Goal: Information Seeking & Learning: Compare options

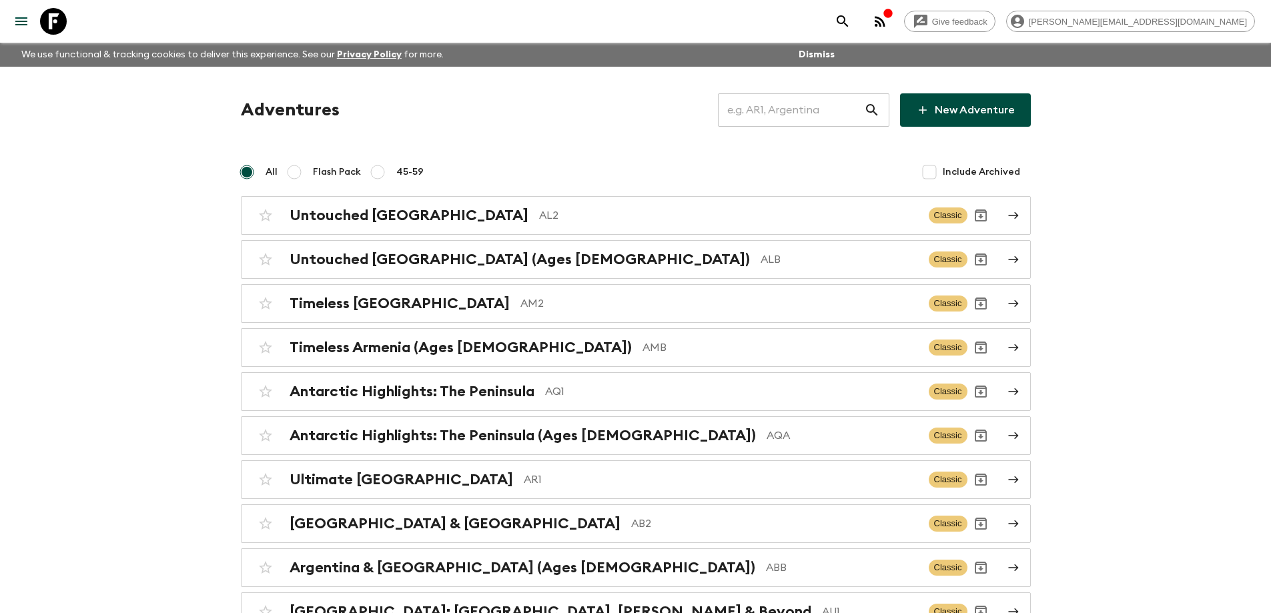
click at [805, 97] on input "text" at bounding box center [791, 109] width 146 height 37
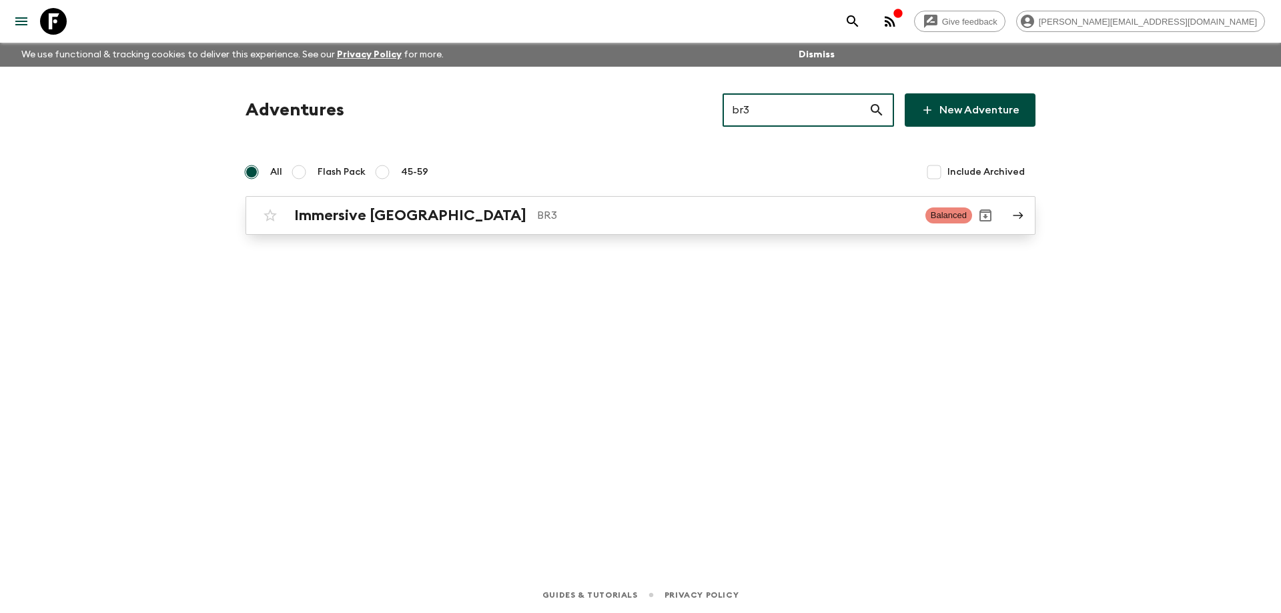
type input "br3"
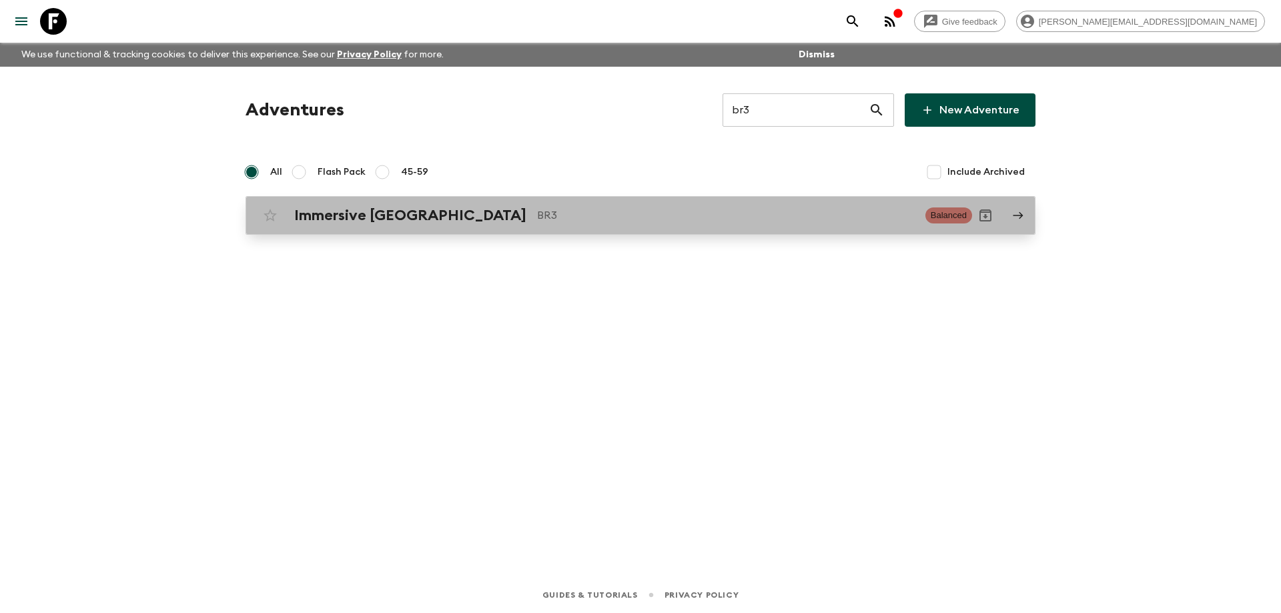
click at [625, 219] on p "BR3" at bounding box center [726, 215] width 378 height 16
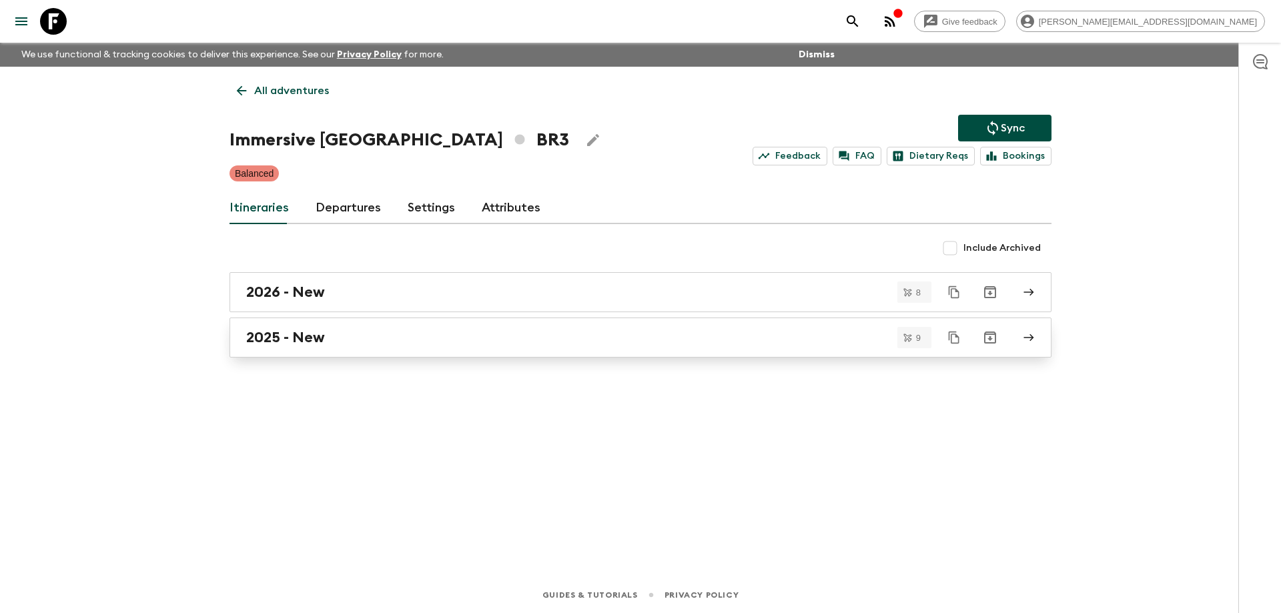
click at [376, 343] on div "2025 - New" at bounding box center [627, 337] width 763 height 17
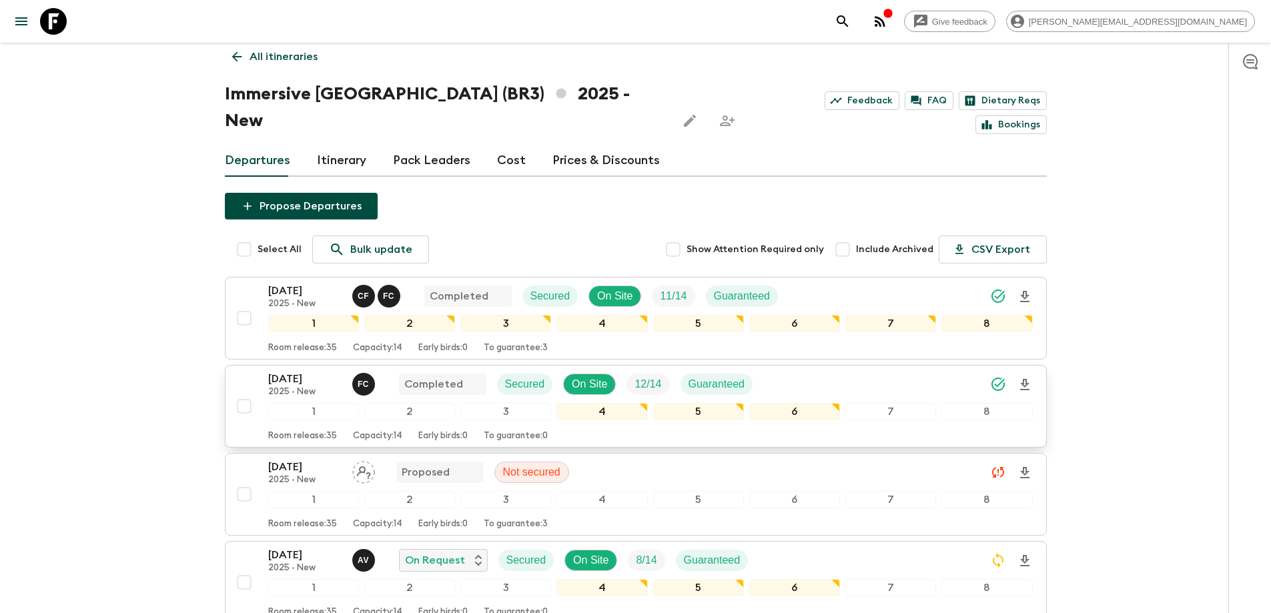
scroll to position [67, 0]
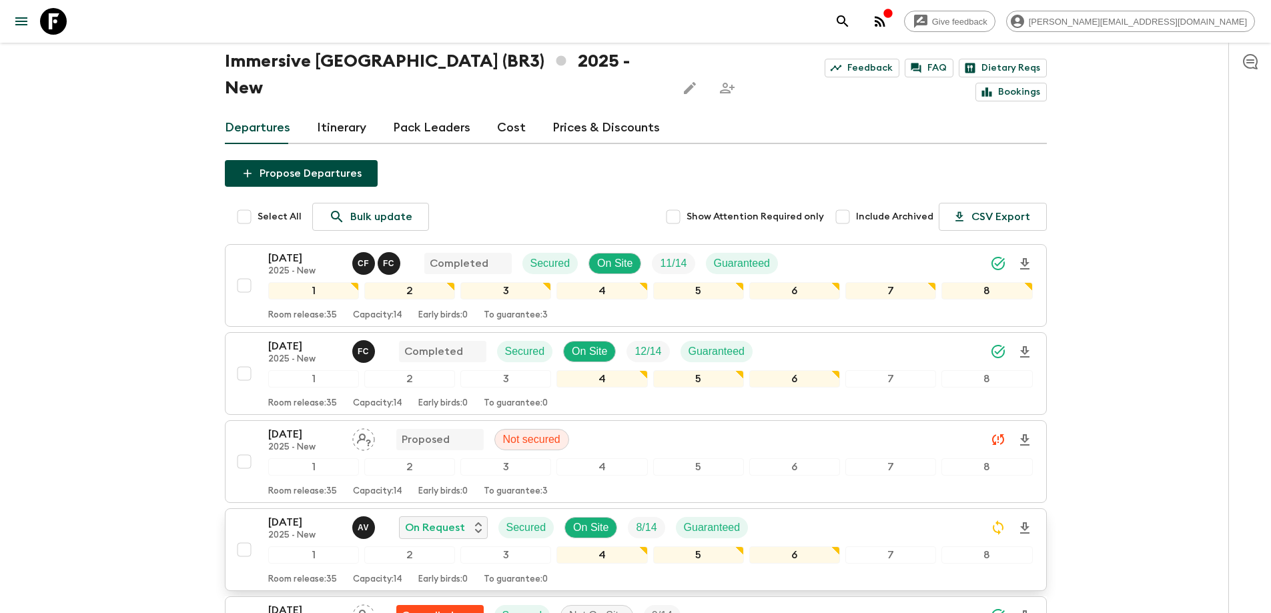
click at [308, 514] on p "[DATE]" at bounding box center [304, 522] width 73 height 16
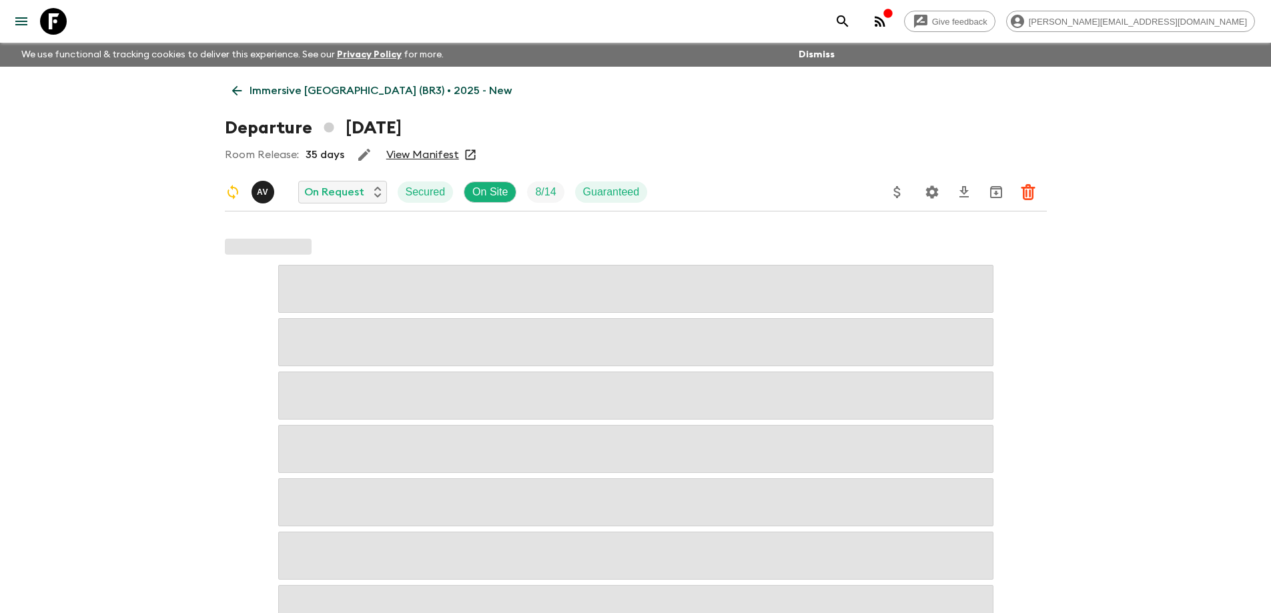
click at [424, 156] on link "View Manifest" at bounding box center [422, 154] width 73 height 13
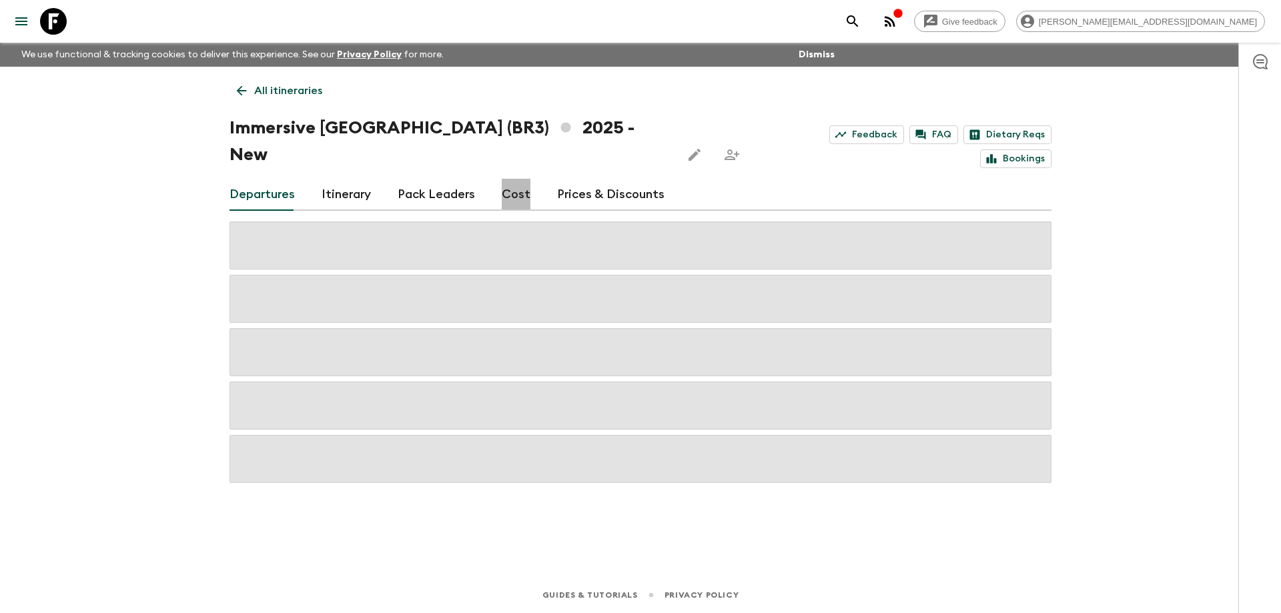
click at [514, 179] on link "Cost" at bounding box center [516, 195] width 29 height 32
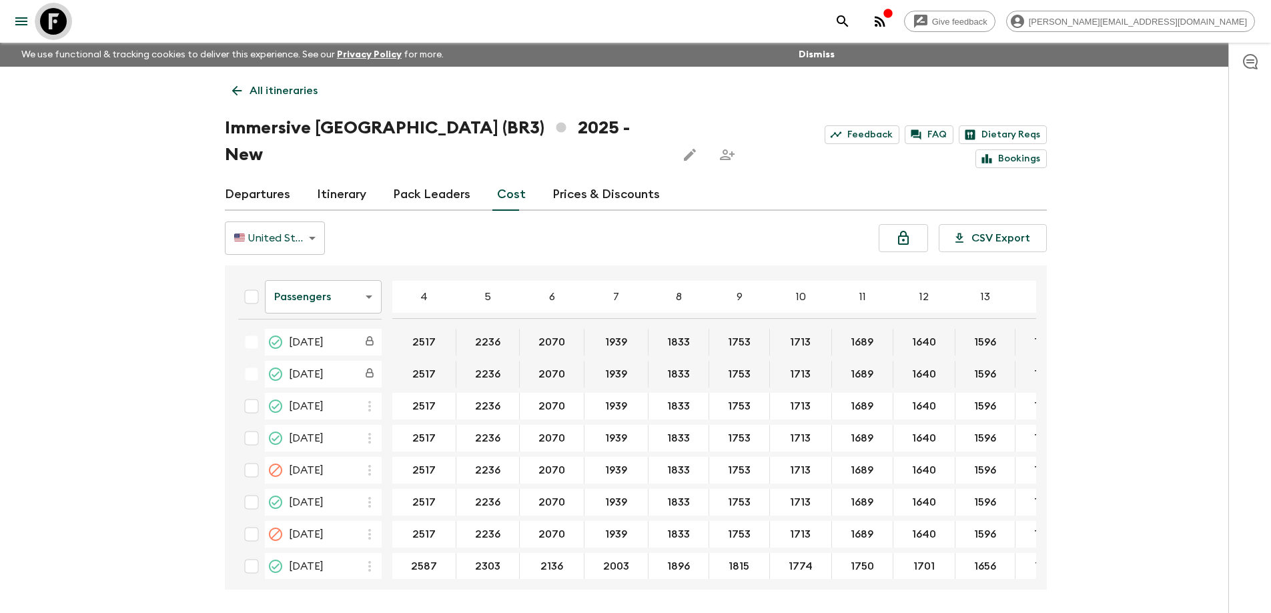
click at [61, 23] on icon at bounding box center [53, 21] width 27 height 27
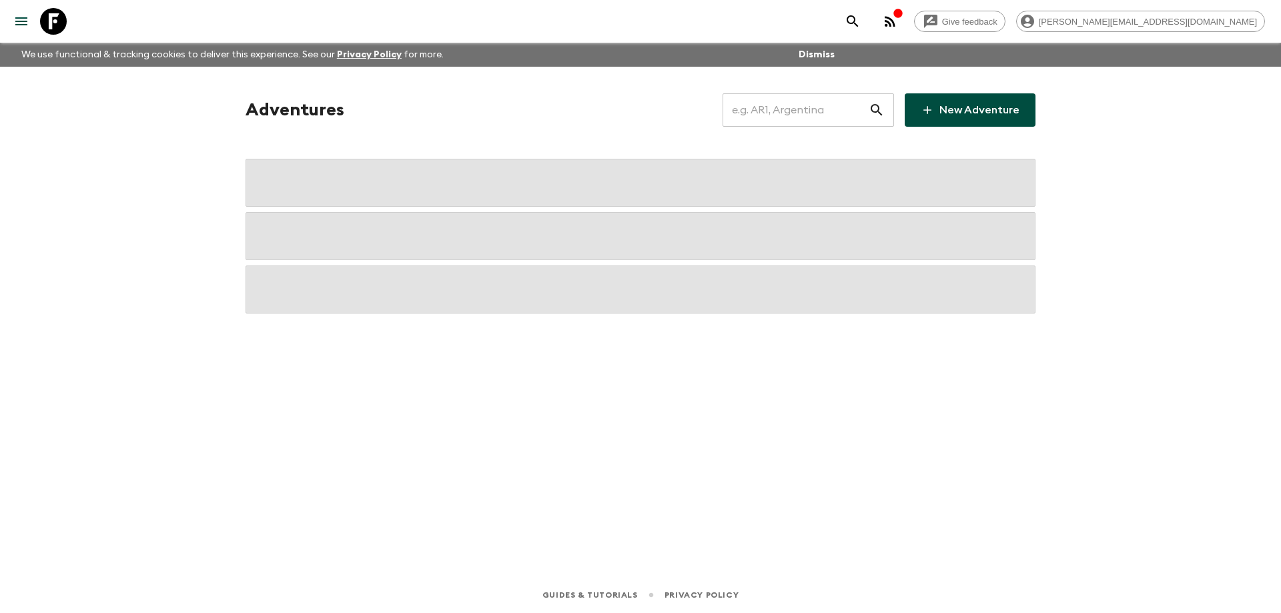
click at [802, 110] on input "text" at bounding box center [795, 109] width 146 height 37
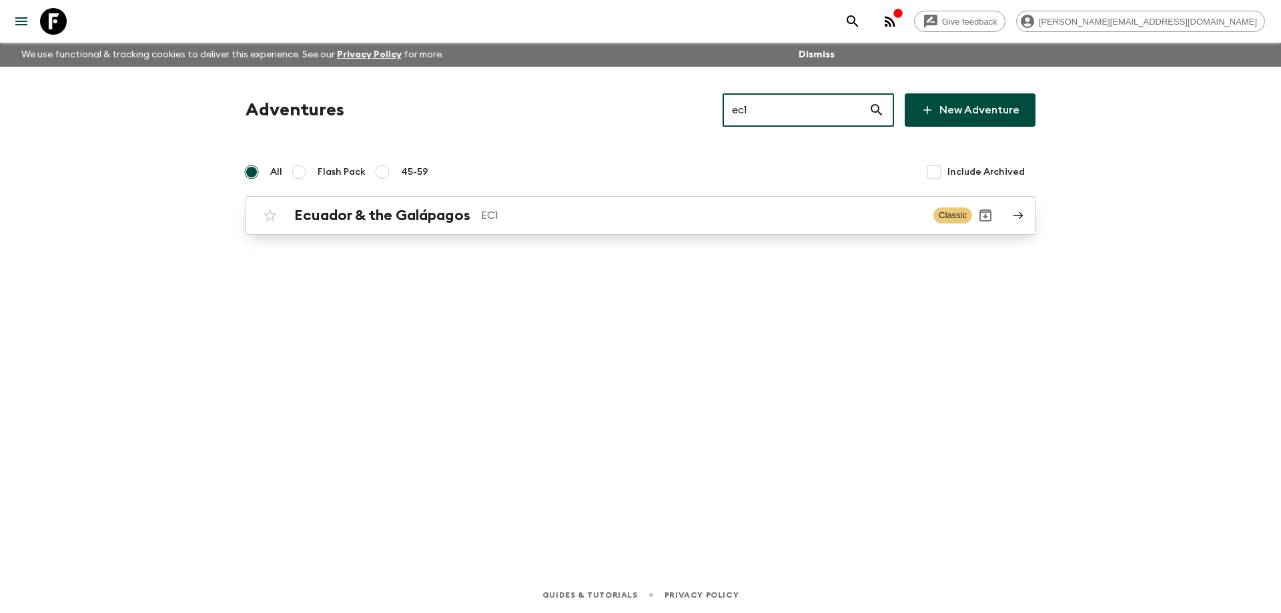
type input "ec1"
click at [680, 214] on p "EC1" at bounding box center [702, 215] width 442 height 16
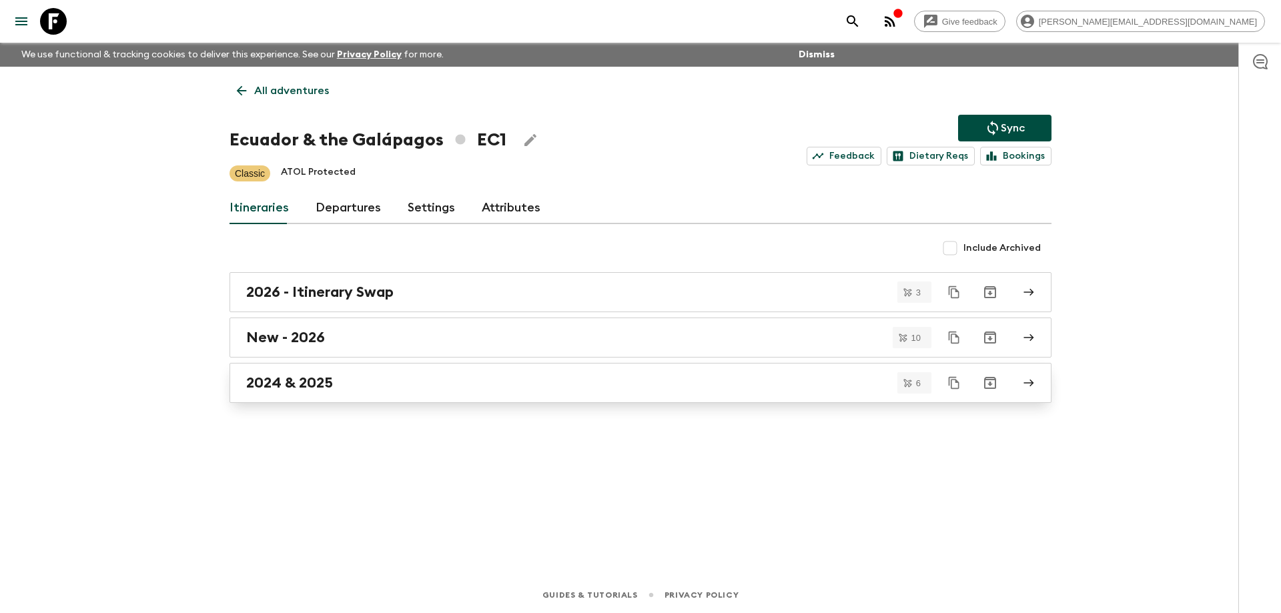
click at [404, 378] on div "2024 & 2025" at bounding box center [627, 382] width 763 height 17
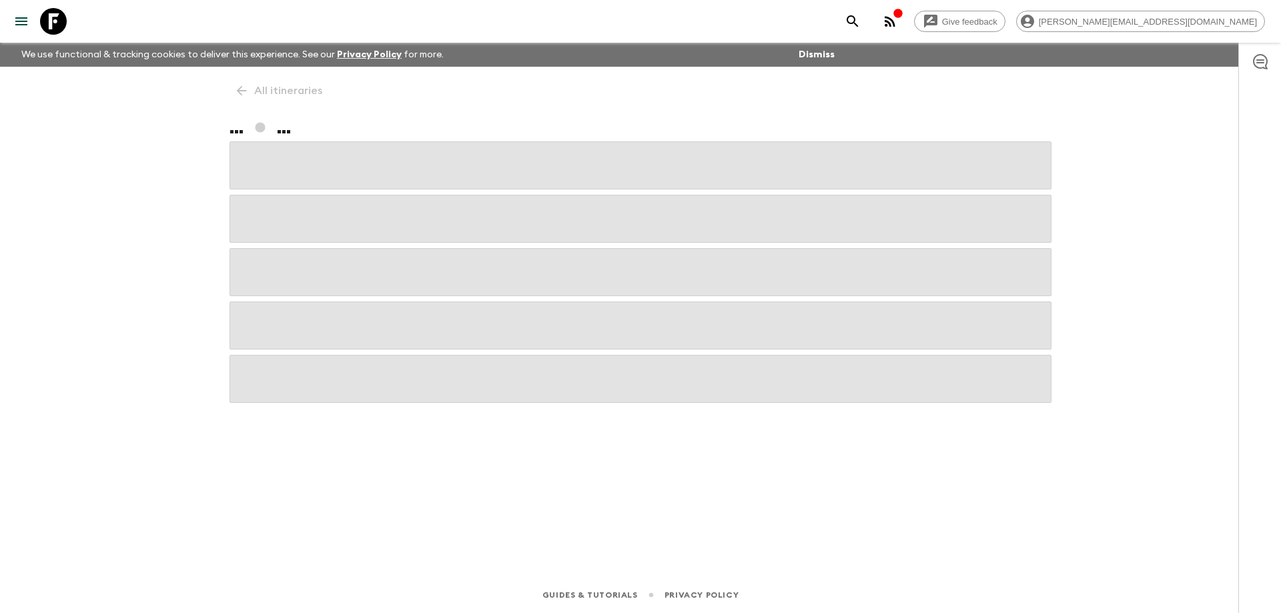
click at [404, 378] on span at bounding box center [640, 379] width 822 height 48
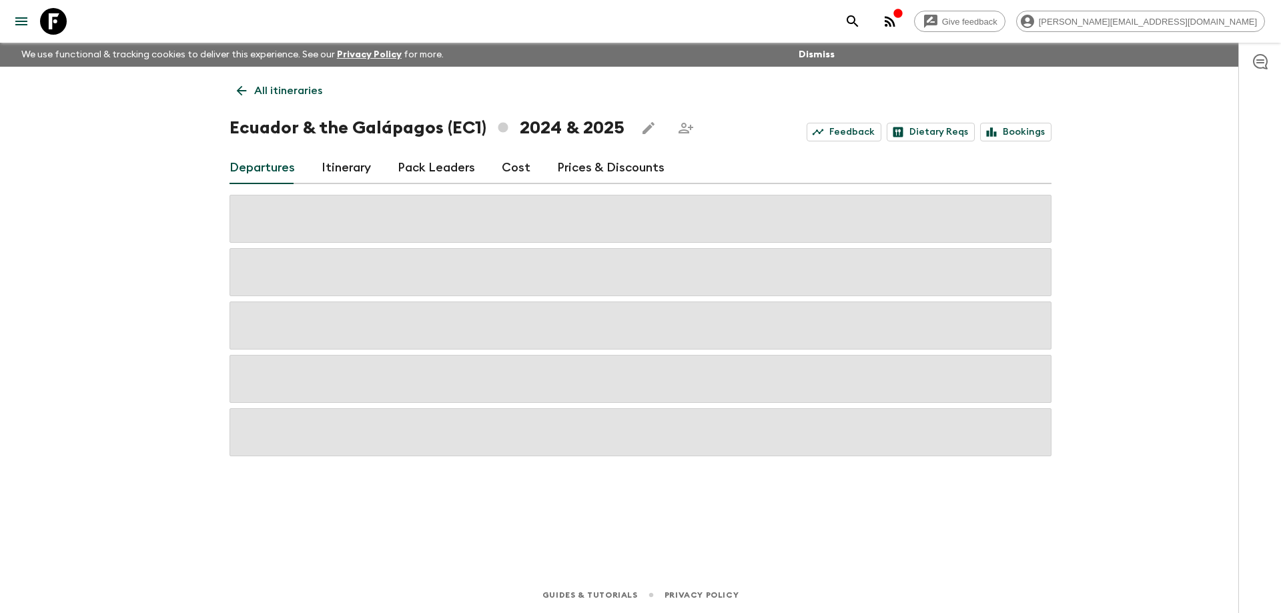
click at [153, 311] on div "Give feedback [PERSON_NAME][EMAIL_ADDRESS][DOMAIN_NAME] We use functional & tra…" at bounding box center [640, 306] width 1281 height 613
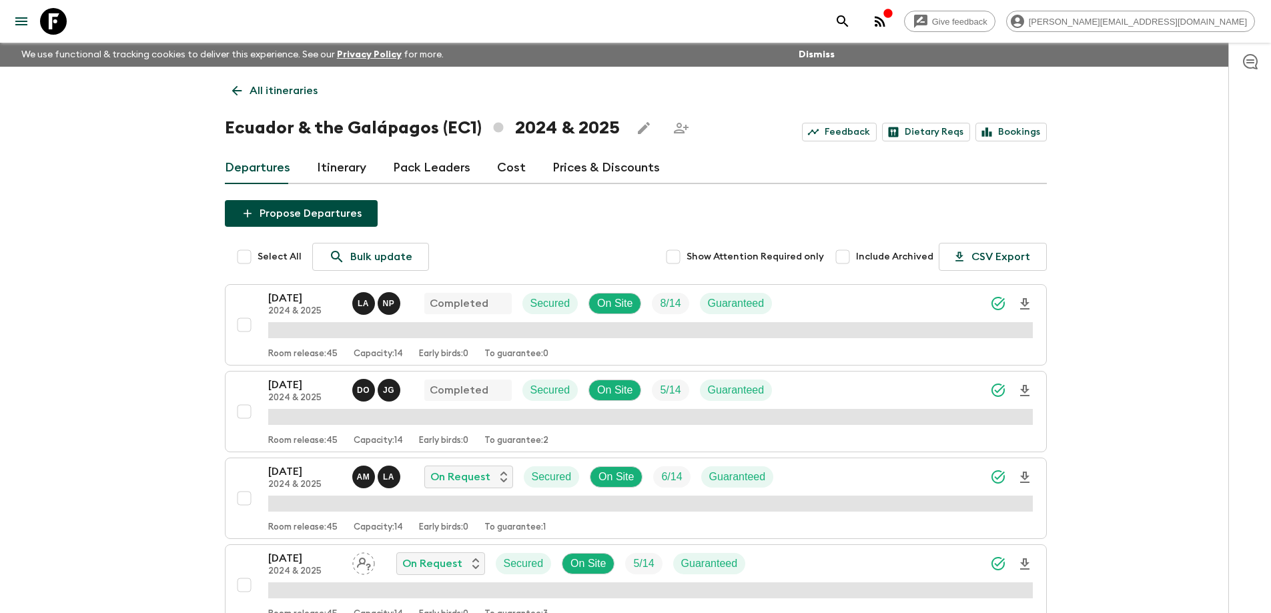
click at [299, 446] on p "Room release: 45" at bounding box center [302, 441] width 69 height 11
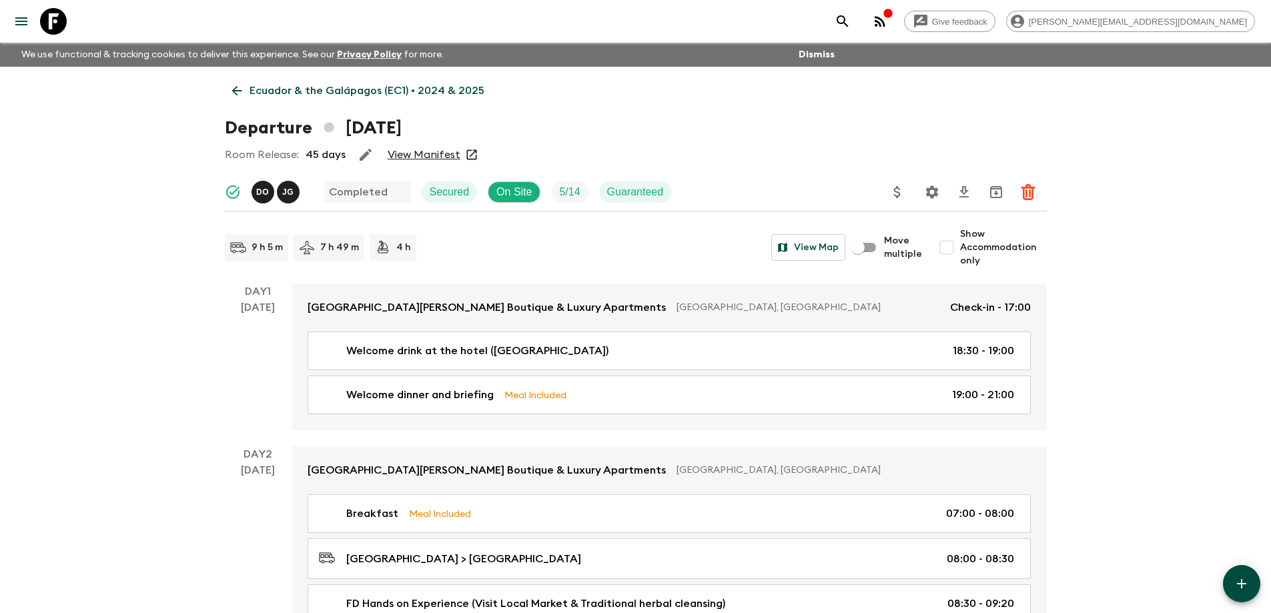
click at [433, 153] on link "View Manifest" at bounding box center [424, 154] width 73 height 13
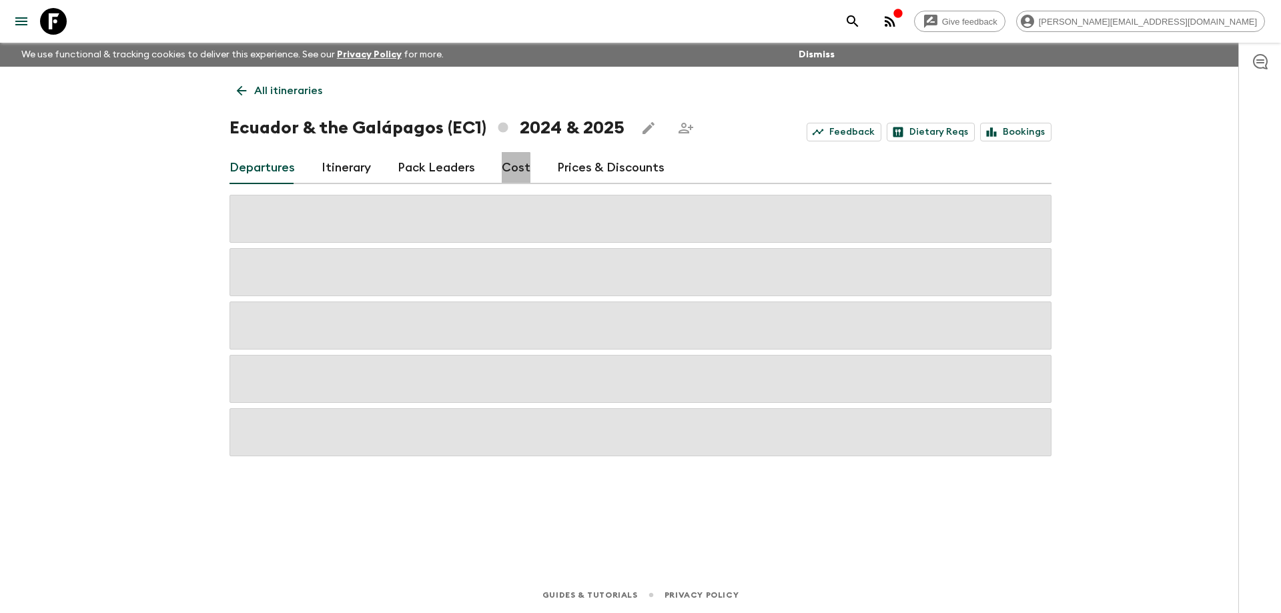
click at [510, 173] on link "Cost" at bounding box center [516, 168] width 29 height 32
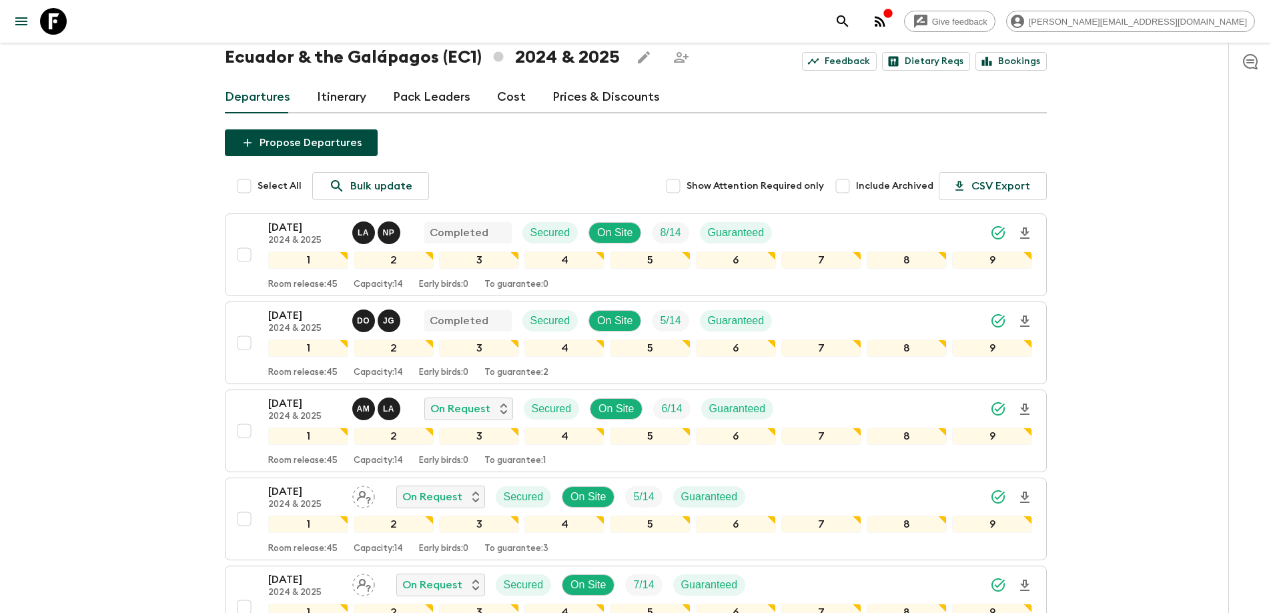
scroll to position [133, 0]
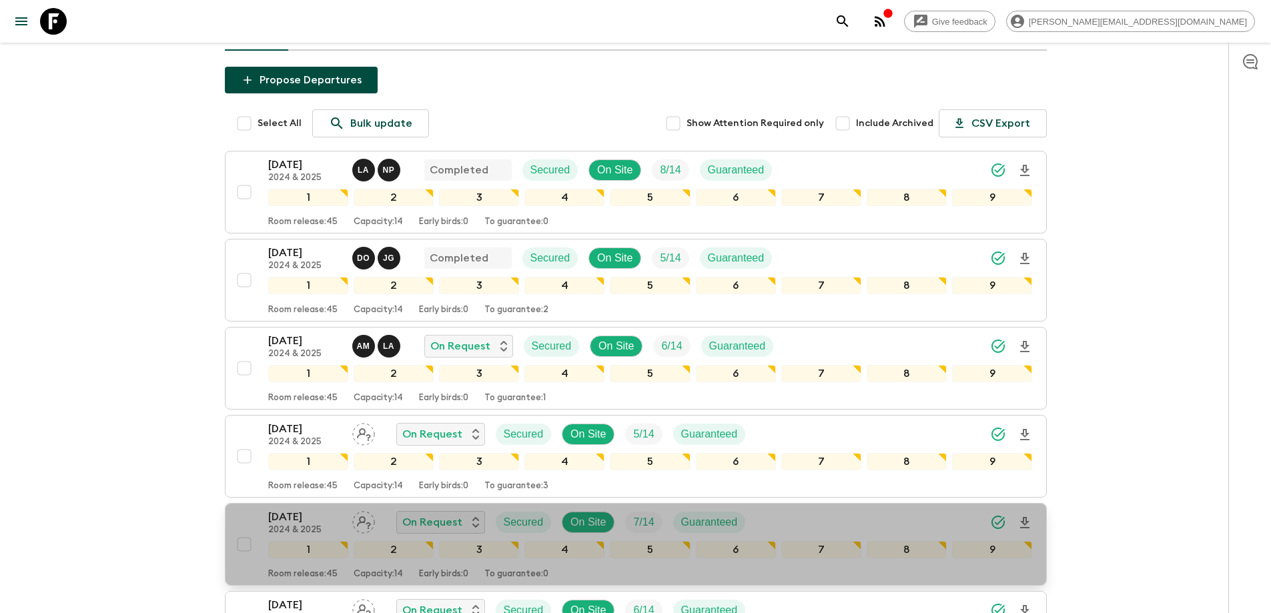
click at [291, 517] on p "[DATE]" at bounding box center [304, 517] width 73 height 16
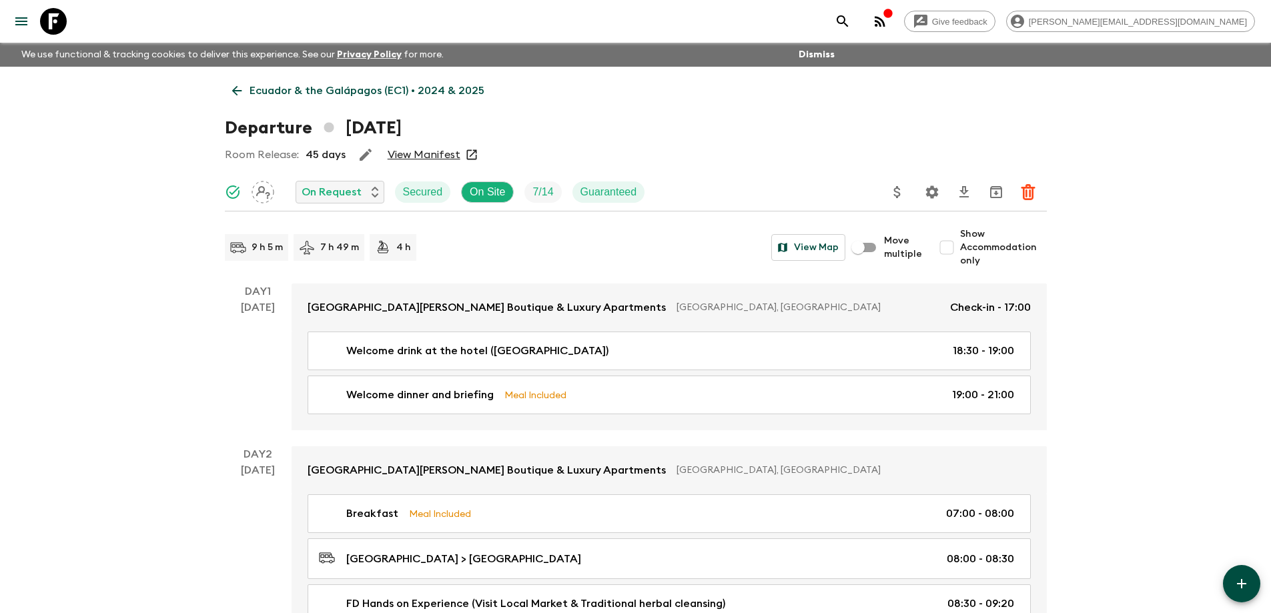
click at [438, 154] on link "View Manifest" at bounding box center [424, 154] width 73 height 13
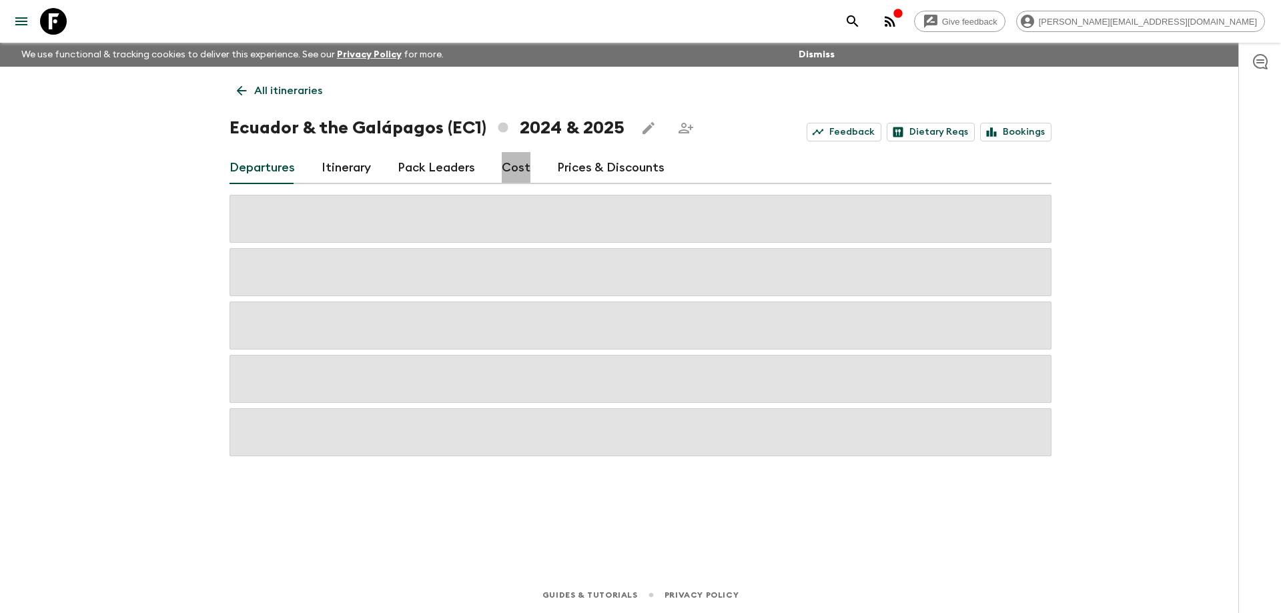
click at [520, 170] on link "Cost" at bounding box center [516, 168] width 29 height 32
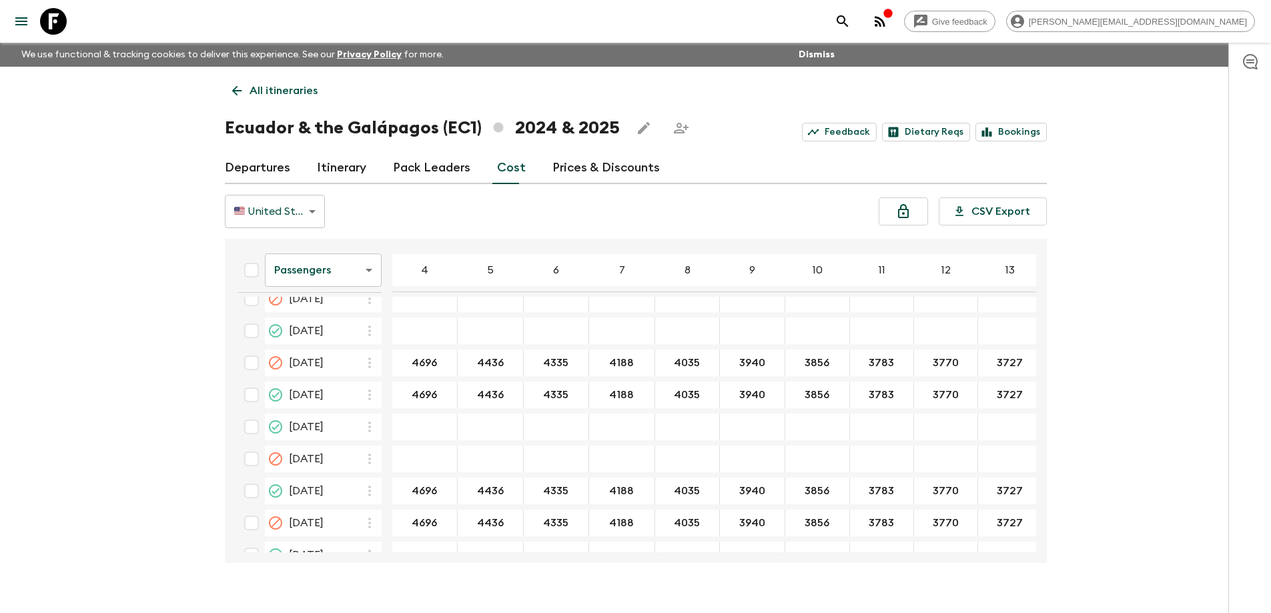
scroll to position [2801, 0]
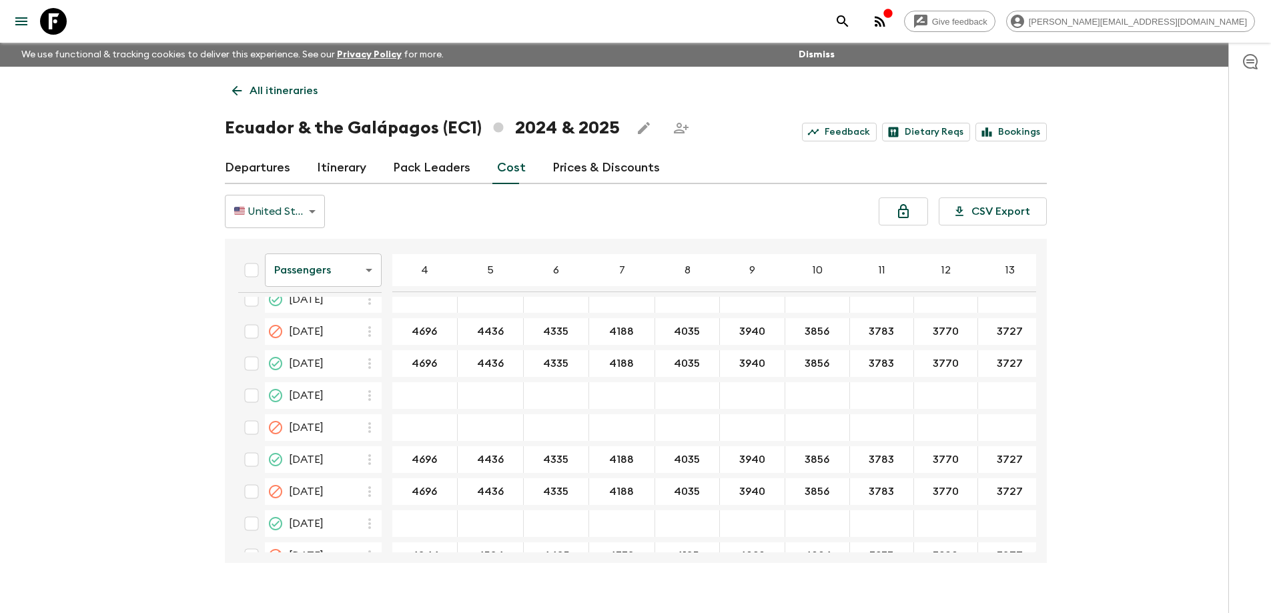
click at [326, 257] on body "Give feedback [PERSON_NAME][EMAIL_ADDRESS][DOMAIN_NAME] We use functional & tra…" at bounding box center [635, 318] width 1271 height 636
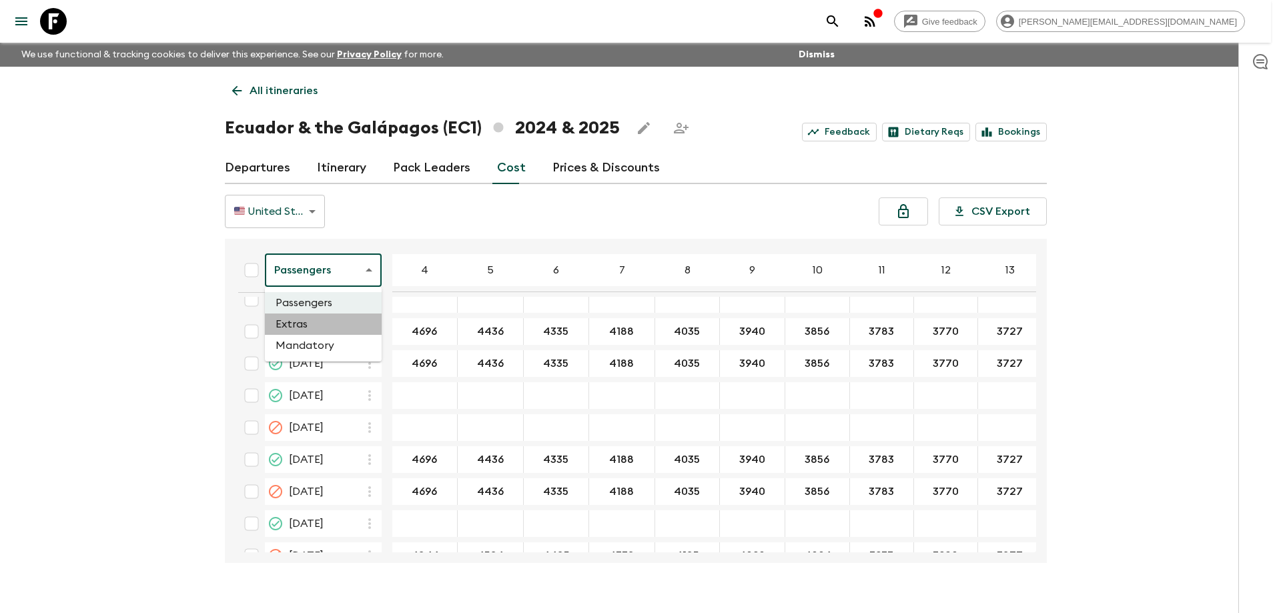
click at [335, 327] on li "Extras" at bounding box center [323, 323] width 117 height 21
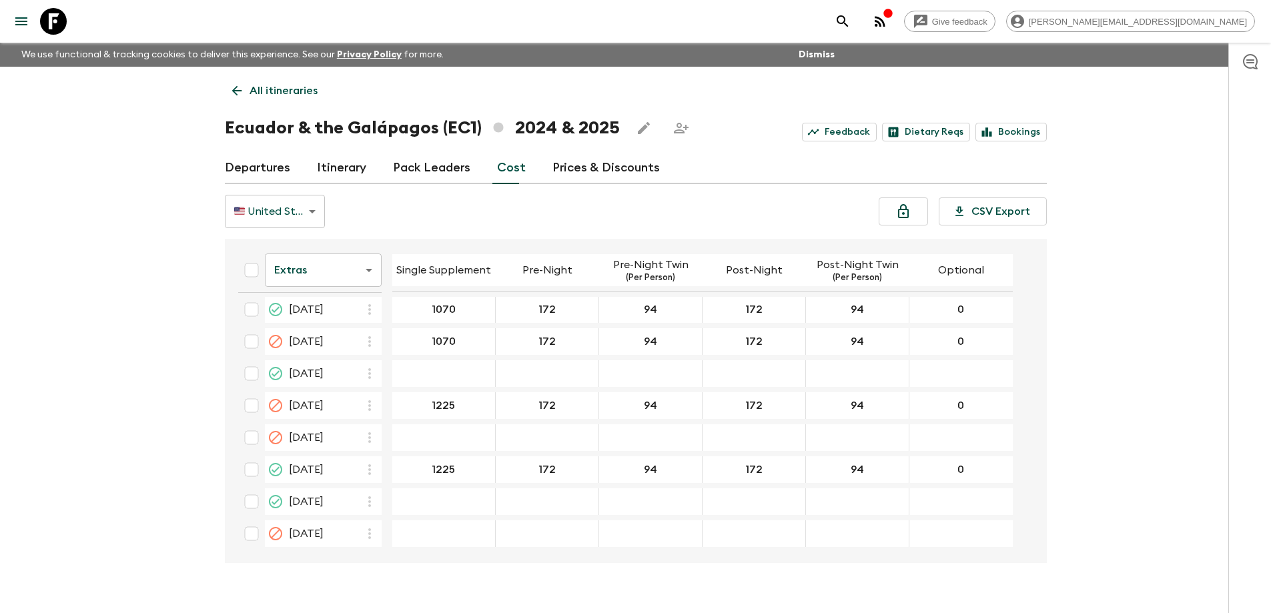
scroll to position [2885, 0]
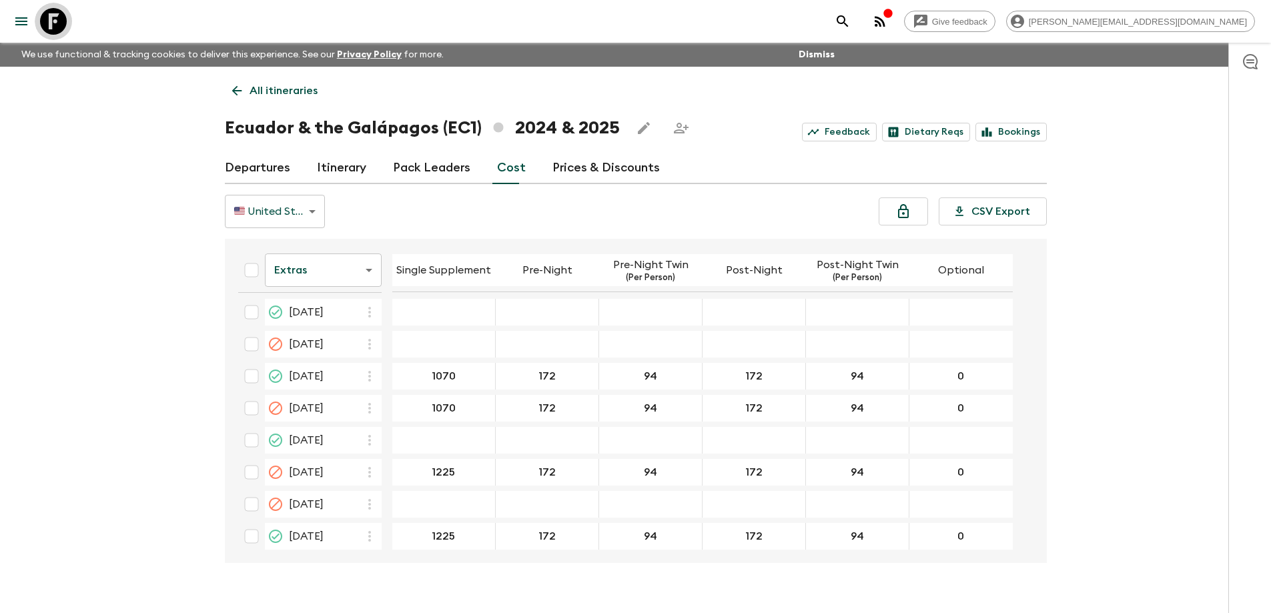
click at [53, 15] on icon at bounding box center [53, 21] width 27 height 27
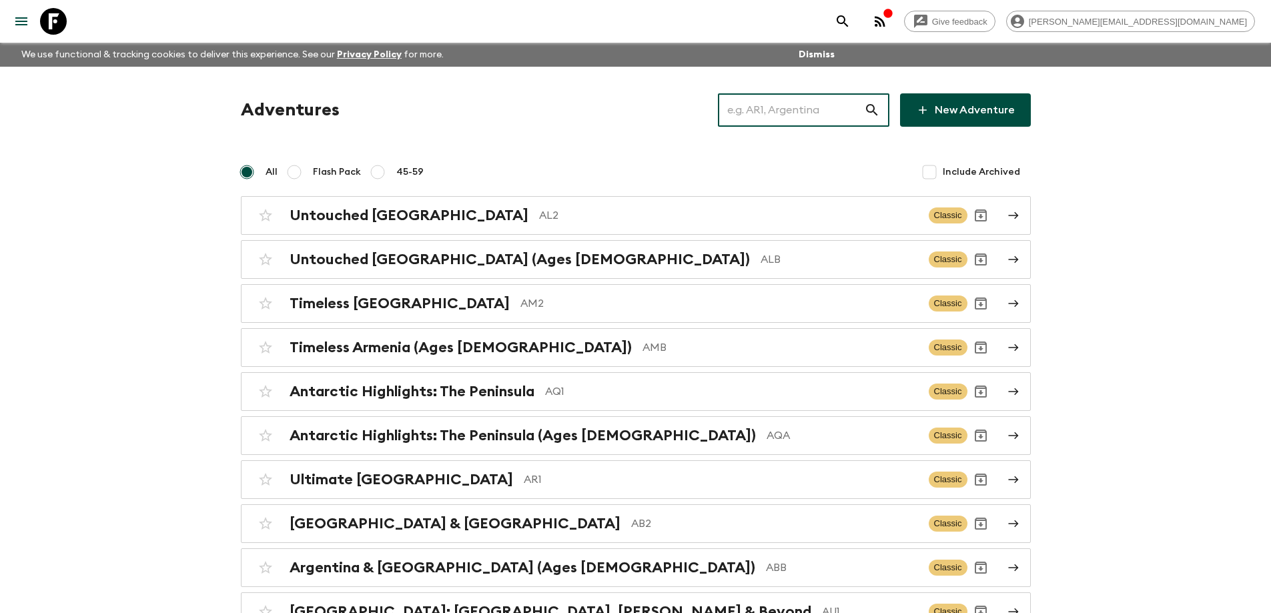
click at [742, 118] on input "text" at bounding box center [791, 109] width 146 height 37
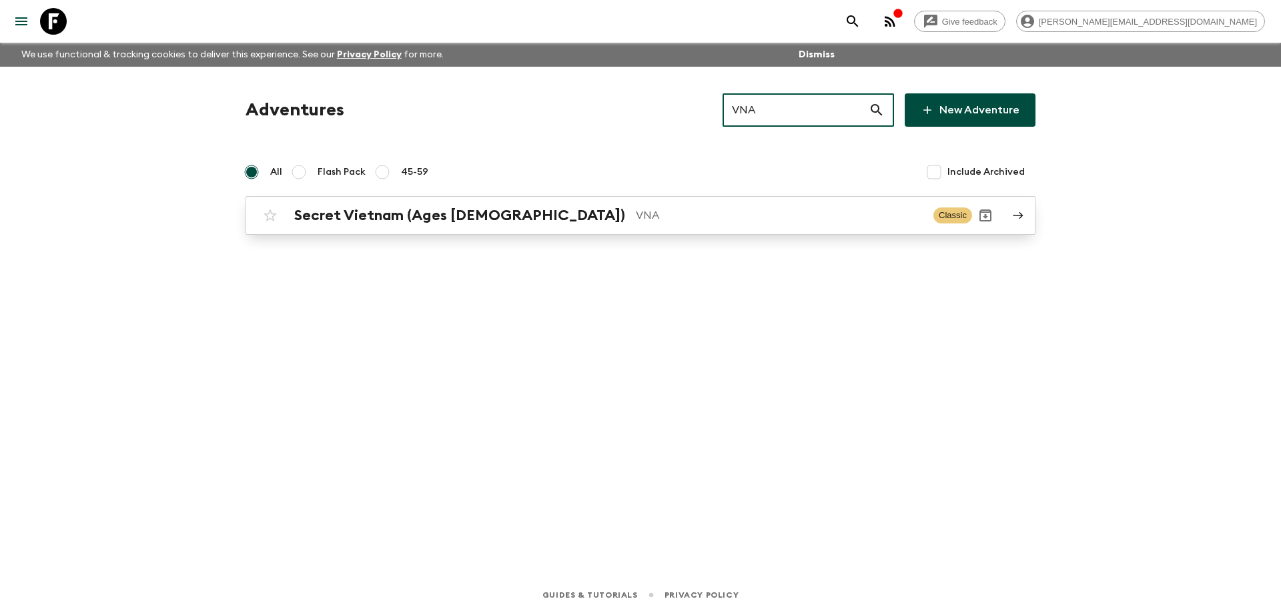
type input "VNA"
click at [668, 228] on div "Secret Vietnam (Ages [DEMOGRAPHIC_DATA]) VNA Classic" at bounding box center [614, 215] width 715 height 27
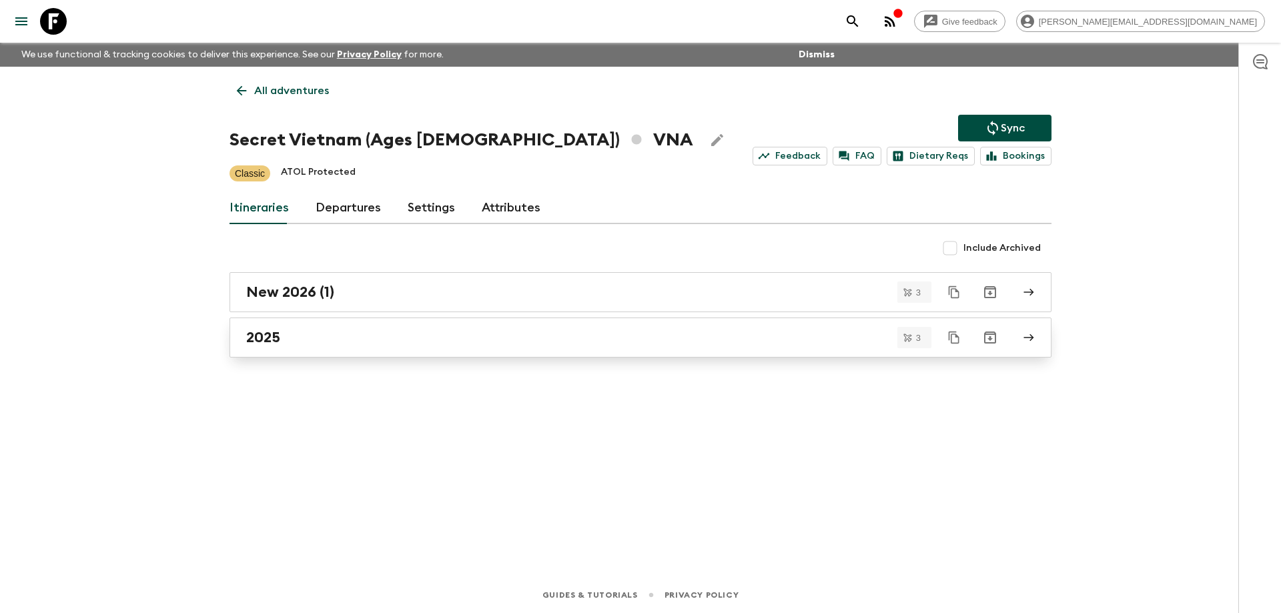
click at [364, 337] on div "2025" at bounding box center [627, 337] width 763 height 17
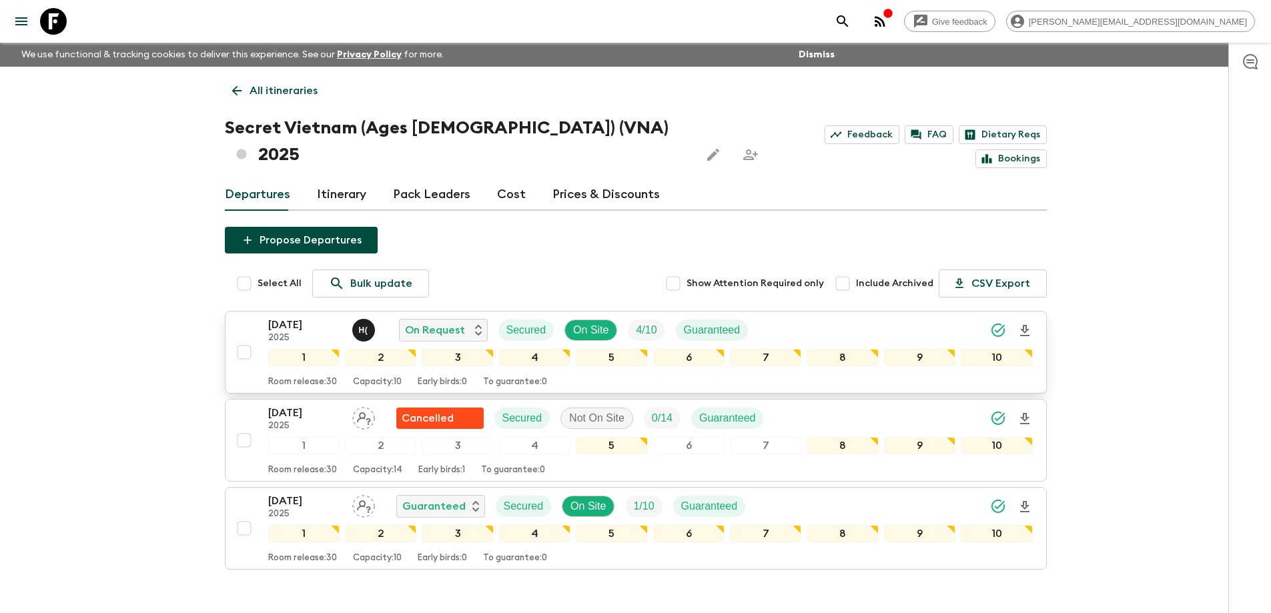
click at [300, 317] on p "[DATE]" at bounding box center [304, 325] width 73 height 16
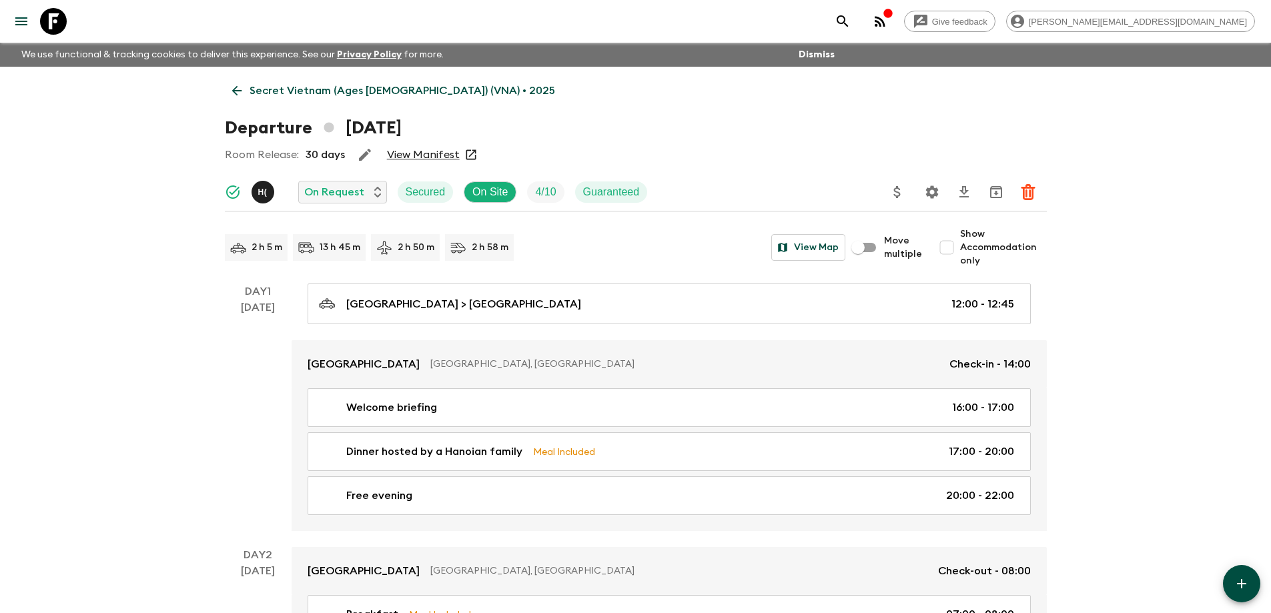
click at [423, 153] on link "View Manifest" at bounding box center [423, 154] width 73 height 13
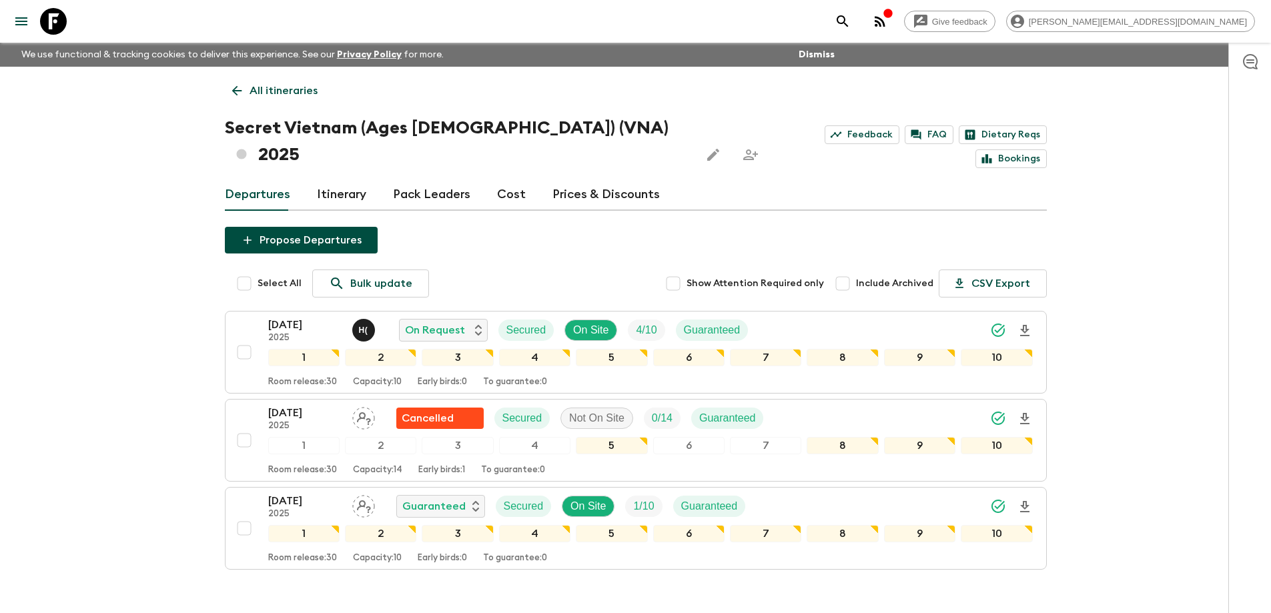
click at [502, 179] on link "Cost" at bounding box center [511, 195] width 29 height 32
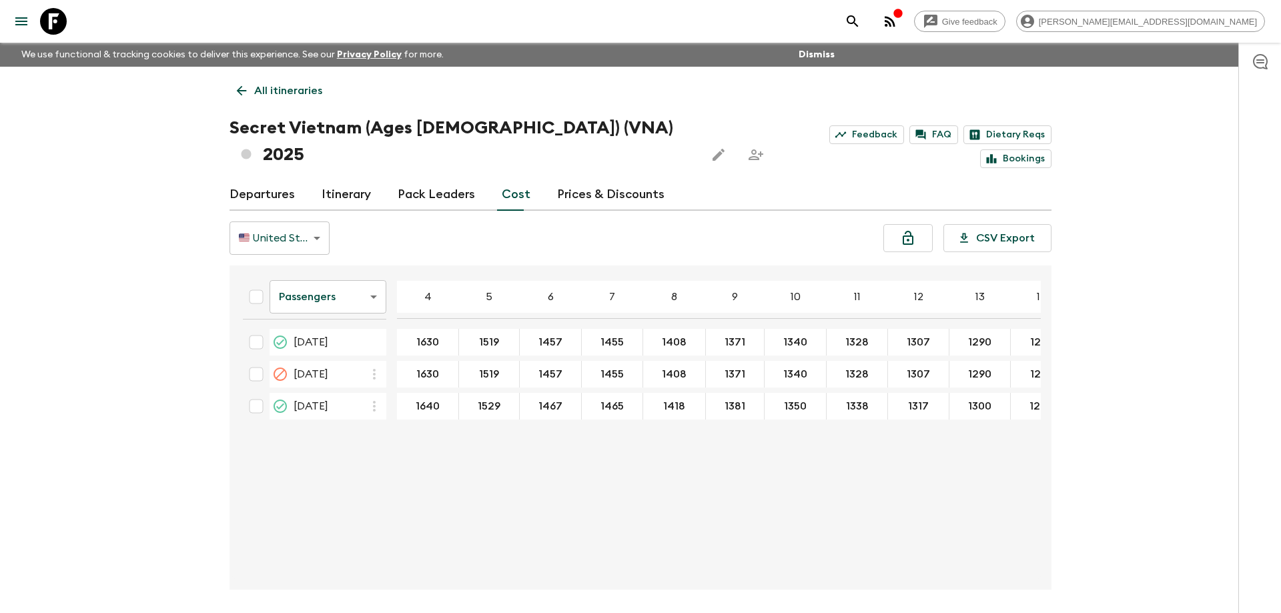
click at [313, 271] on body "Give feedback [PERSON_NAME][EMAIL_ADDRESS][DOMAIN_NAME] We use functional & tra…" at bounding box center [640, 331] width 1281 height 663
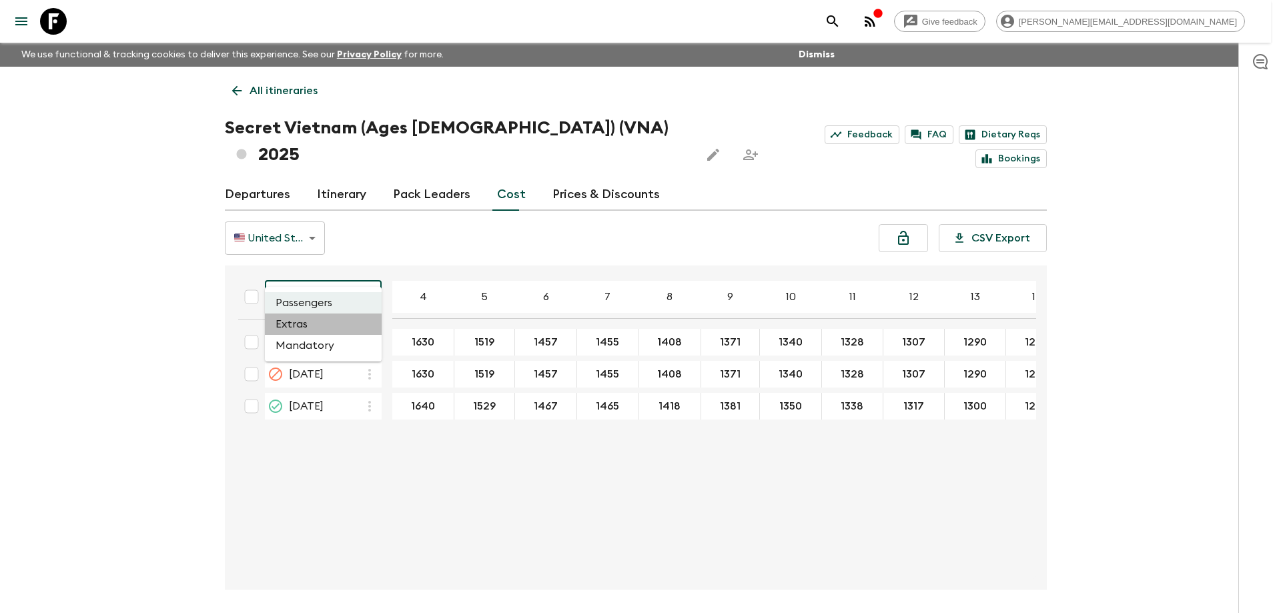
click at [313, 326] on li "Extras" at bounding box center [323, 323] width 117 height 21
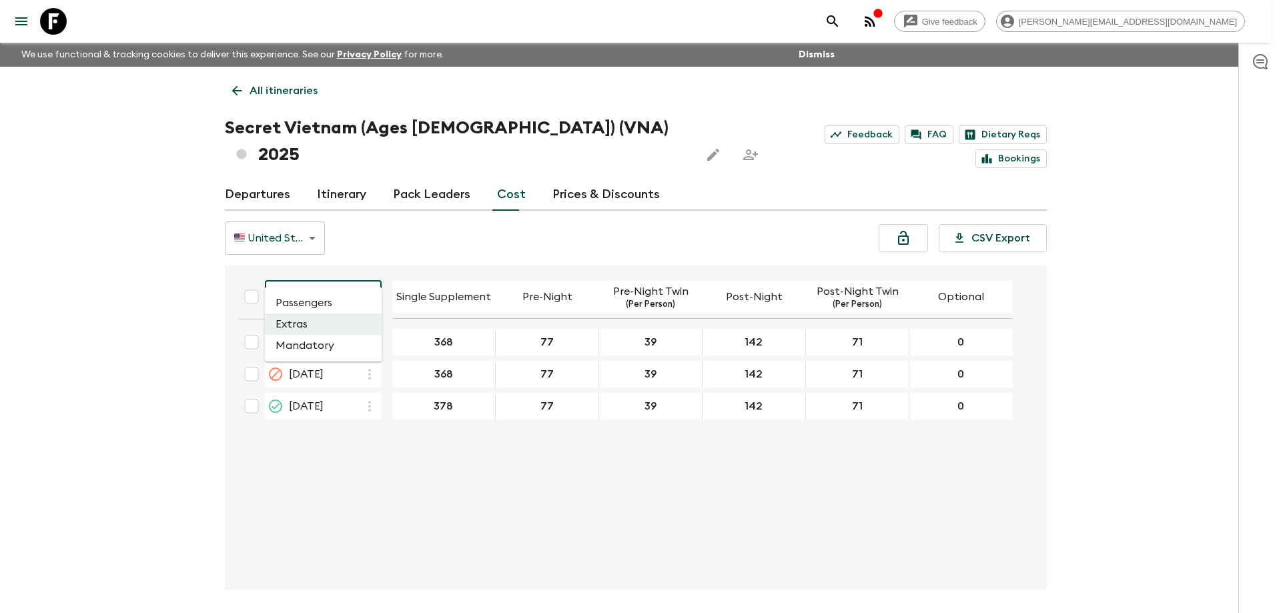
click at [346, 269] on body "Give feedback [PERSON_NAME][EMAIL_ADDRESS][DOMAIN_NAME] We use functional & tra…" at bounding box center [640, 331] width 1281 height 663
click at [339, 300] on li "Passengers" at bounding box center [323, 302] width 117 height 21
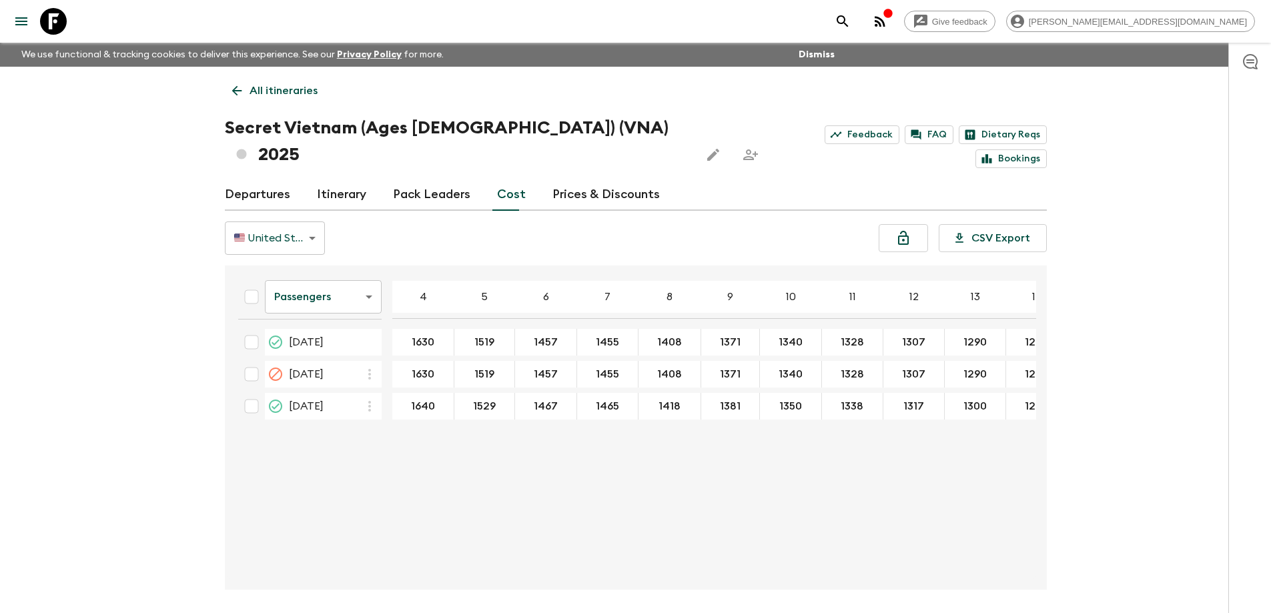
click at [54, 19] on icon at bounding box center [53, 21] width 27 height 27
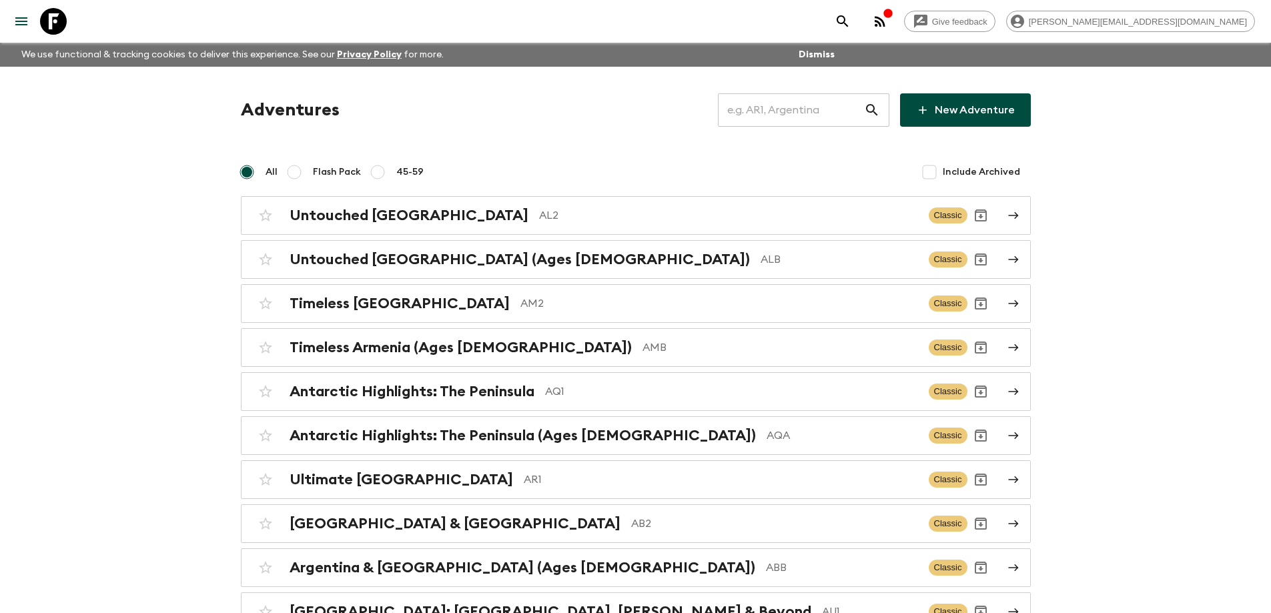
click at [780, 105] on input "text" at bounding box center [791, 109] width 146 height 37
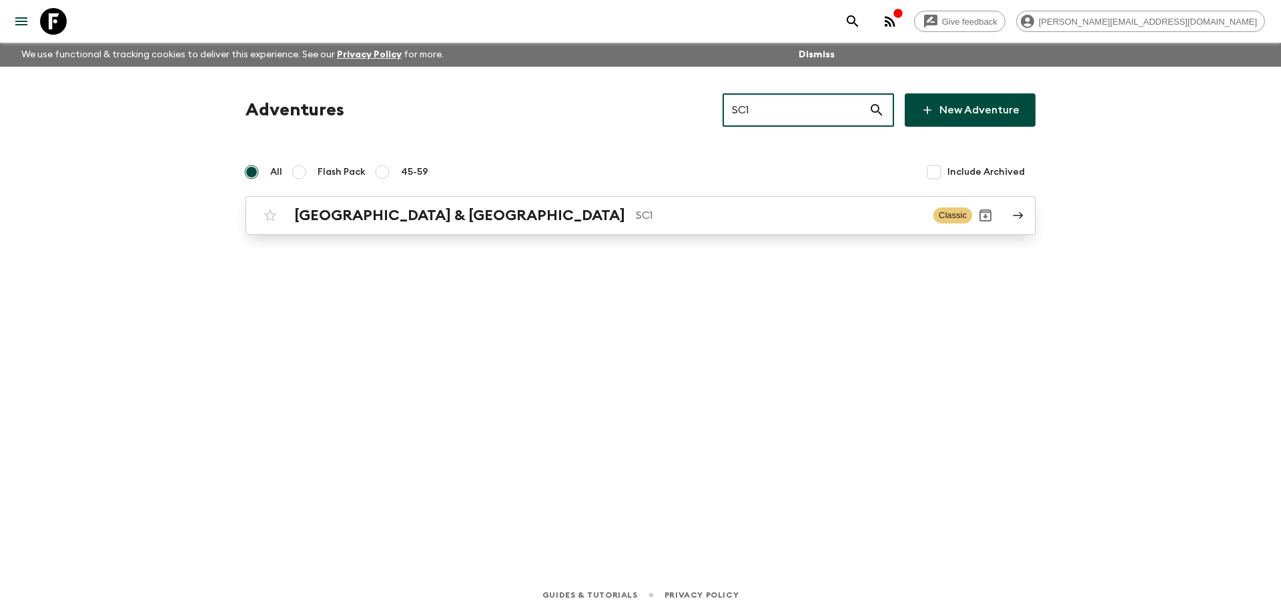
type input "SC1"
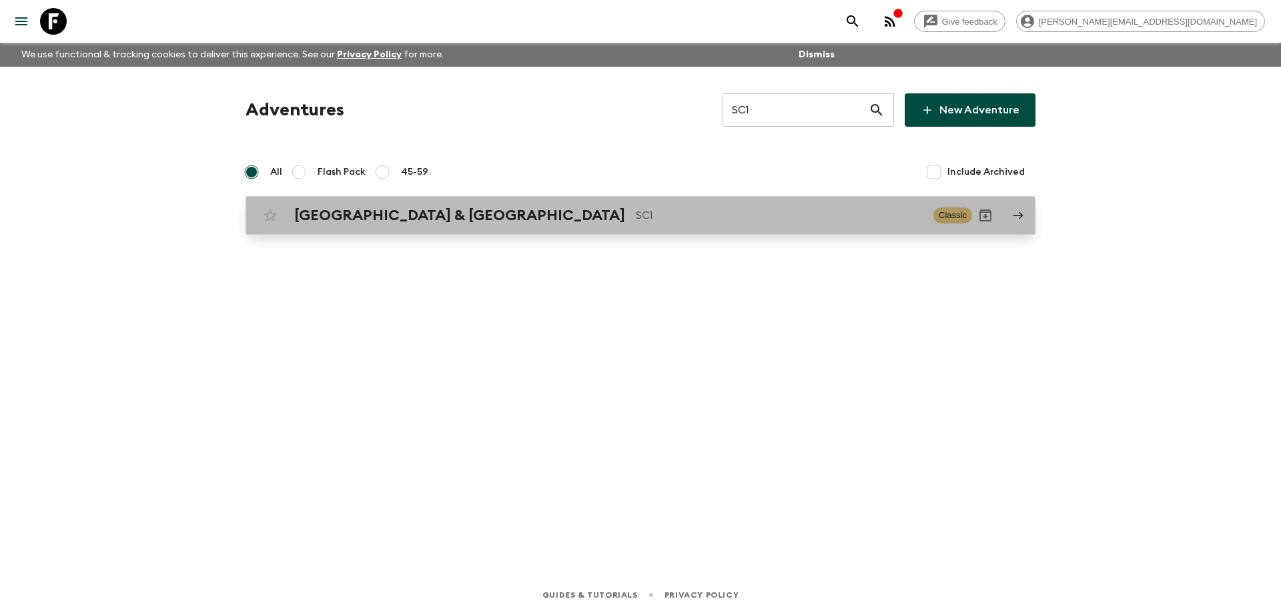
click at [636, 219] on p "SC1" at bounding box center [779, 215] width 287 height 16
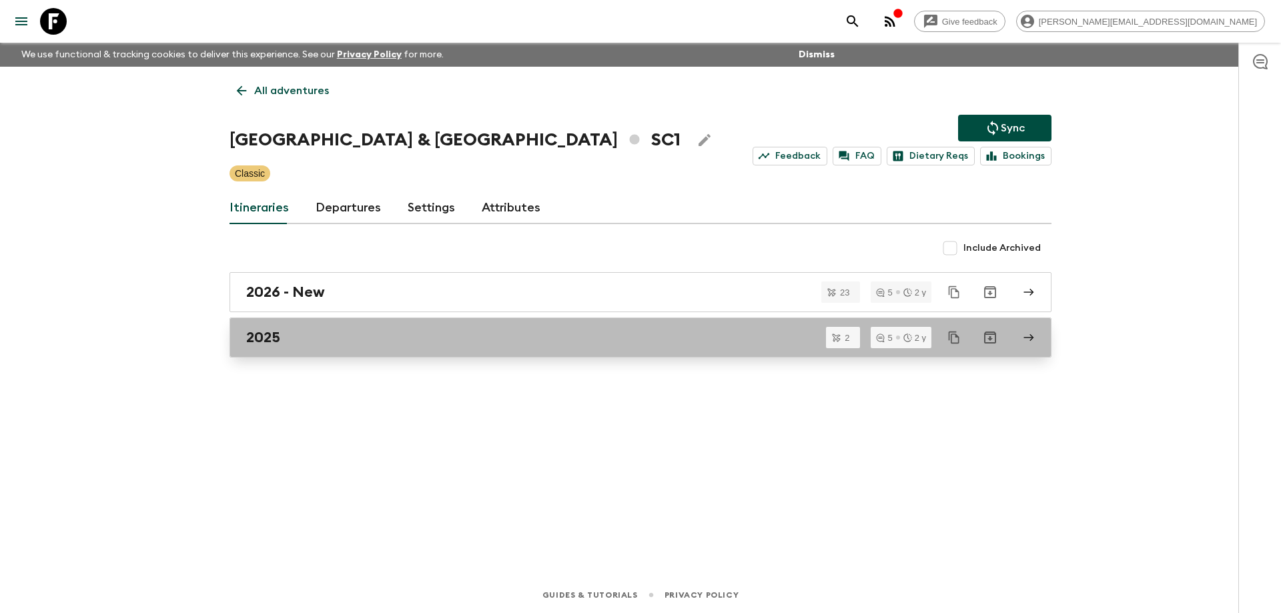
click at [381, 346] on div "2025" at bounding box center [627, 337] width 763 height 17
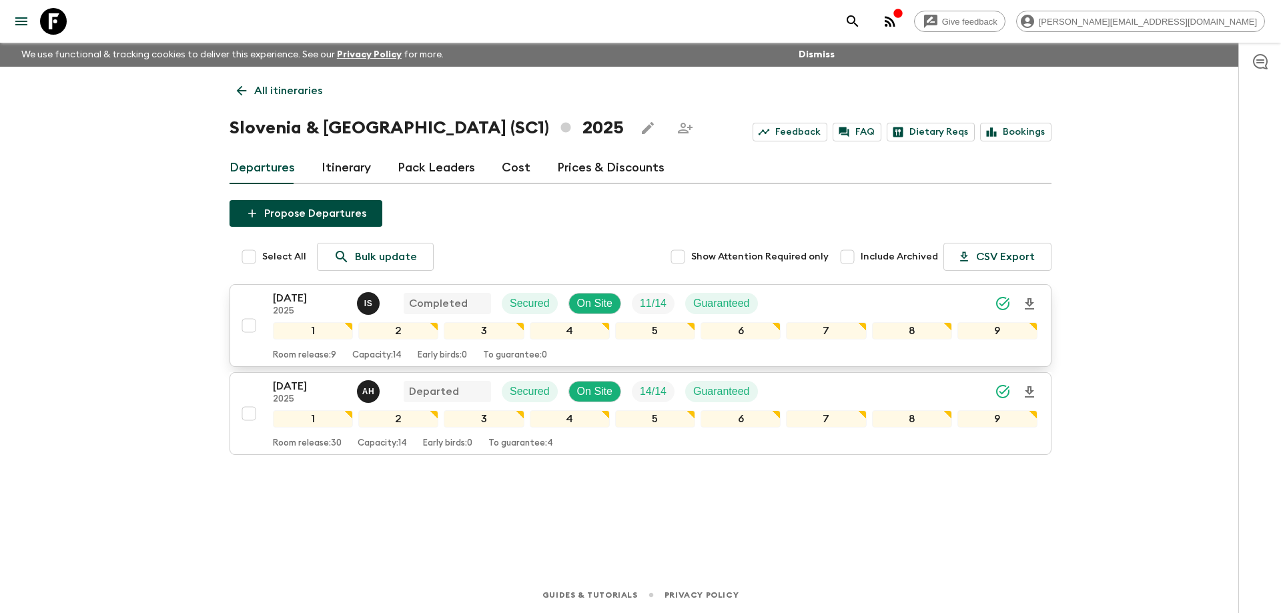
click at [313, 297] on p "[DATE]" at bounding box center [309, 298] width 73 height 16
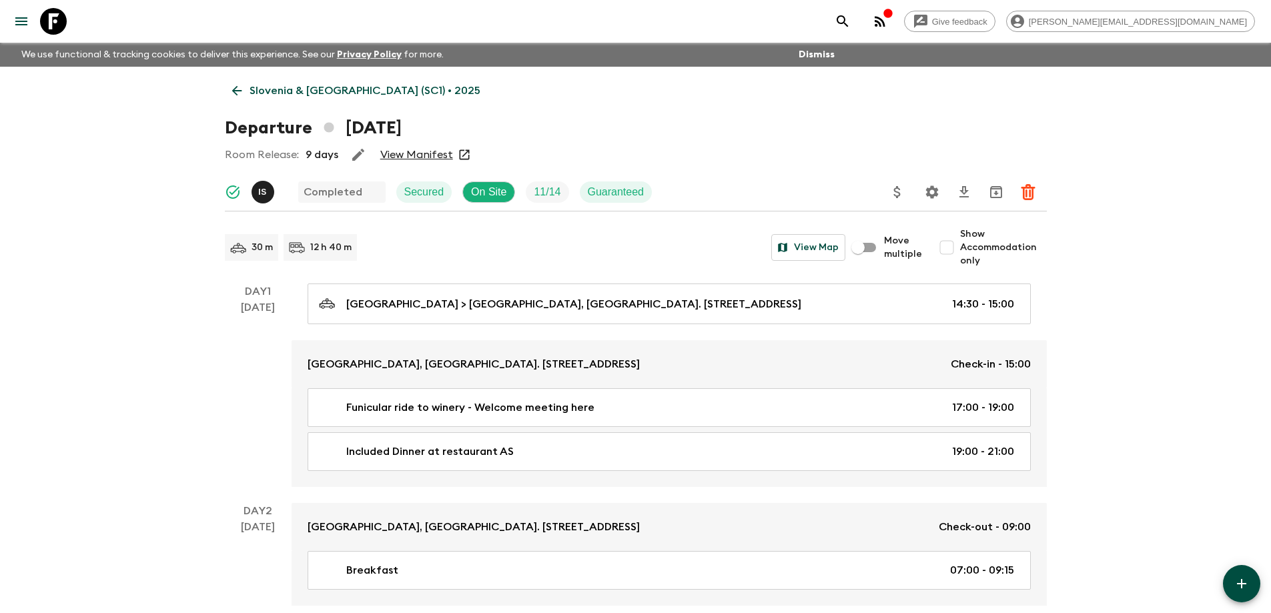
click at [432, 154] on link "View Manifest" at bounding box center [416, 154] width 73 height 13
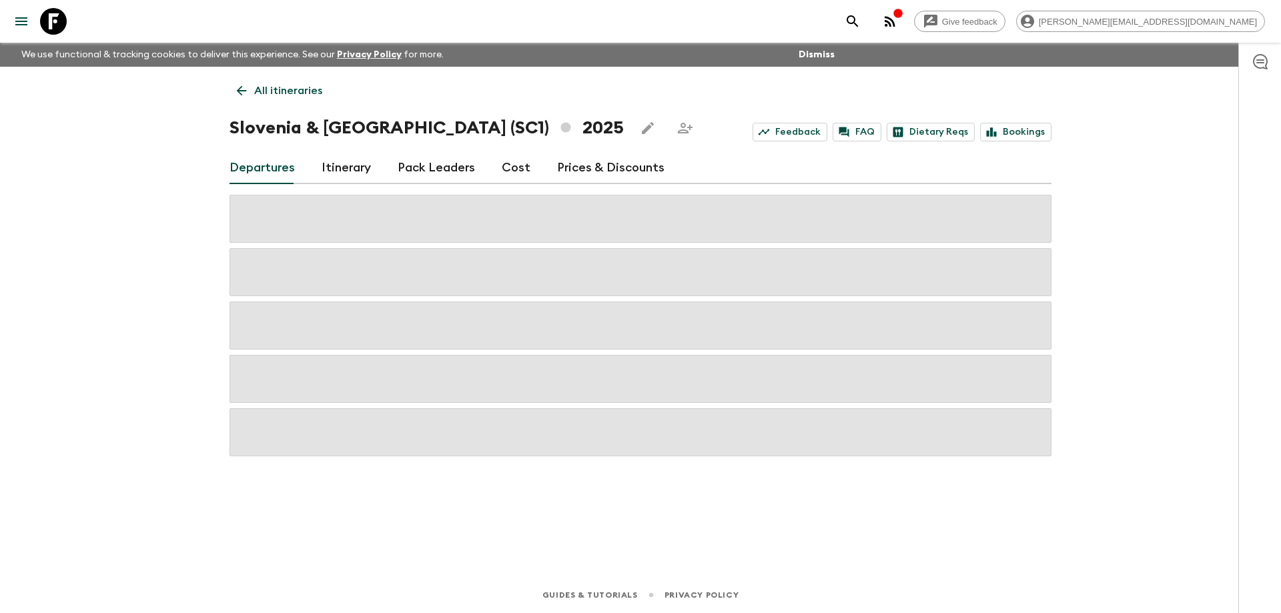
click at [514, 171] on link "Cost" at bounding box center [516, 168] width 29 height 32
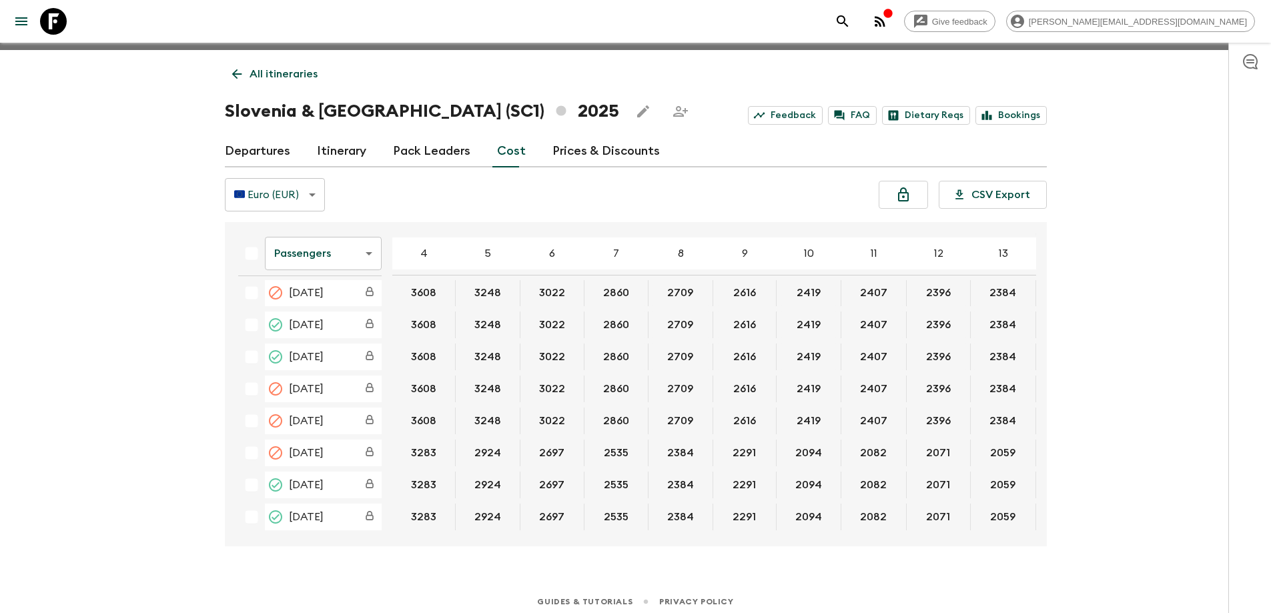
scroll to position [23, 0]
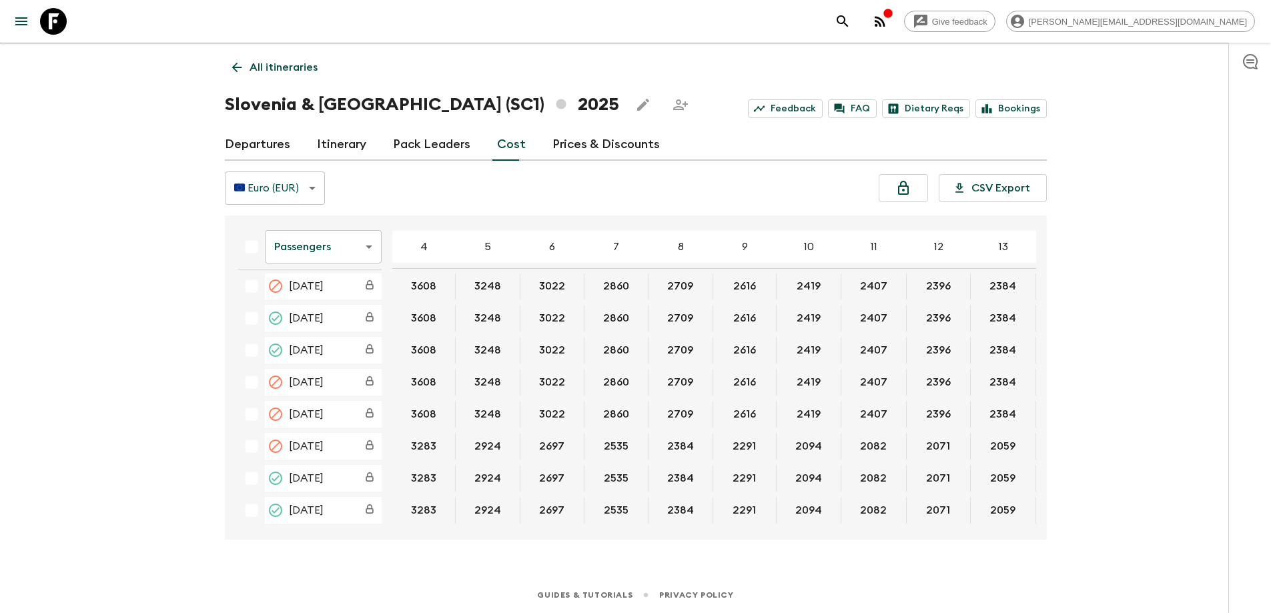
click at [339, 251] on body "Give feedback [PERSON_NAME][EMAIL_ADDRESS][DOMAIN_NAME] We use functional & tra…" at bounding box center [635, 295] width 1271 height 636
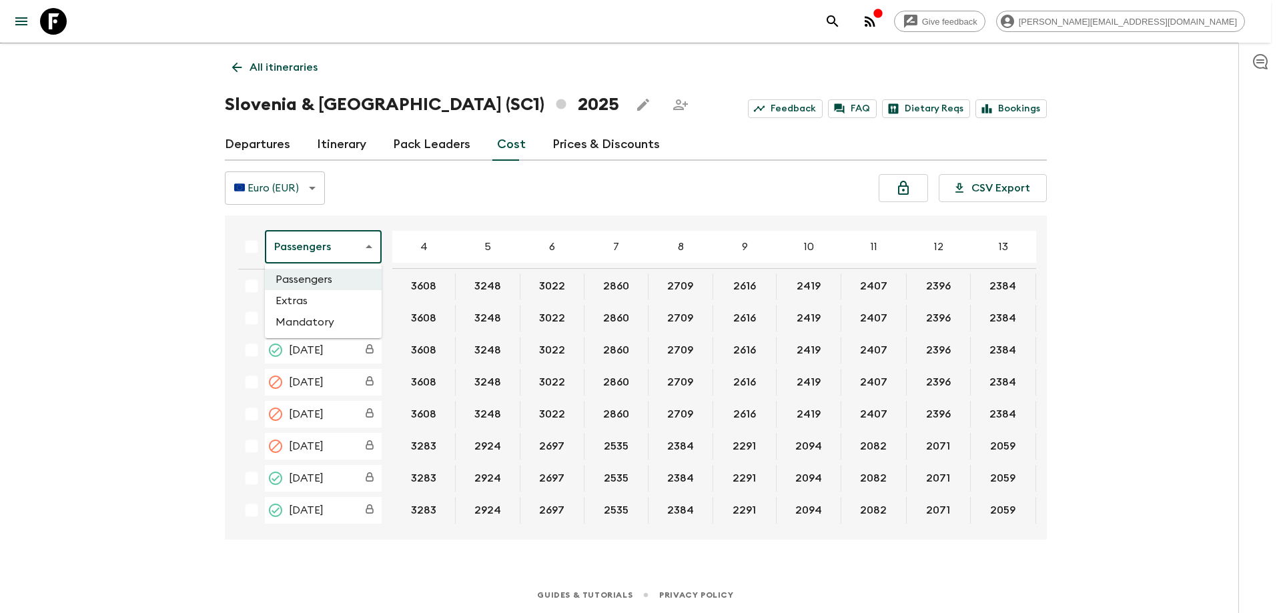
click at [335, 293] on li "Extras" at bounding box center [323, 300] width 117 height 21
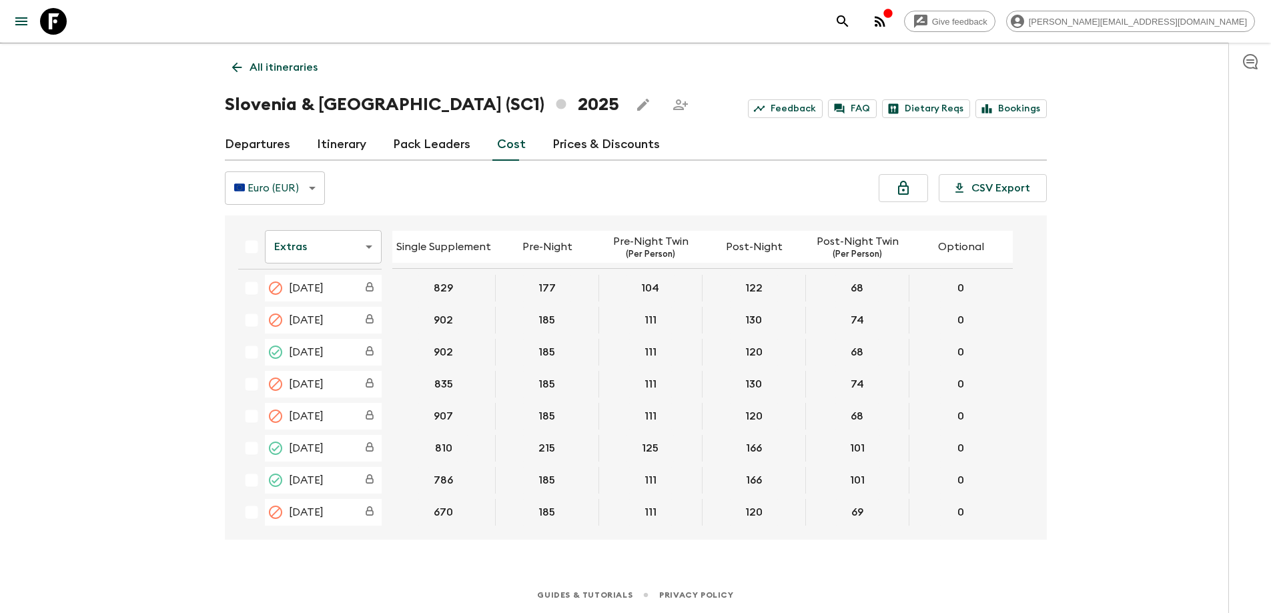
scroll to position [454, 0]
click at [57, 16] on icon at bounding box center [53, 21] width 27 height 27
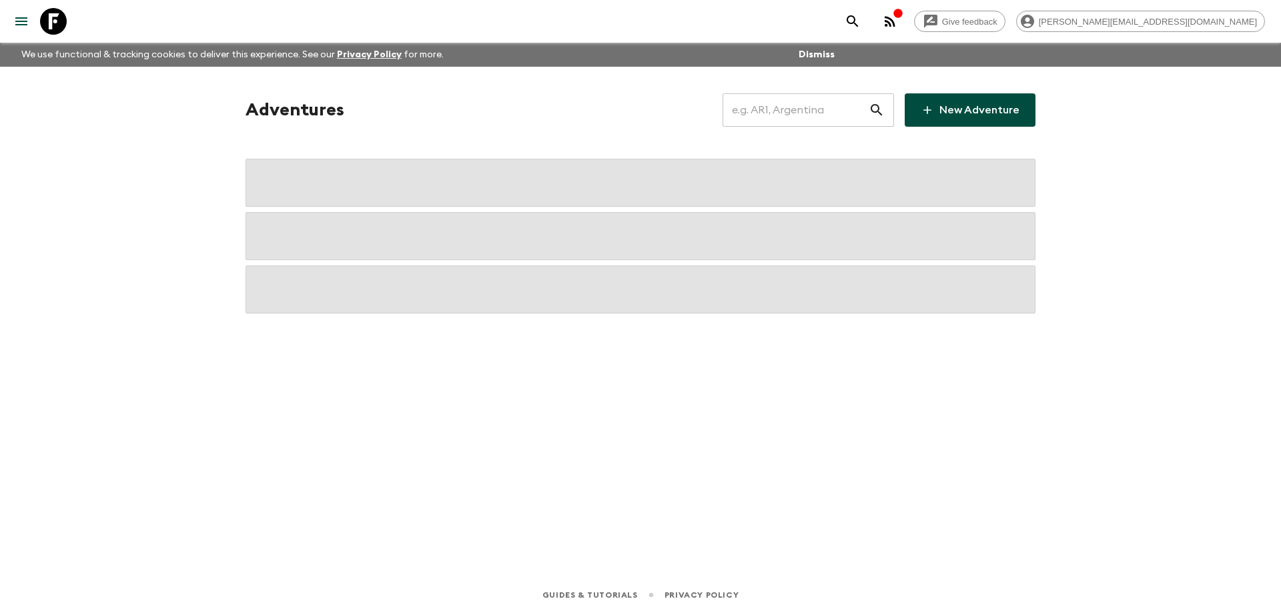
click at [794, 112] on input "text" at bounding box center [795, 109] width 146 height 37
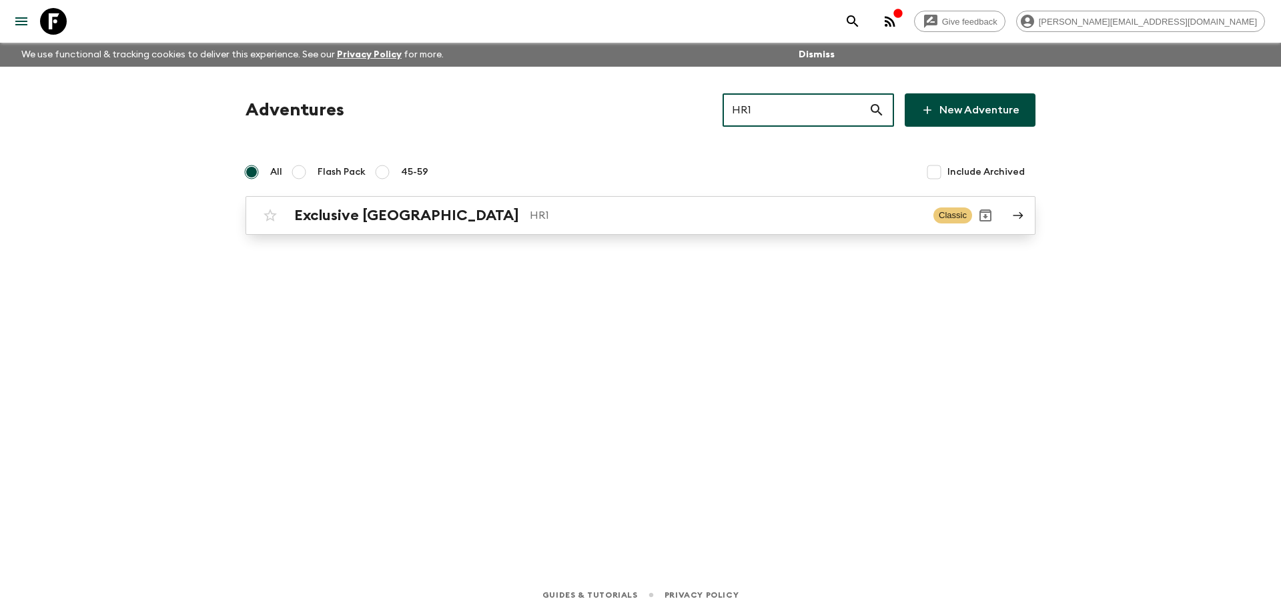
type input "HR1"
click at [690, 229] on link "Exclusive Croatia HR1 Classic" at bounding box center [640, 215] width 790 height 39
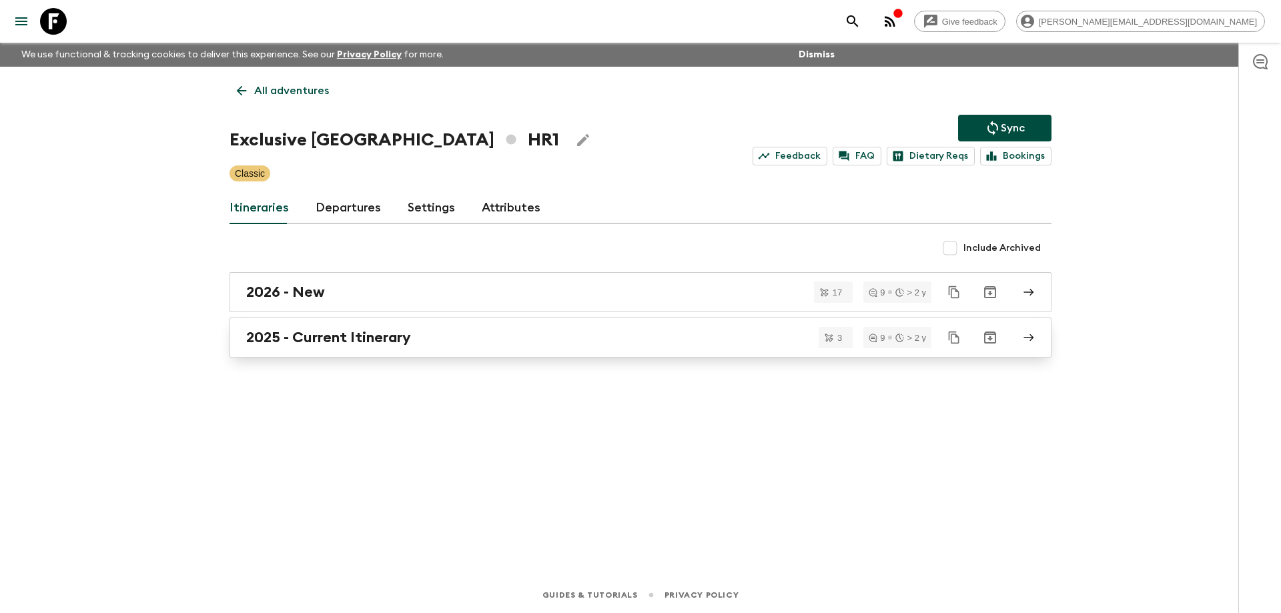
click at [438, 338] on div "2025 - Current Itinerary" at bounding box center [627, 337] width 763 height 17
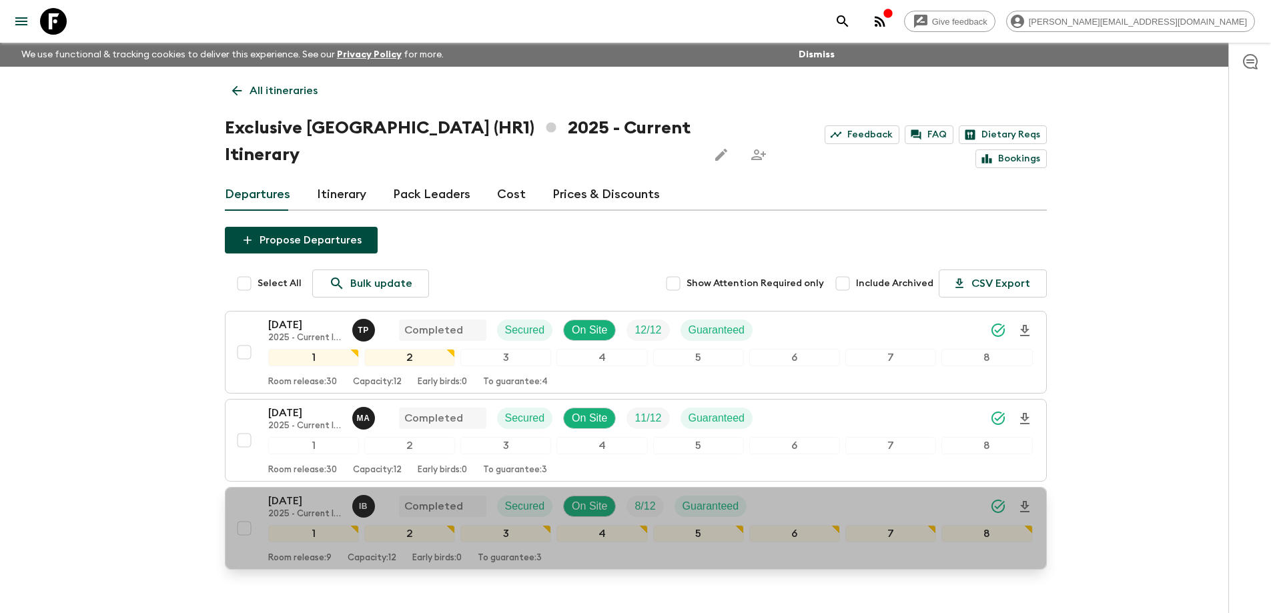
click at [304, 493] on p "[DATE]" at bounding box center [304, 501] width 73 height 16
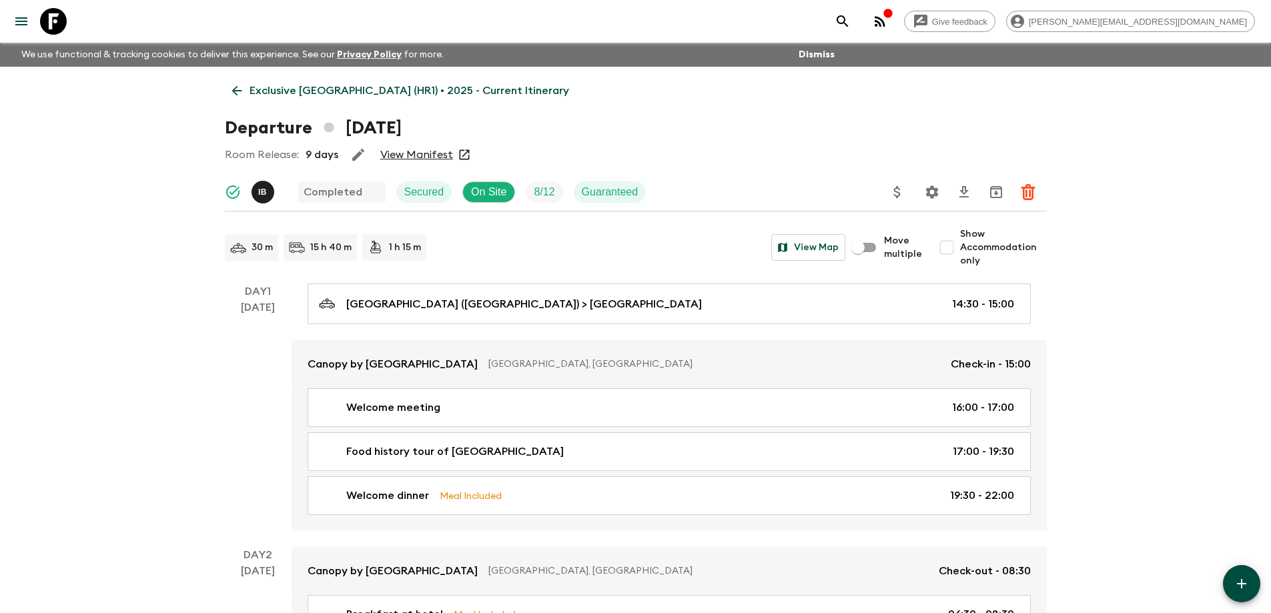
click at [447, 149] on link "View Manifest" at bounding box center [416, 154] width 73 height 13
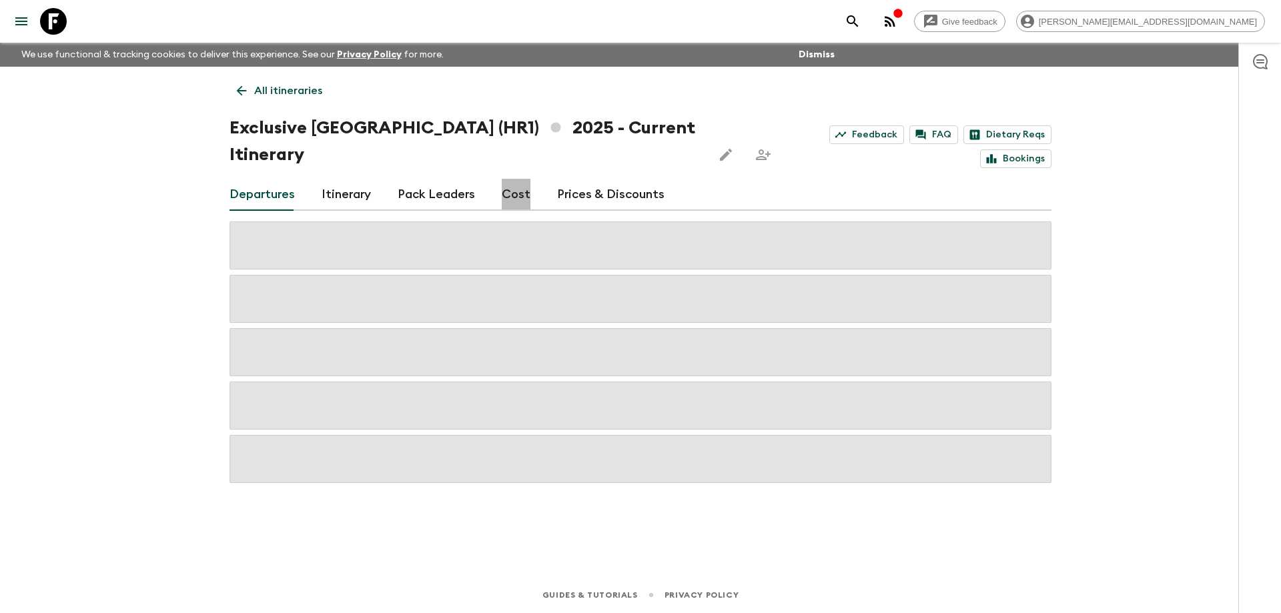
click at [523, 179] on link "Cost" at bounding box center [516, 195] width 29 height 32
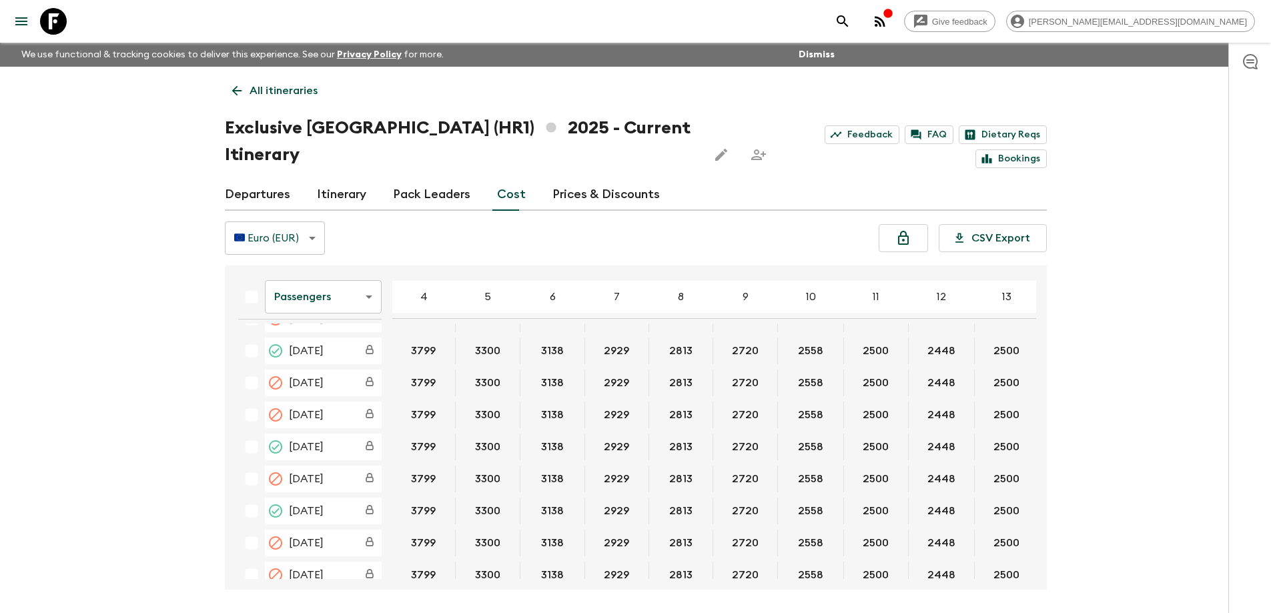
scroll to position [684, 0]
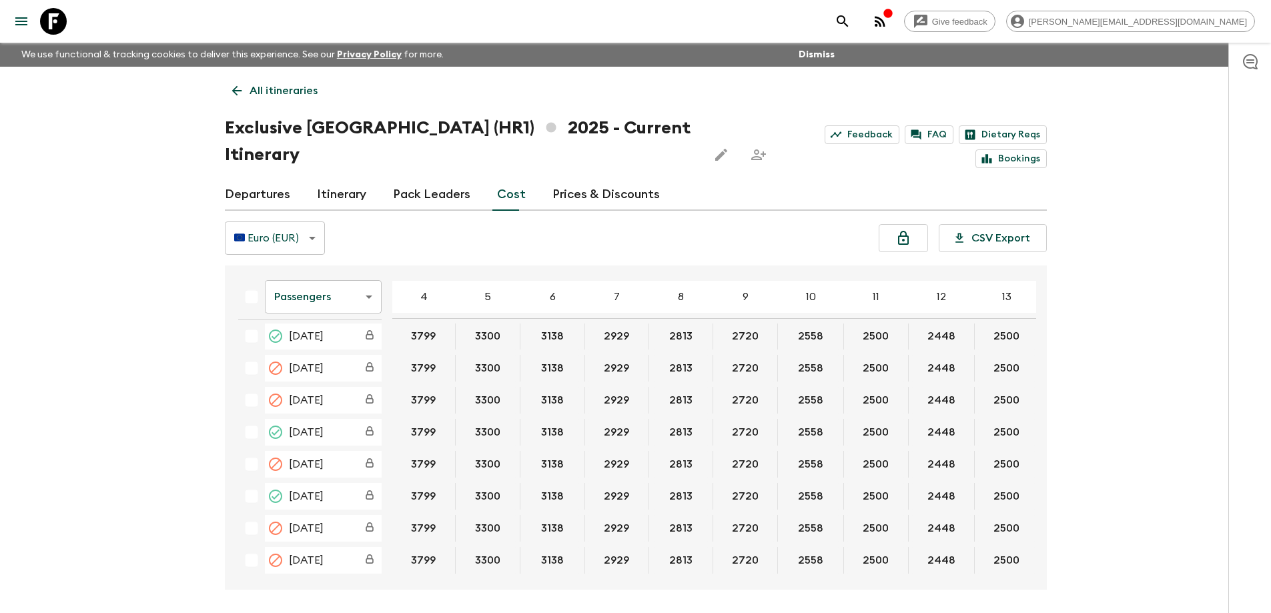
click at [326, 275] on body "Give feedback [PERSON_NAME][EMAIL_ADDRESS][DOMAIN_NAME] We use functional & tra…" at bounding box center [635, 331] width 1271 height 663
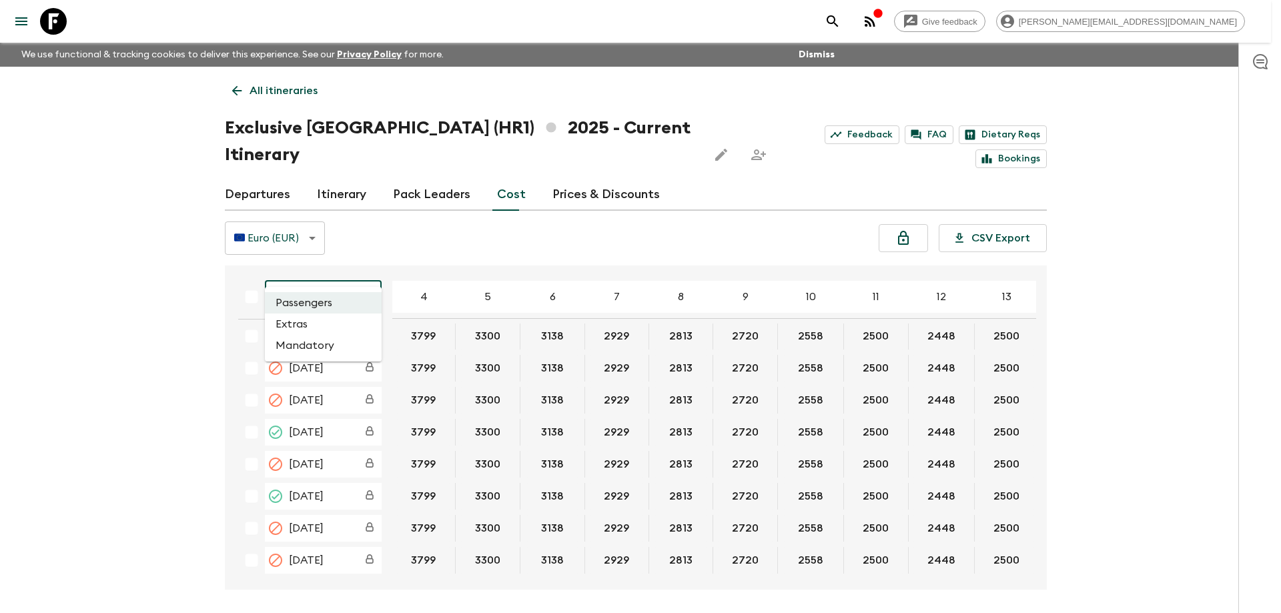
click at [311, 327] on li "Extras" at bounding box center [323, 323] width 117 height 21
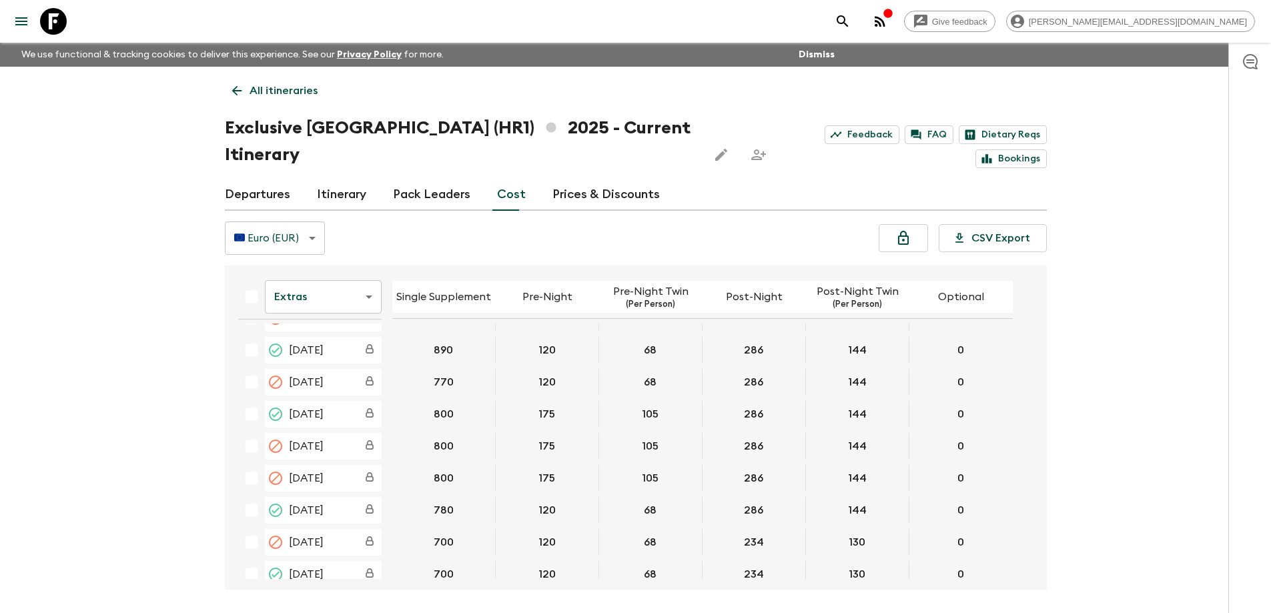
scroll to position [667, 0]
click at [47, 13] on icon at bounding box center [53, 21] width 27 height 27
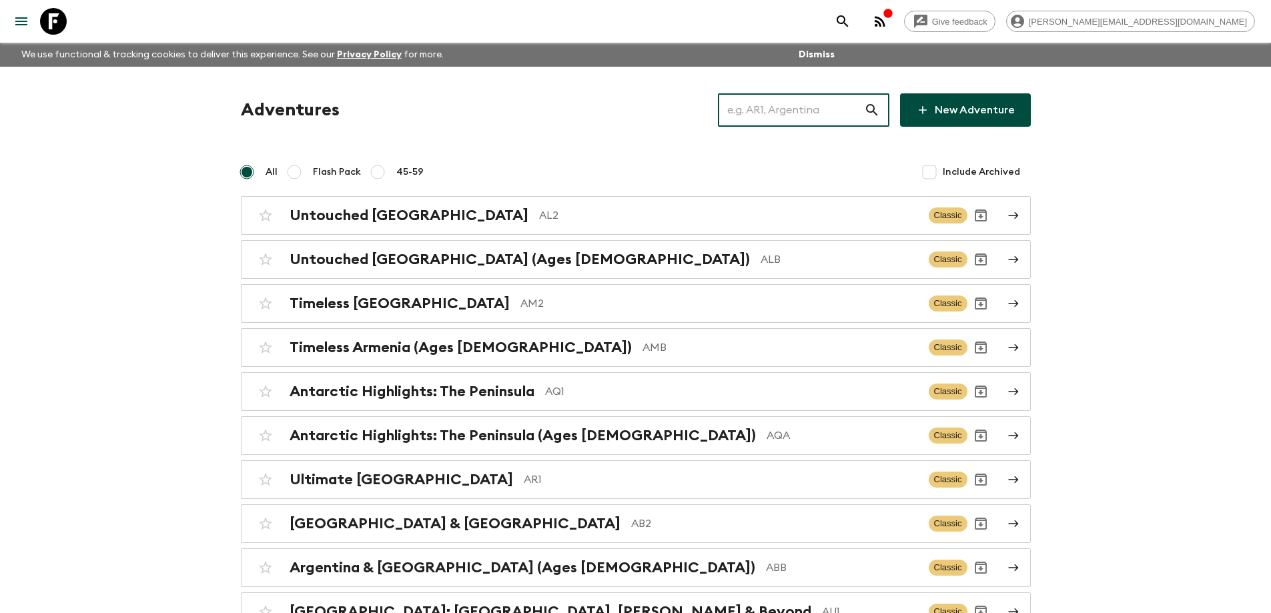
click at [781, 110] on input "text" at bounding box center [791, 109] width 146 height 37
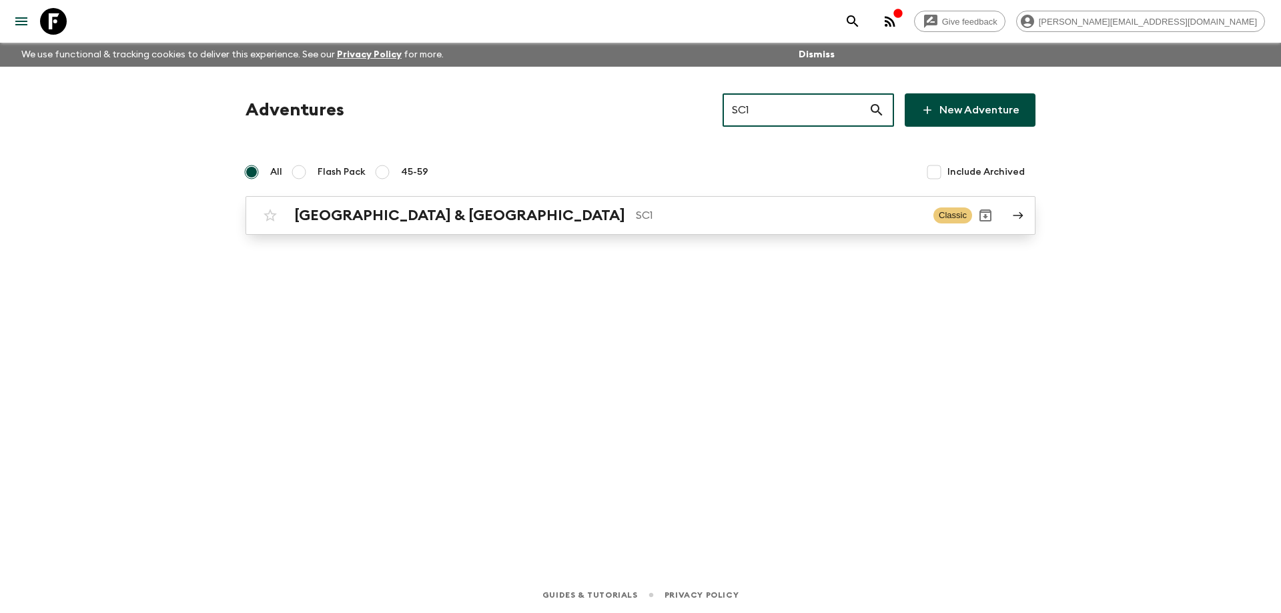
type input "SC1"
click at [616, 228] on div "[GEOGRAPHIC_DATA] & Croatia SC1 Classic" at bounding box center [614, 215] width 715 height 27
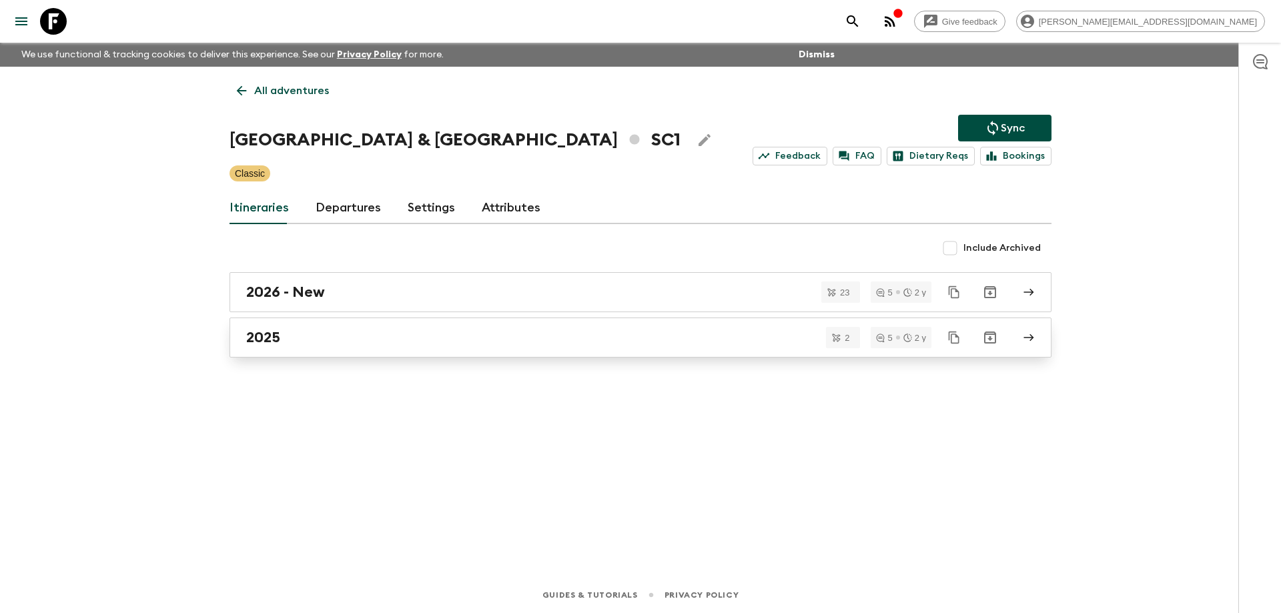
click at [394, 325] on link "2025" at bounding box center [640, 337] width 822 height 40
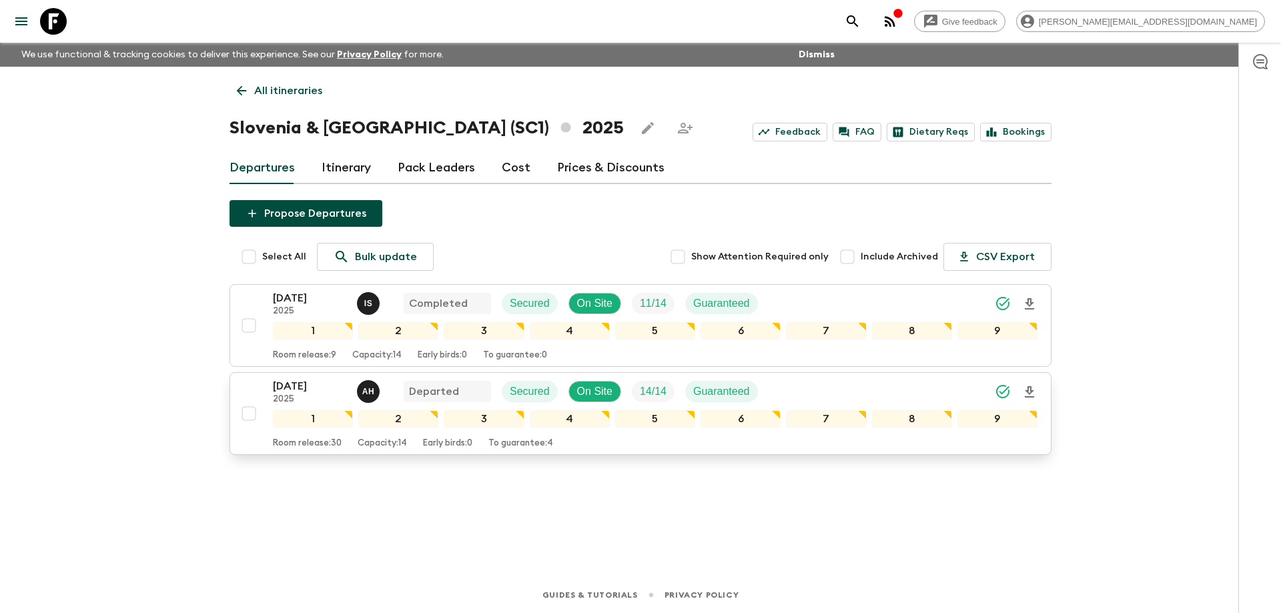
click at [293, 386] on p "[DATE]" at bounding box center [309, 386] width 73 height 16
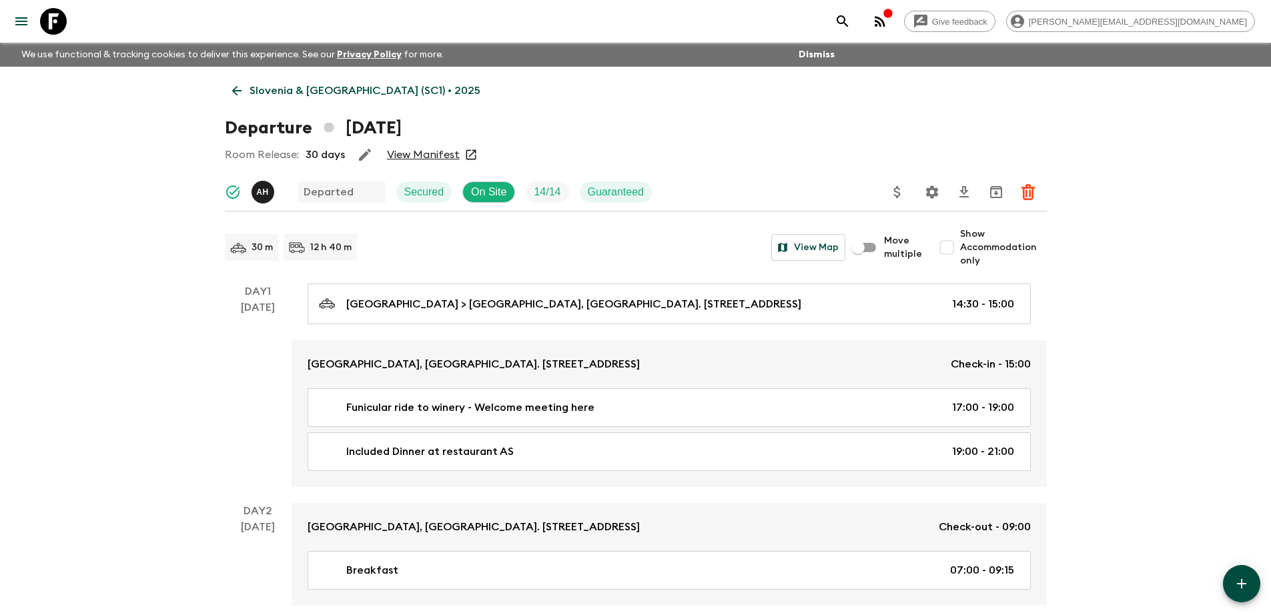
click at [433, 154] on link "View Manifest" at bounding box center [423, 154] width 73 height 13
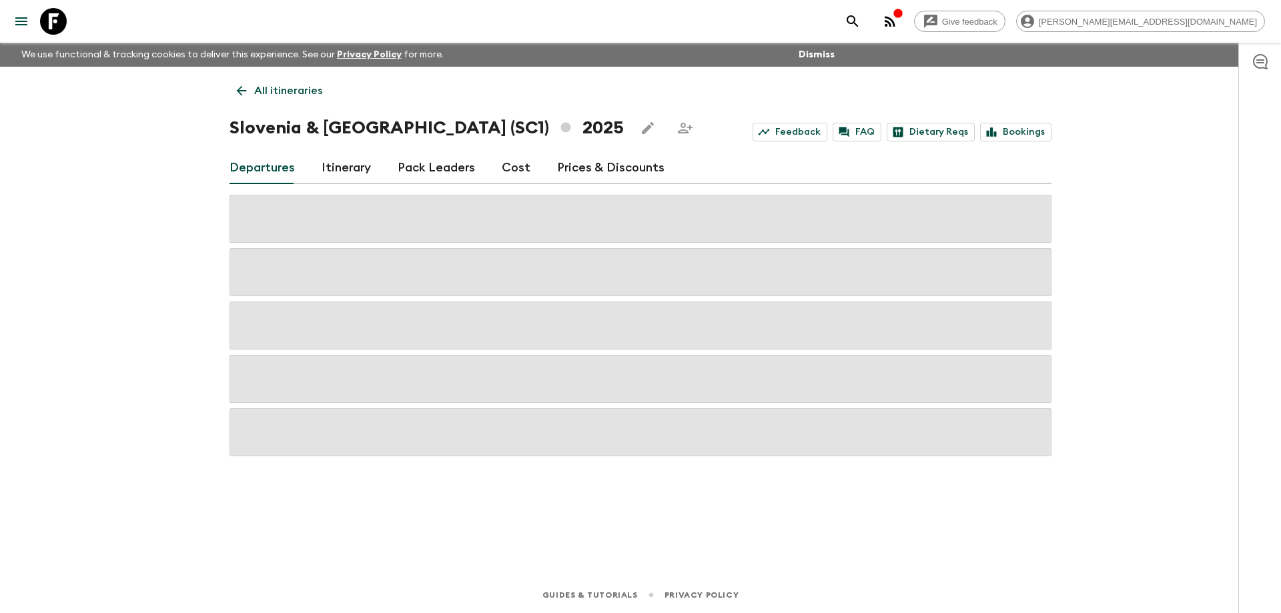
click at [506, 165] on link "Cost" at bounding box center [516, 168] width 29 height 32
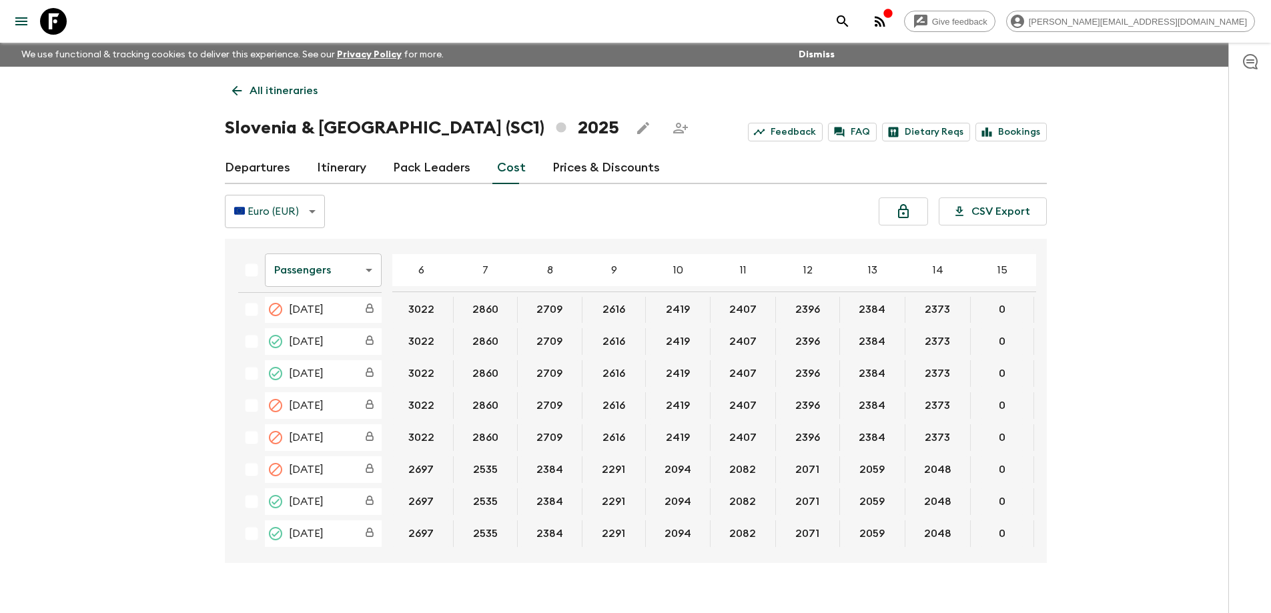
scroll to position [460, 189]
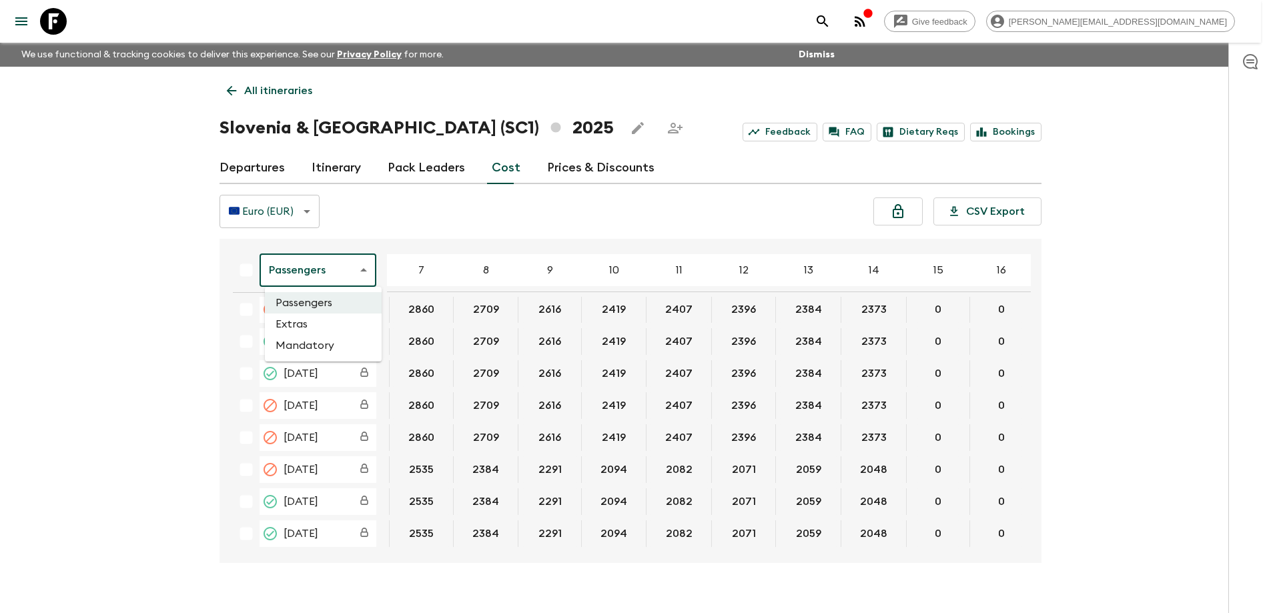
click at [341, 279] on body "Give feedback [PERSON_NAME][EMAIL_ADDRESS][DOMAIN_NAME] We use functional & tra…" at bounding box center [635, 318] width 1271 height 636
click at [321, 322] on li "Extras" at bounding box center [323, 323] width 117 height 21
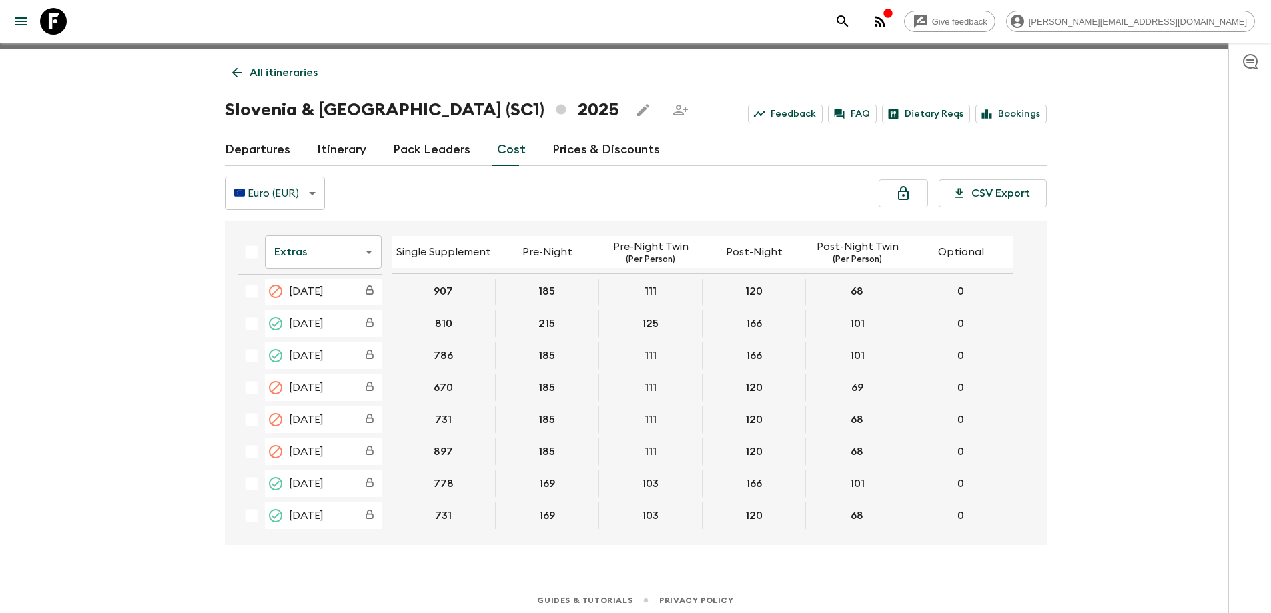
scroll to position [23, 0]
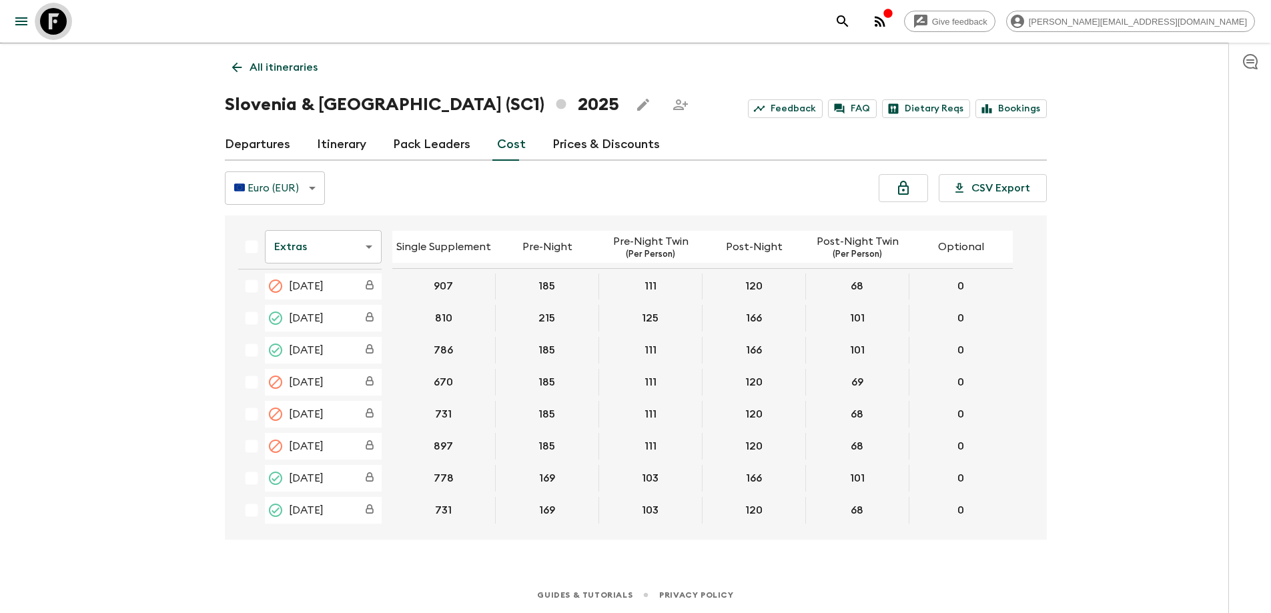
click at [53, 24] on icon at bounding box center [53, 21] width 27 height 27
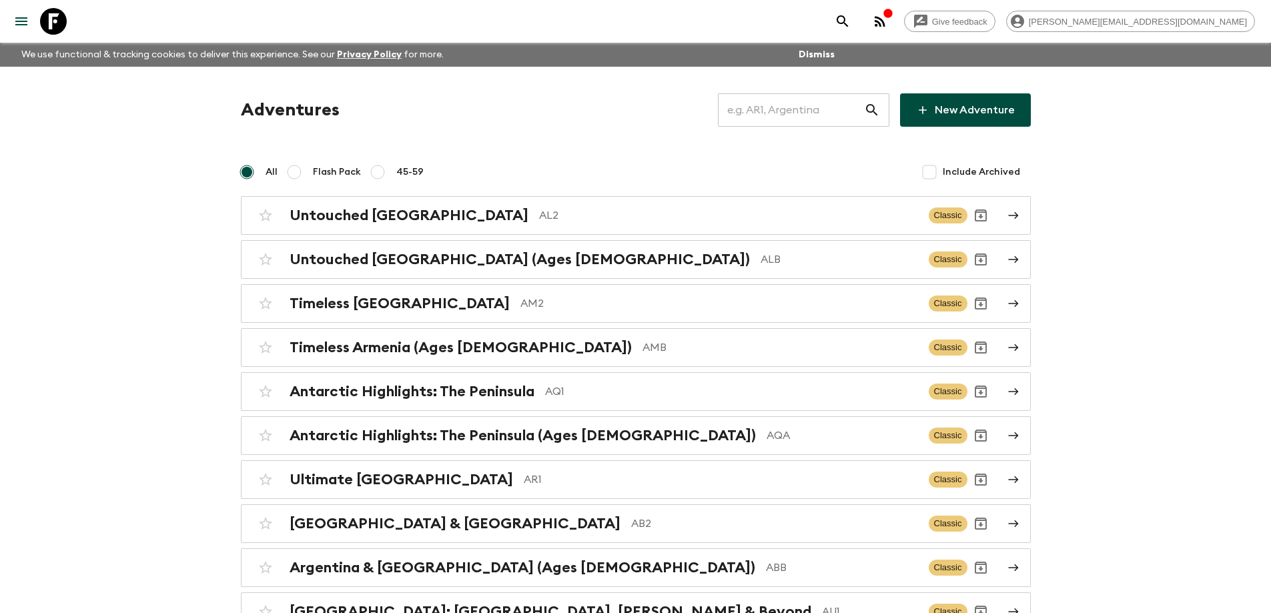
click at [804, 115] on input "text" at bounding box center [791, 109] width 146 height 37
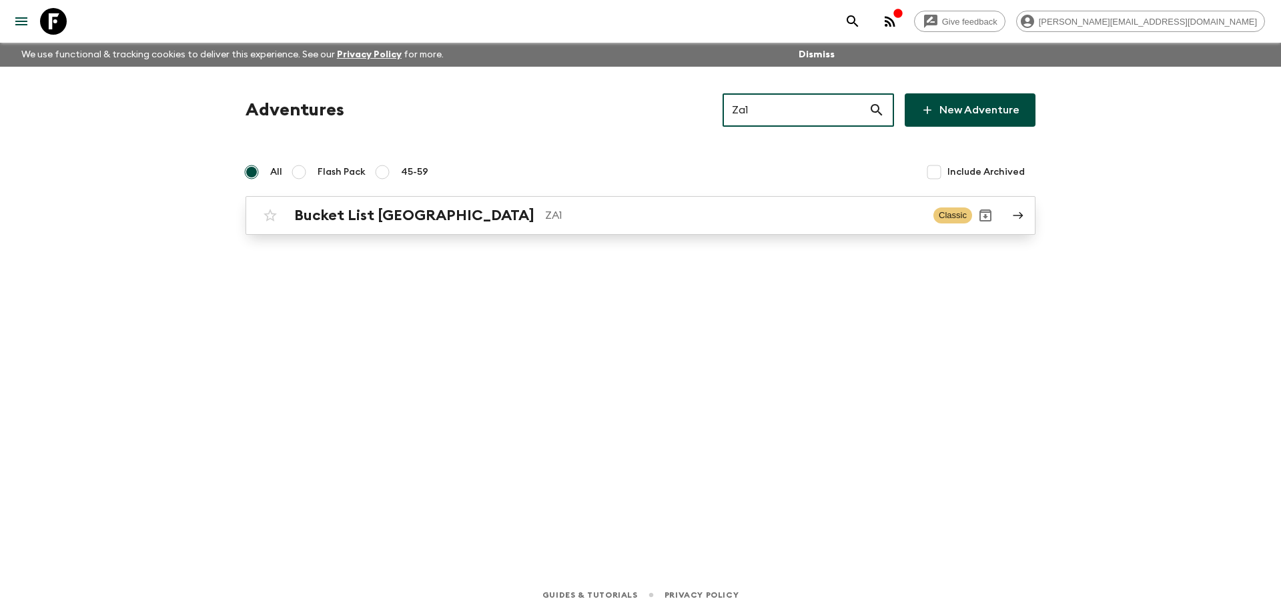
type input "Za1"
click at [684, 223] on div "Bucket List [GEOGRAPHIC_DATA] ZA1" at bounding box center [608, 215] width 628 height 17
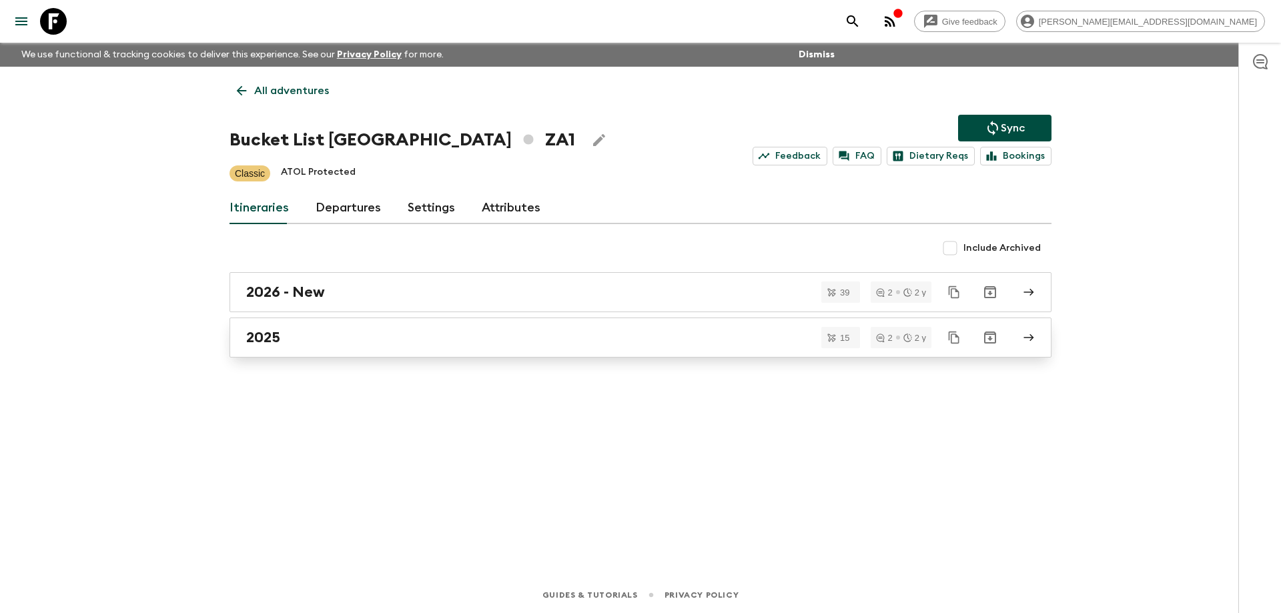
click at [303, 342] on div "2025" at bounding box center [627, 337] width 763 height 17
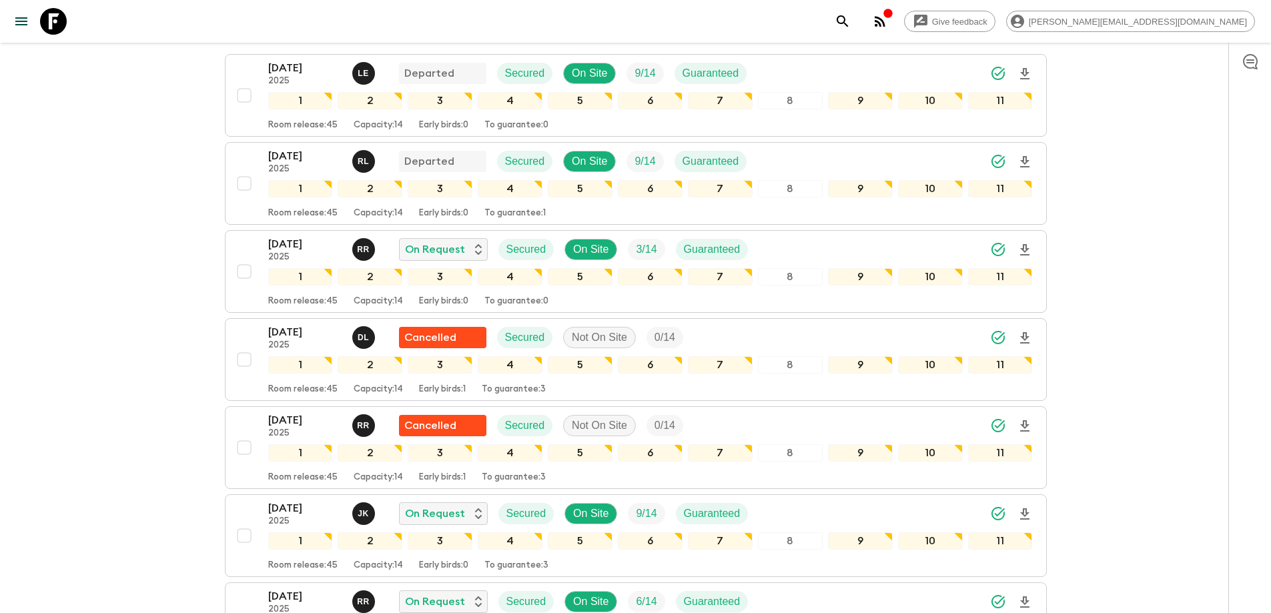
scroll to position [333, 0]
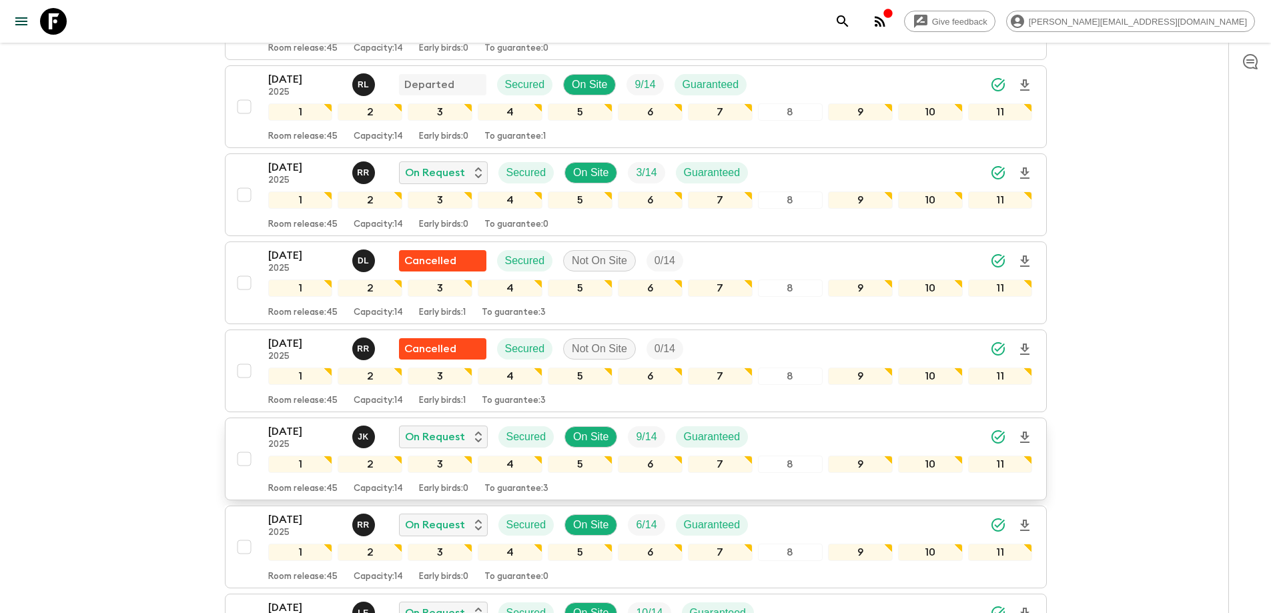
click at [312, 424] on p "[DATE]" at bounding box center [304, 432] width 73 height 16
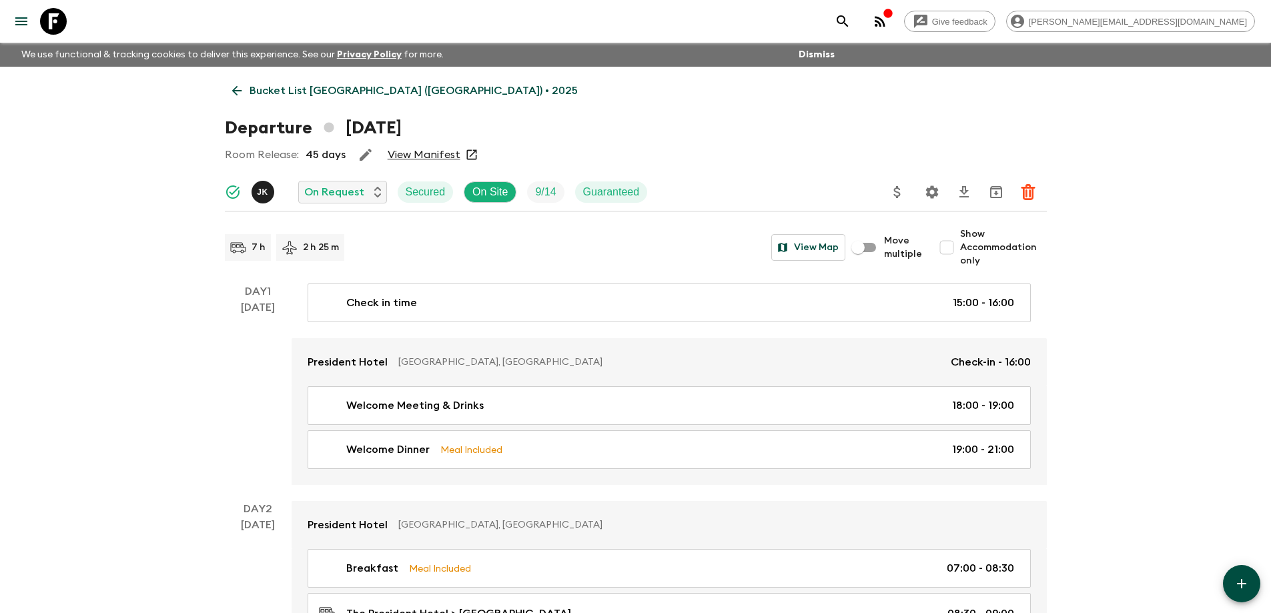
click at [440, 156] on link "View Manifest" at bounding box center [424, 154] width 73 height 13
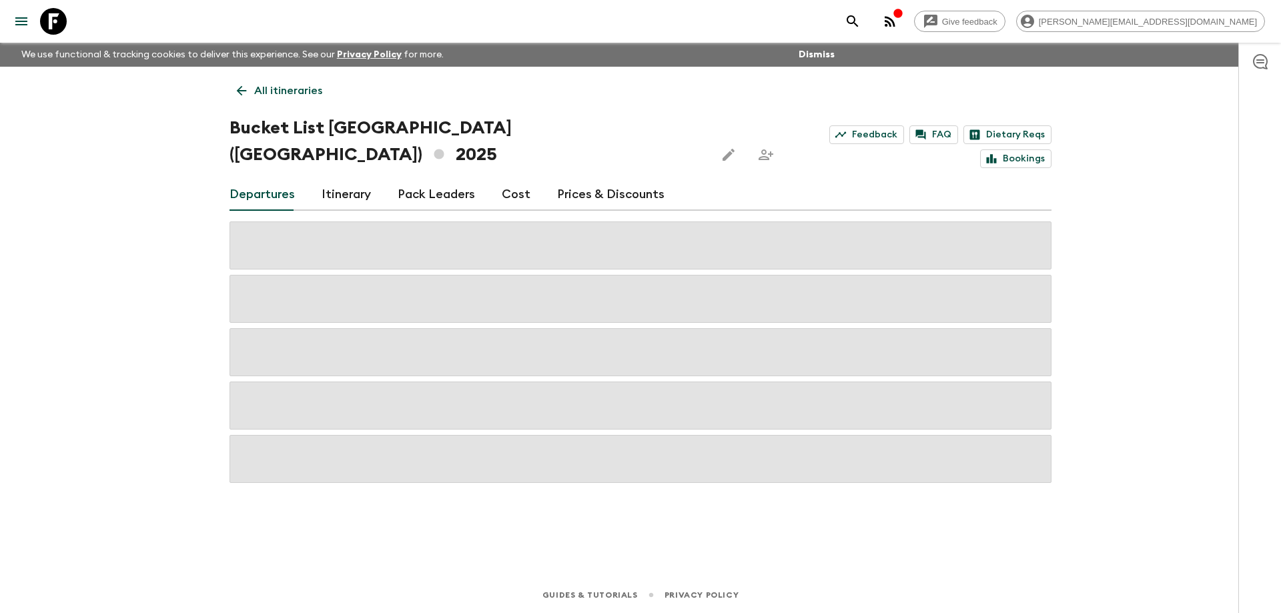
click at [514, 179] on link "Cost" at bounding box center [516, 195] width 29 height 32
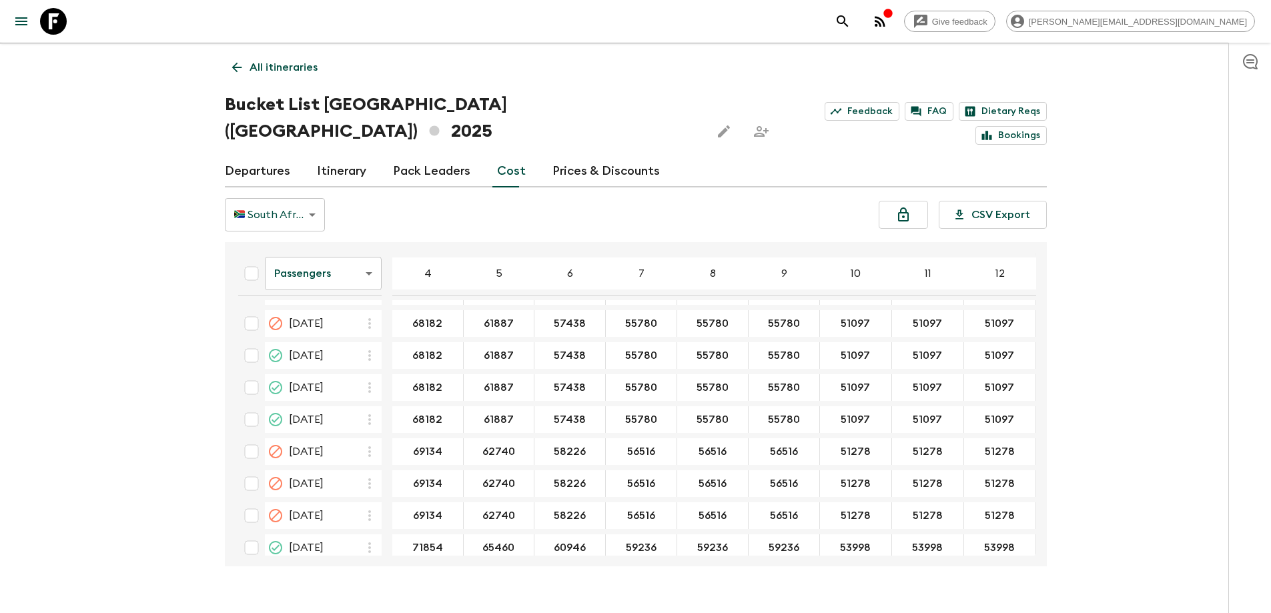
scroll to position [2471, 0]
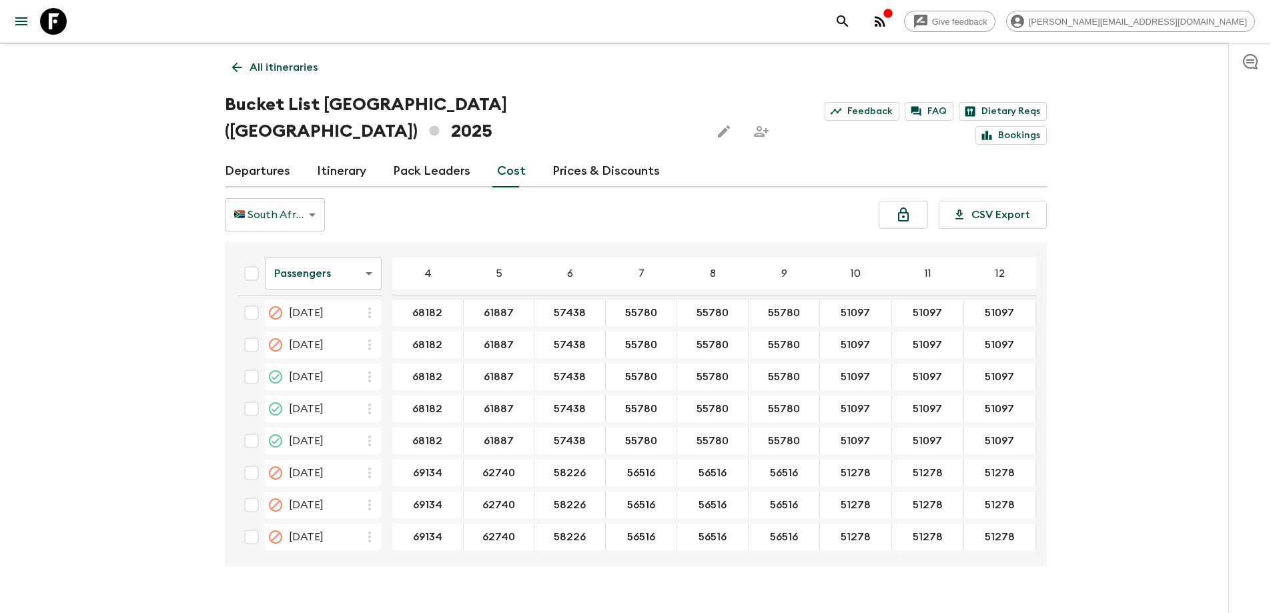
click at [325, 248] on body "Give feedback [PERSON_NAME][EMAIL_ADDRESS][DOMAIN_NAME] We use functional & tra…" at bounding box center [635, 308] width 1271 height 663
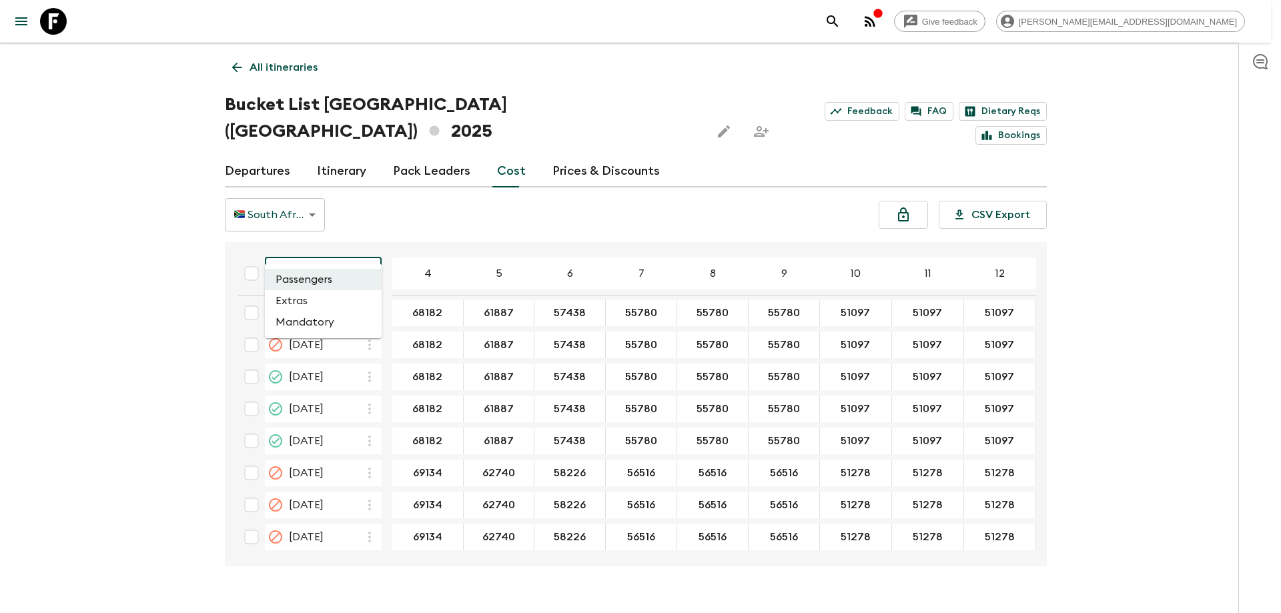
click at [321, 302] on li "Extras" at bounding box center [323, 300] width 117 height 21
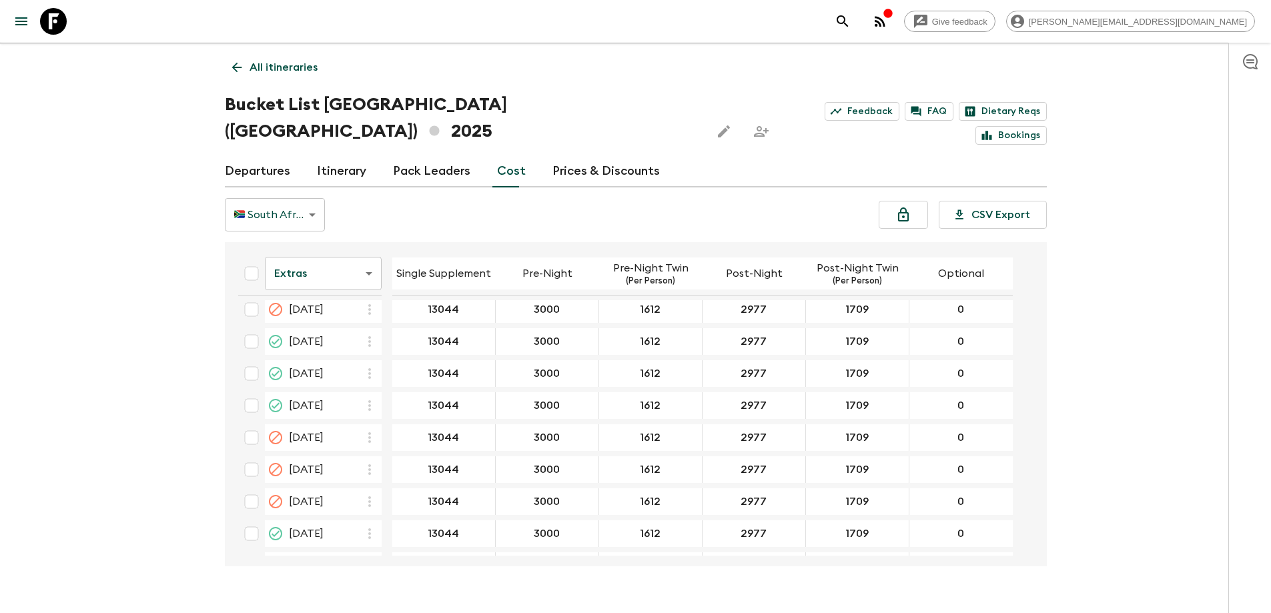
scroll to position [2466, 0]
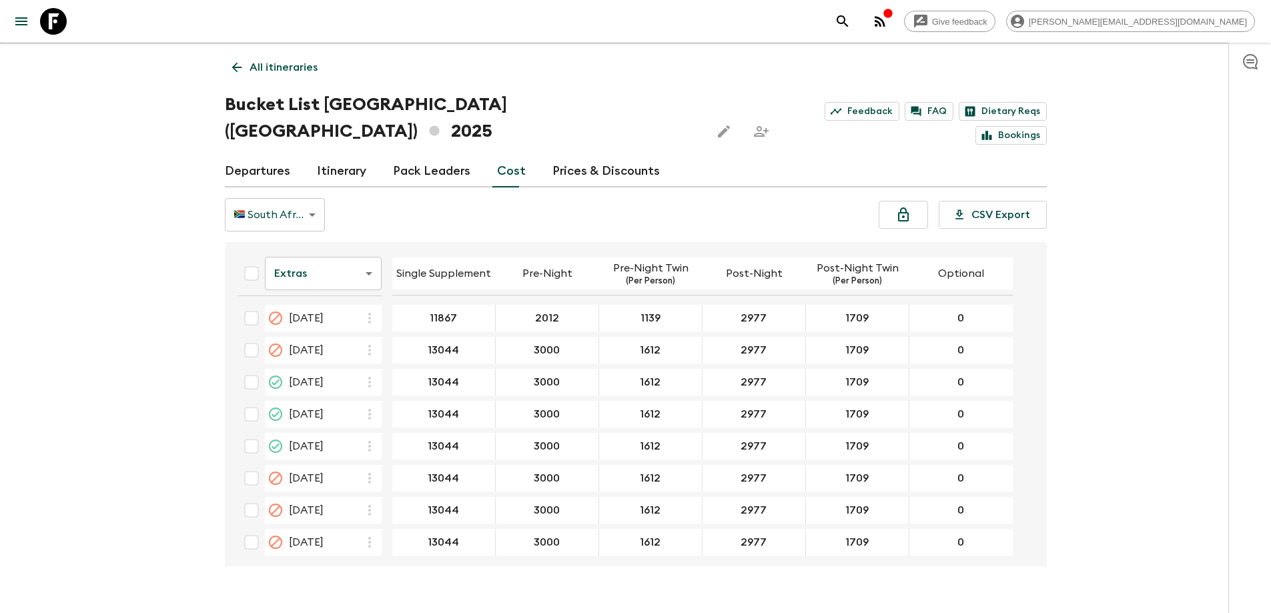
click at [319, 254] on body "Give feedback [PERSON_NAME][EMAIL_ADDRESS][DOMAIN_NAME] We use functional & tra…" at bounding box center [635, 308] width 1271 height 663
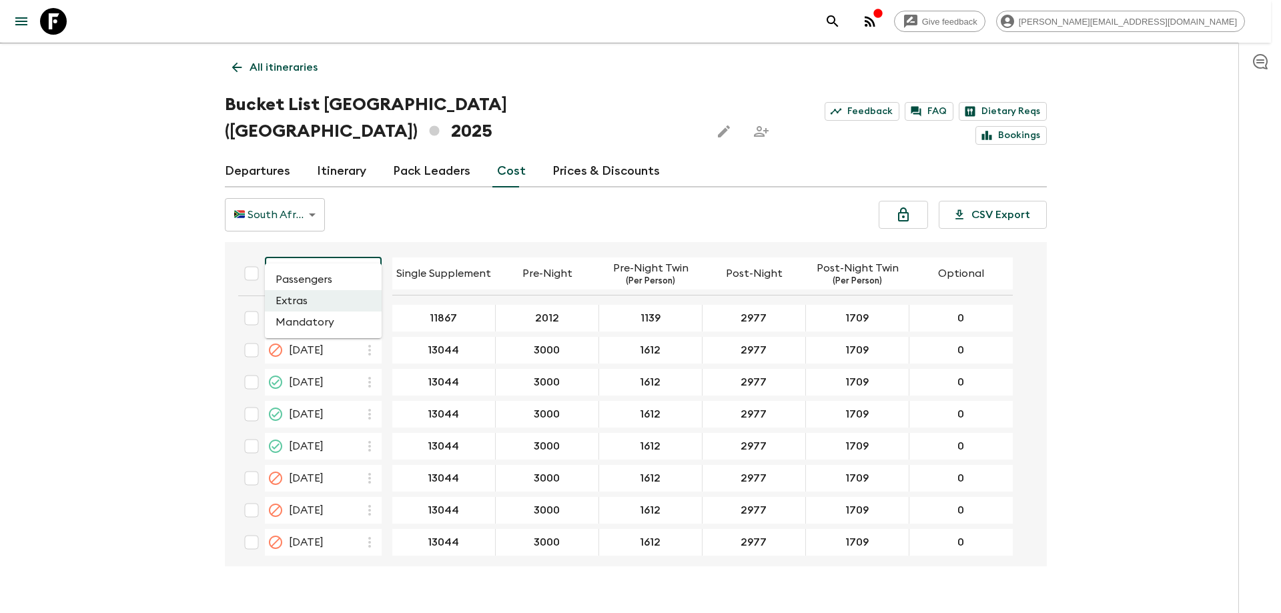
click at [329, 277] on li "Passengers" at bounding box center [323, 279] width 117 height 21
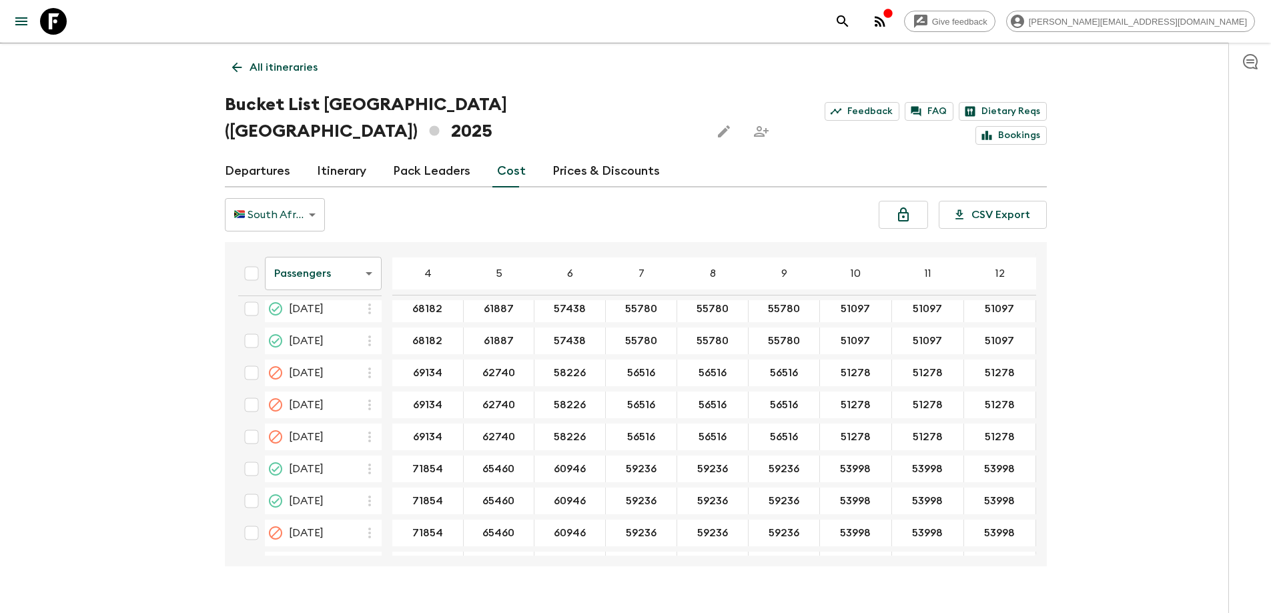
scroll to position [2538, 0]
click at [63, 17] on icon at bounding box center [53, 21] width 27 height 27
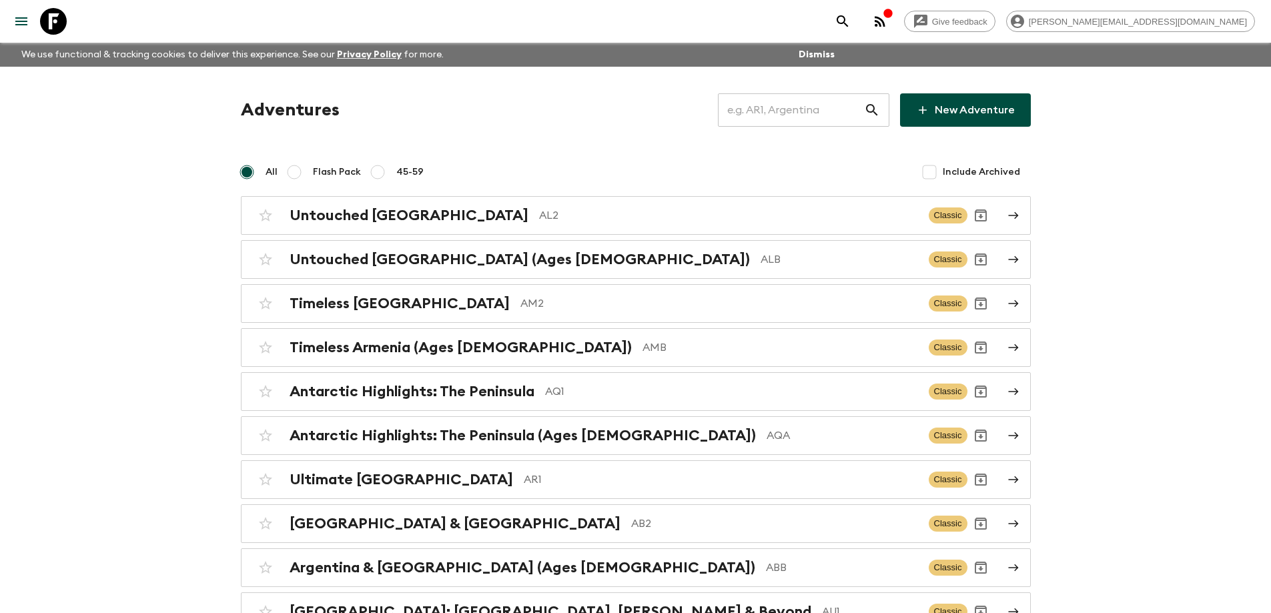
click at [773, 115] on input "text" at bounding box center [791, 109] width 146 height 37
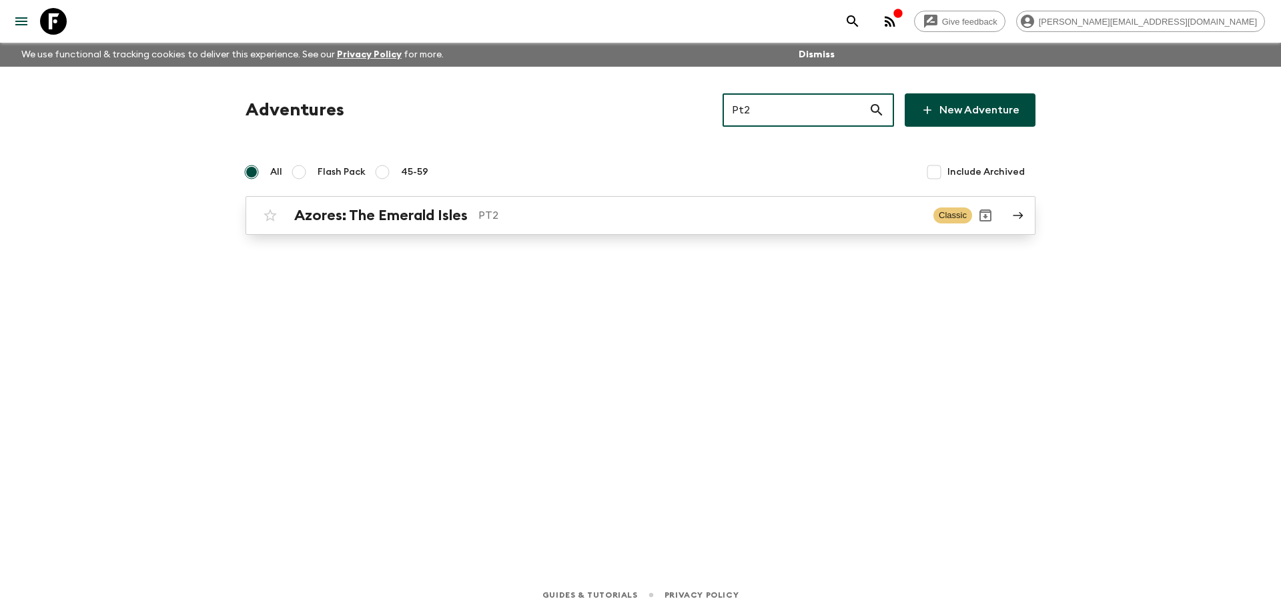
type input "Pt2"
click at [688, 228] on div "Azores: The Emerald Isles PT2 Classic" at bounding box center [614, 215] width 715 height 27
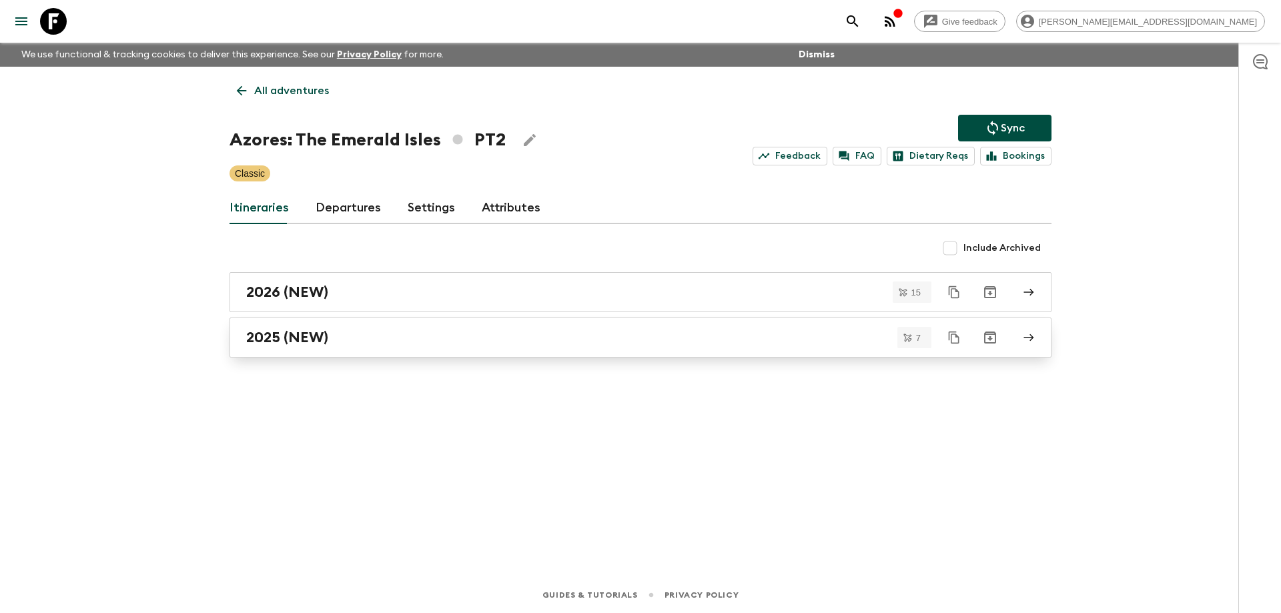
click at [454, 335] on div "2025 (NEW)" at bounding box center [627, 337] width 763 height 17
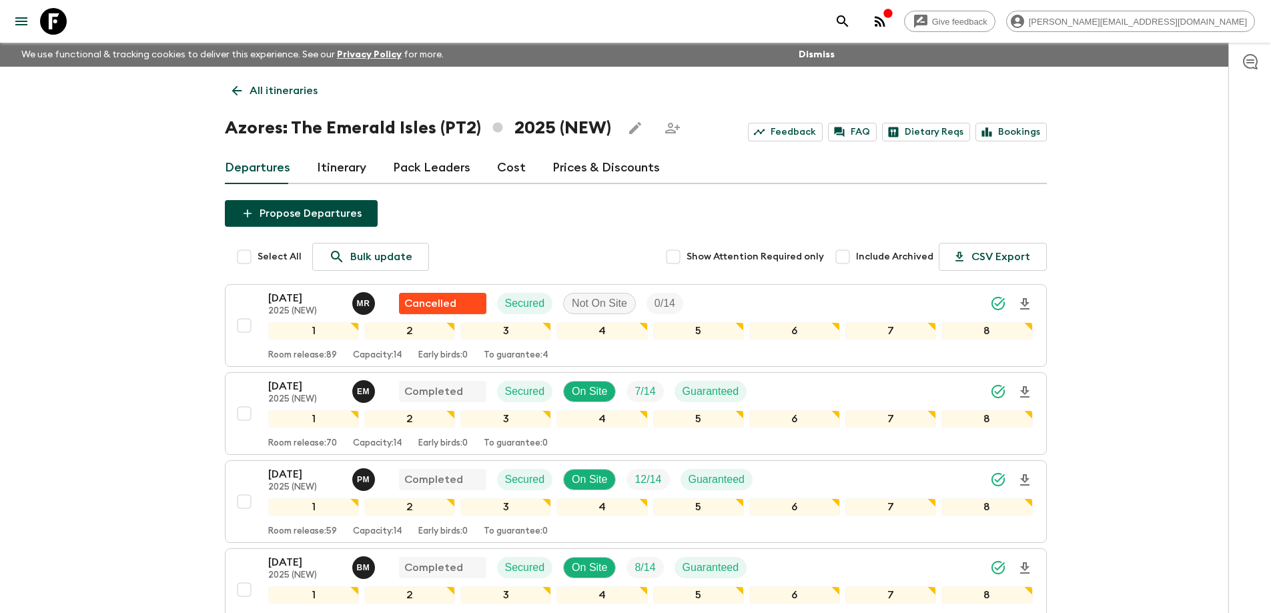
click at [48, 13] on icon at bounding box center [53, 21] width 27 height 27
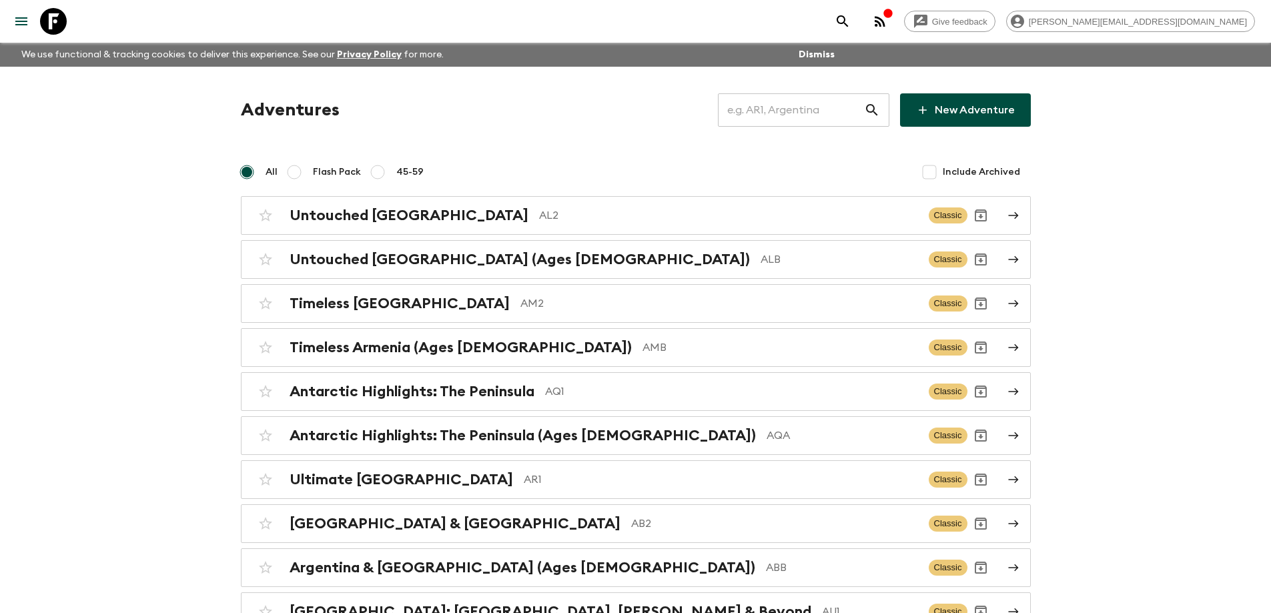
click at [759, 115] on input "text" at bounding box center [791, 109] width 146 height 37
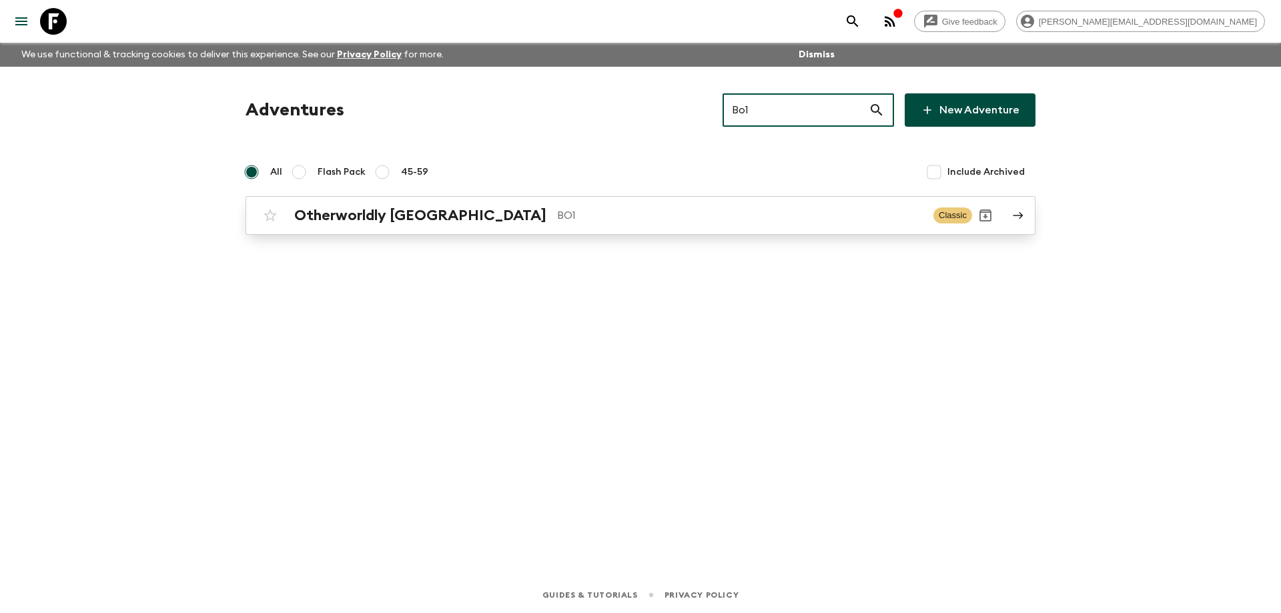
type input "Bo1"
click at [526, 224] on div "Otherworldly Bolivia BO1 Classic" at bounding box center [614, 215] width 715 height 27
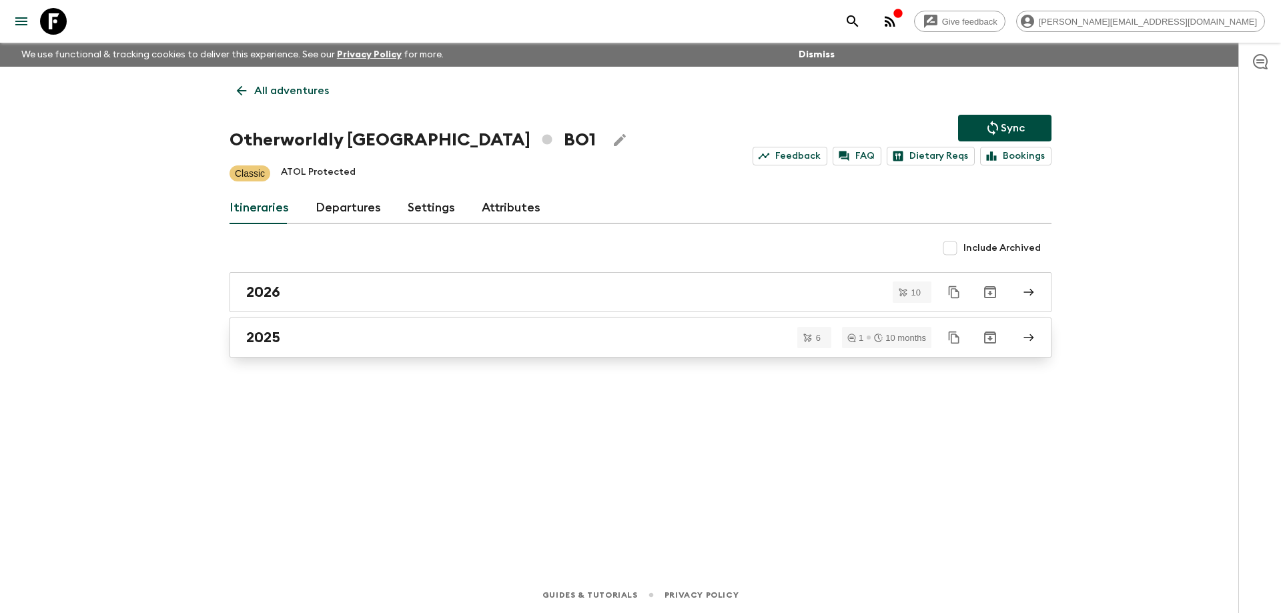
click at [326, 349] on link "2025" at bounding box center [640, 337] width 822 height 40
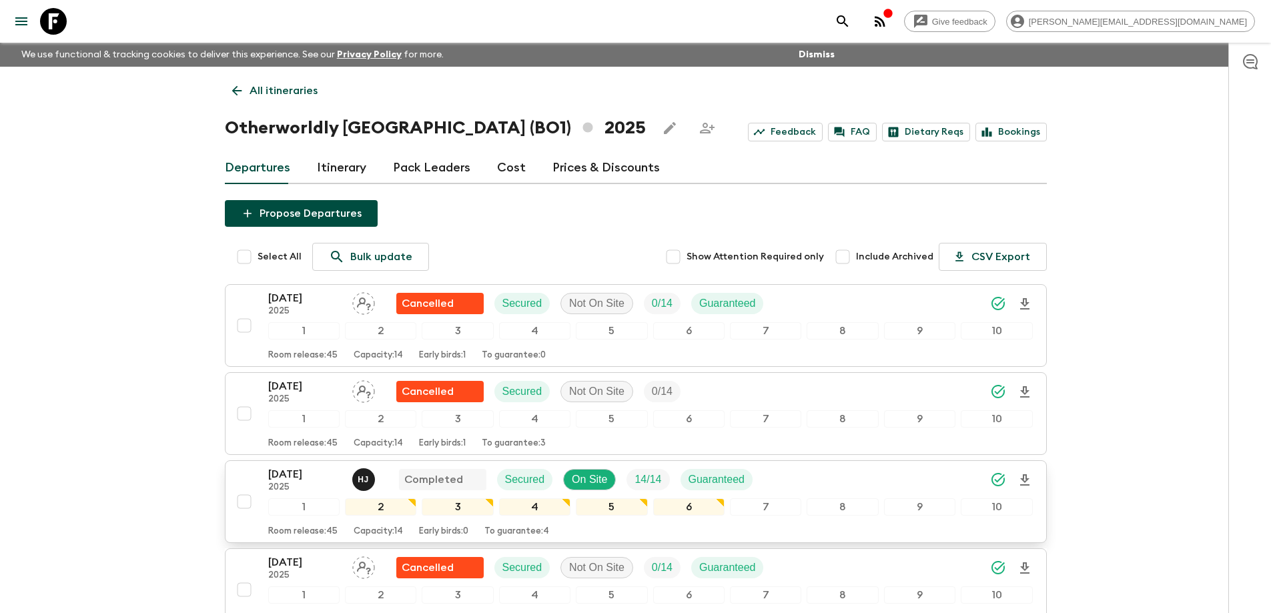
click at [297, 472] on p "[DATE]" at bounding box center [304, 474] width 73 height 16
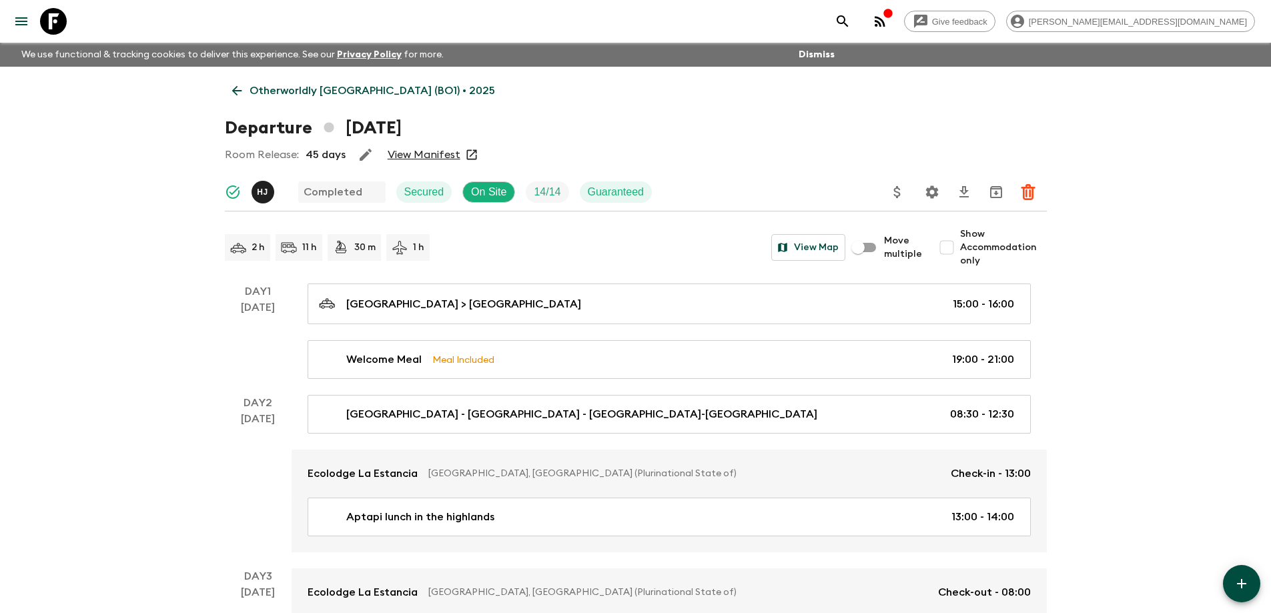
click at [446, 154] on link "View Manifest" at bounding box center [424, 154] width 73 height 13
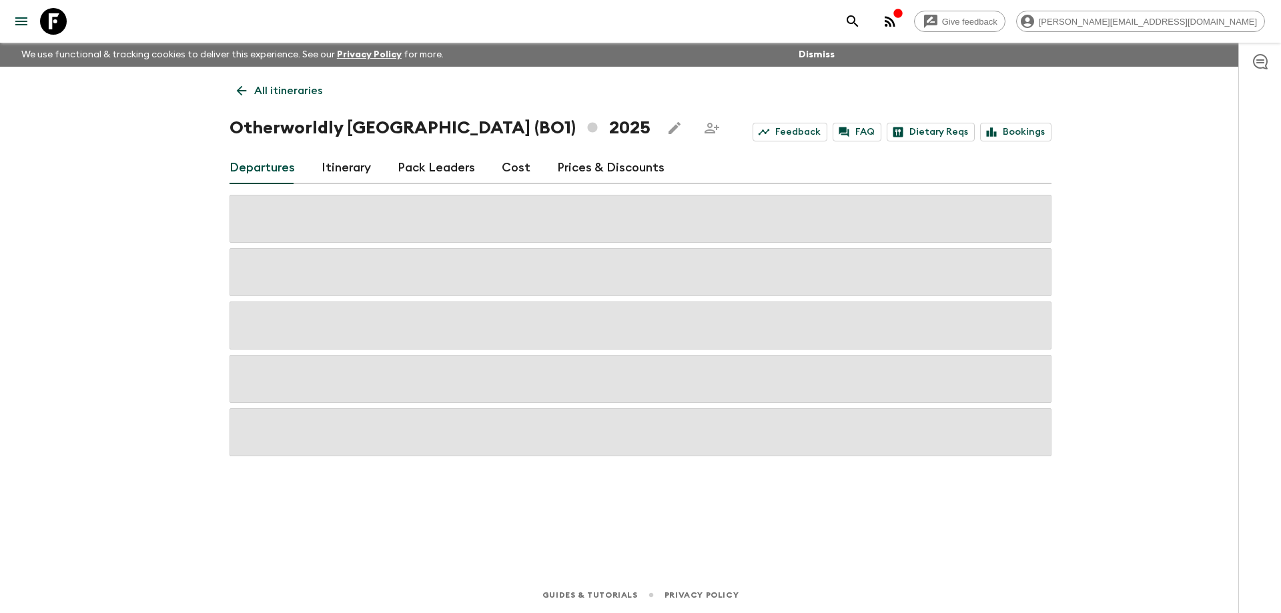
click at [506, 169] on link "Cost" at bounding box center [516, 168] width 29 height 32
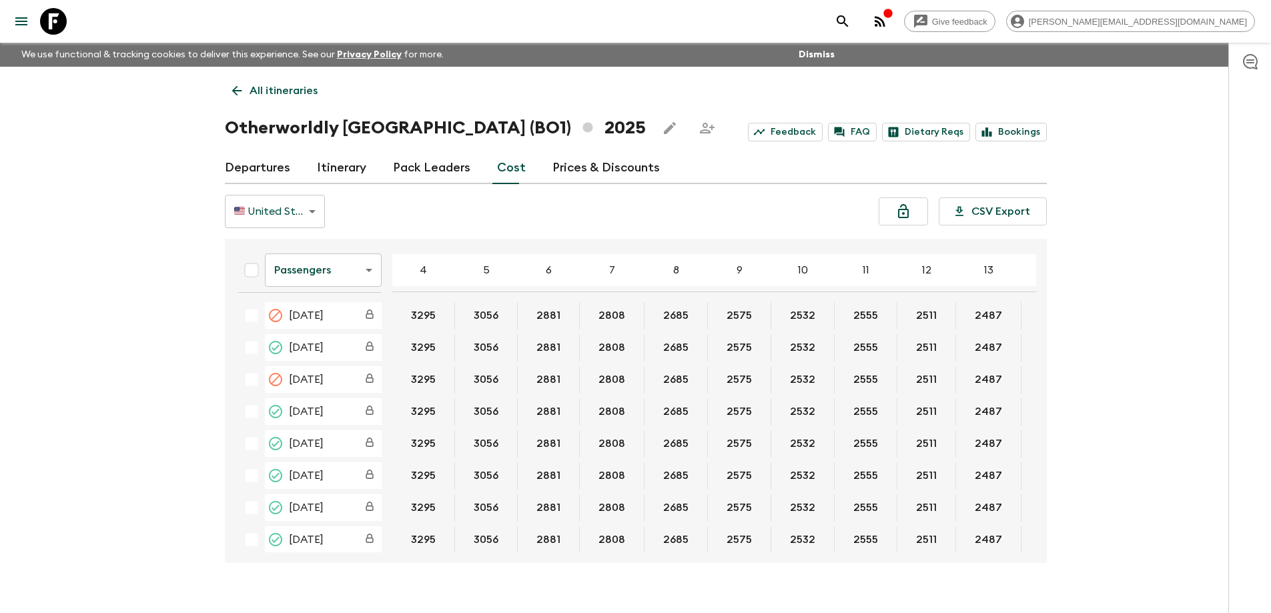
click at [54, 15] on icon at bounding box center [53, 21] width 27 height 27
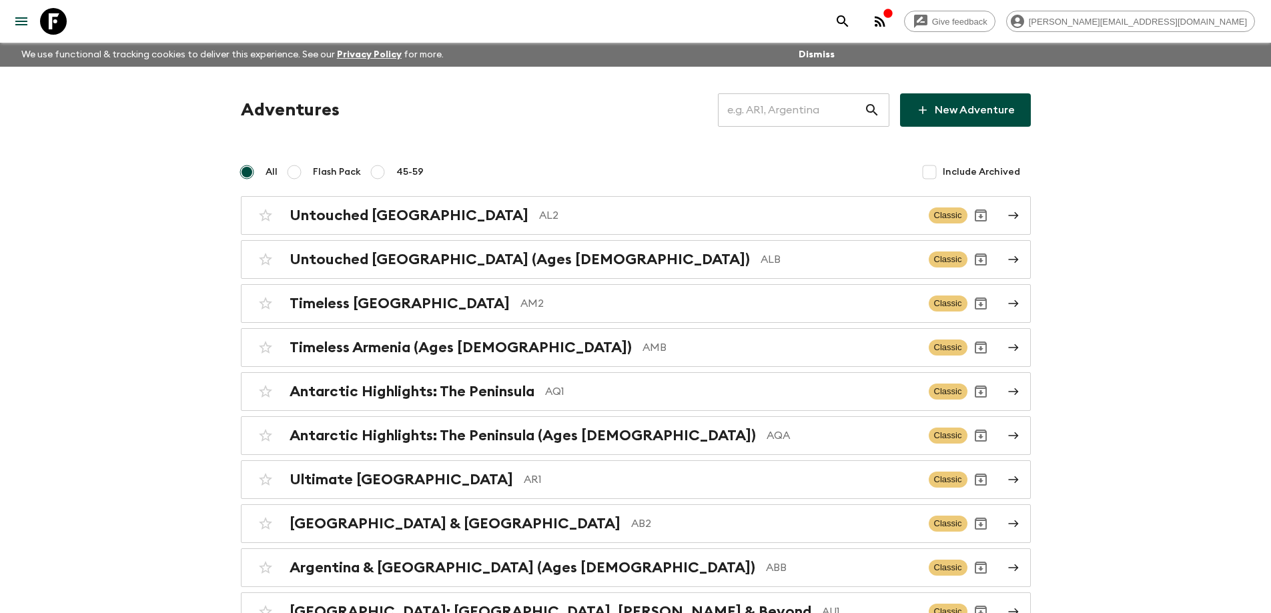
click at [791, 112] on input "text" at bounding box center [791, 109] width 146 height 37
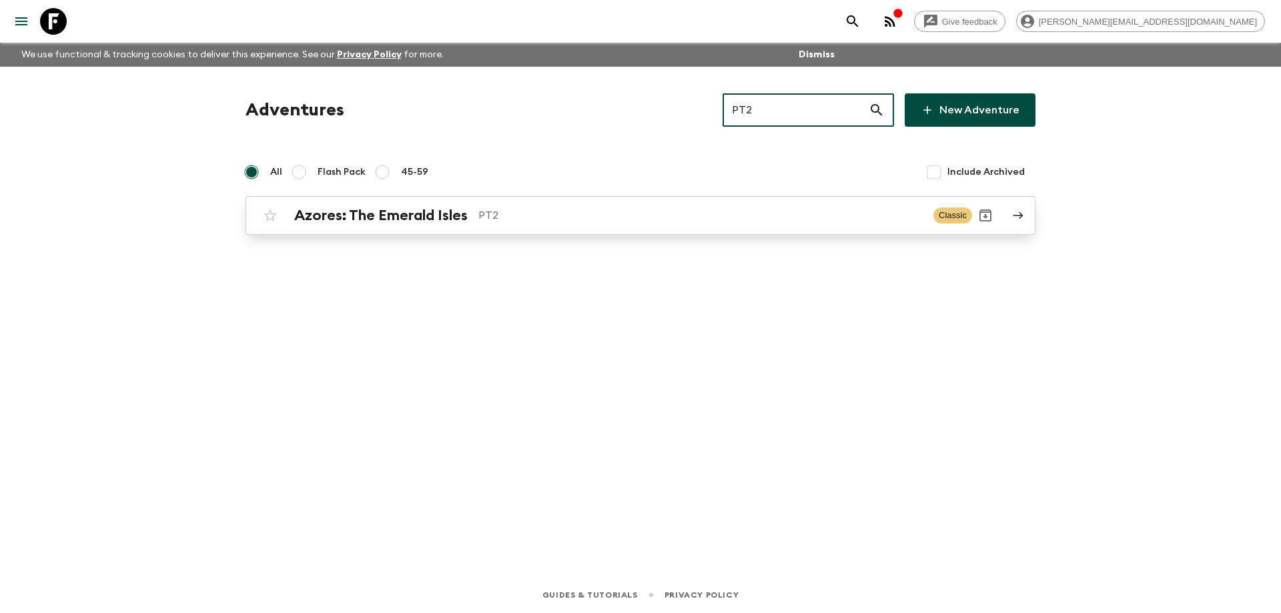
type input "PT2"
click at [568, 222] on p "PT2" at bounding box center [700, 215] width 444 height 16
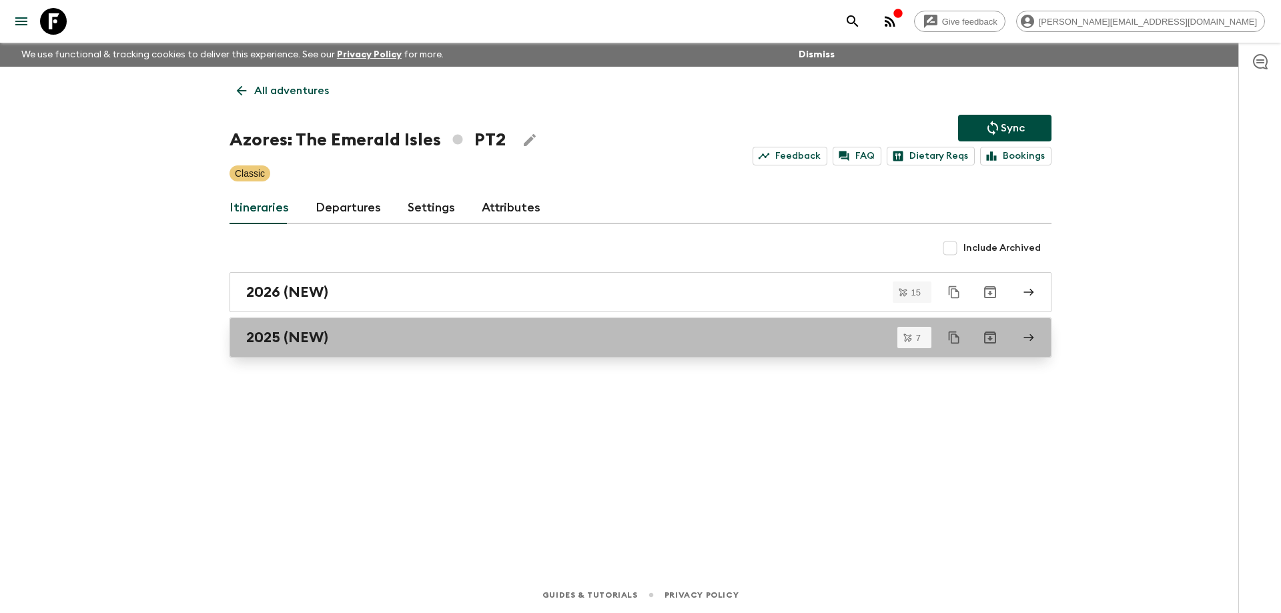
click at [372, 337] on div "2025 (NEW)" at bounding box center [627, 337] width 763 height 17
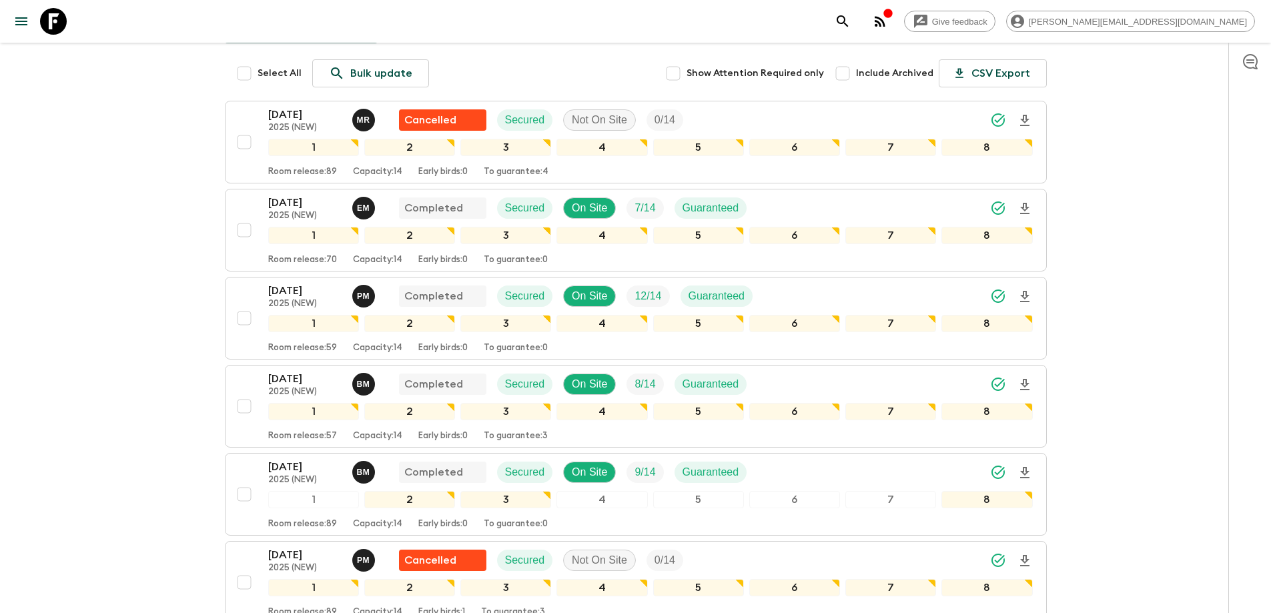
scroll to position [200, 0]
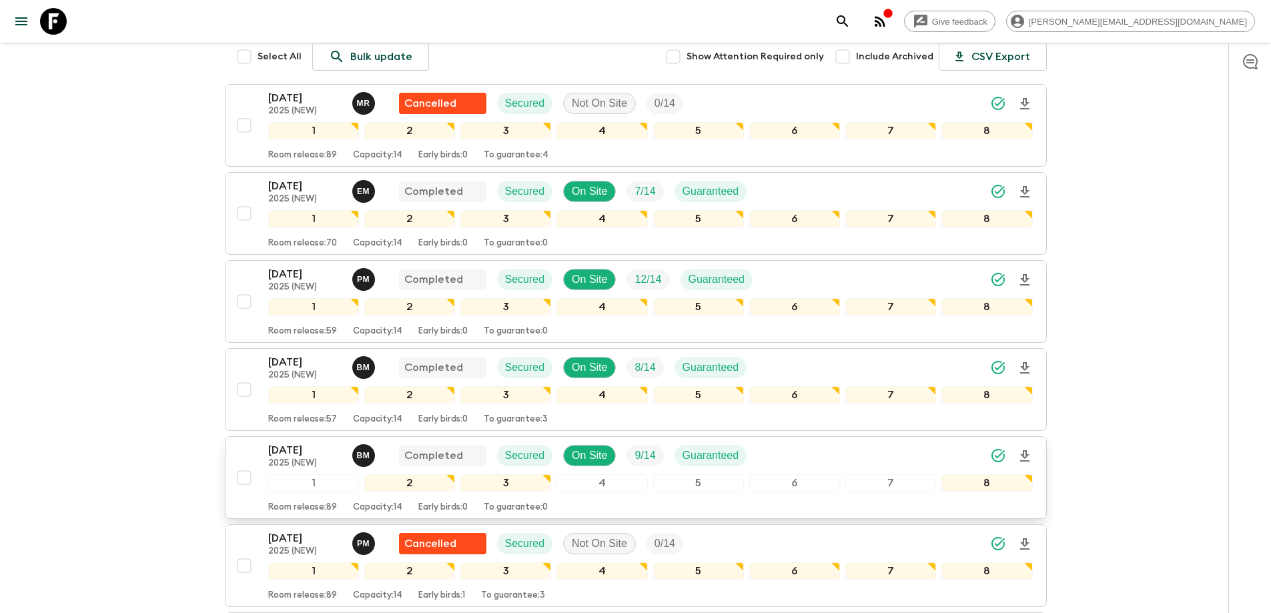
click at [299, 448] on p "[DATE]" at bounding box center [304, 450] width 73 height 16
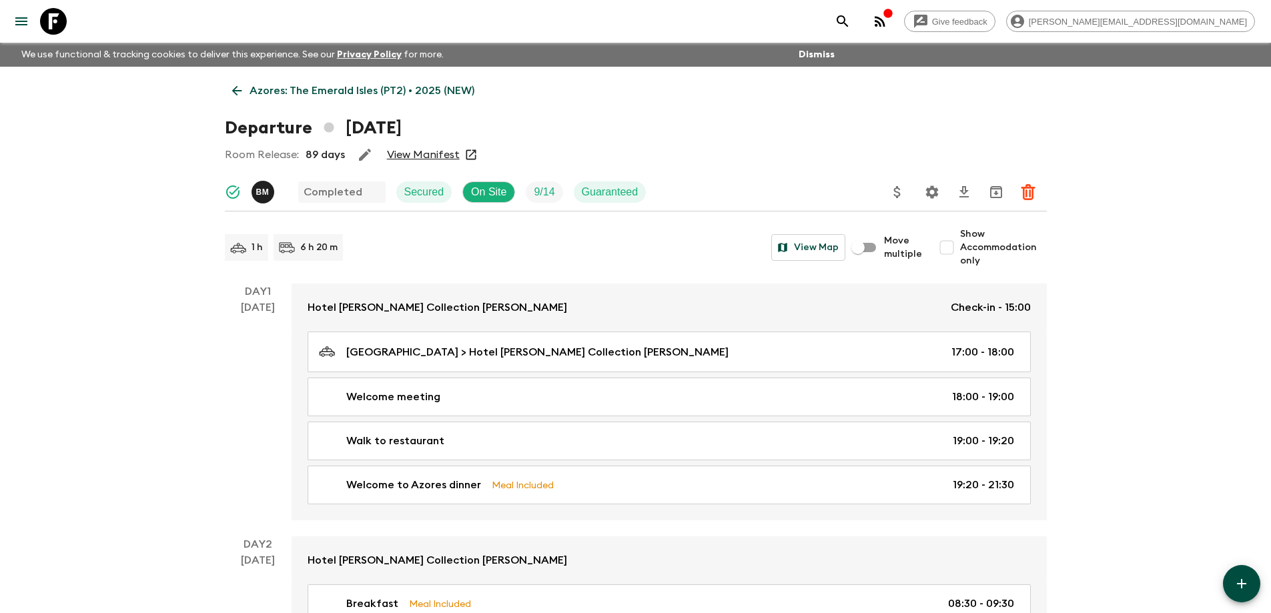
click at [436, 155] on link "View Manifest" at bounding box center [423, 154] width 73 height 13
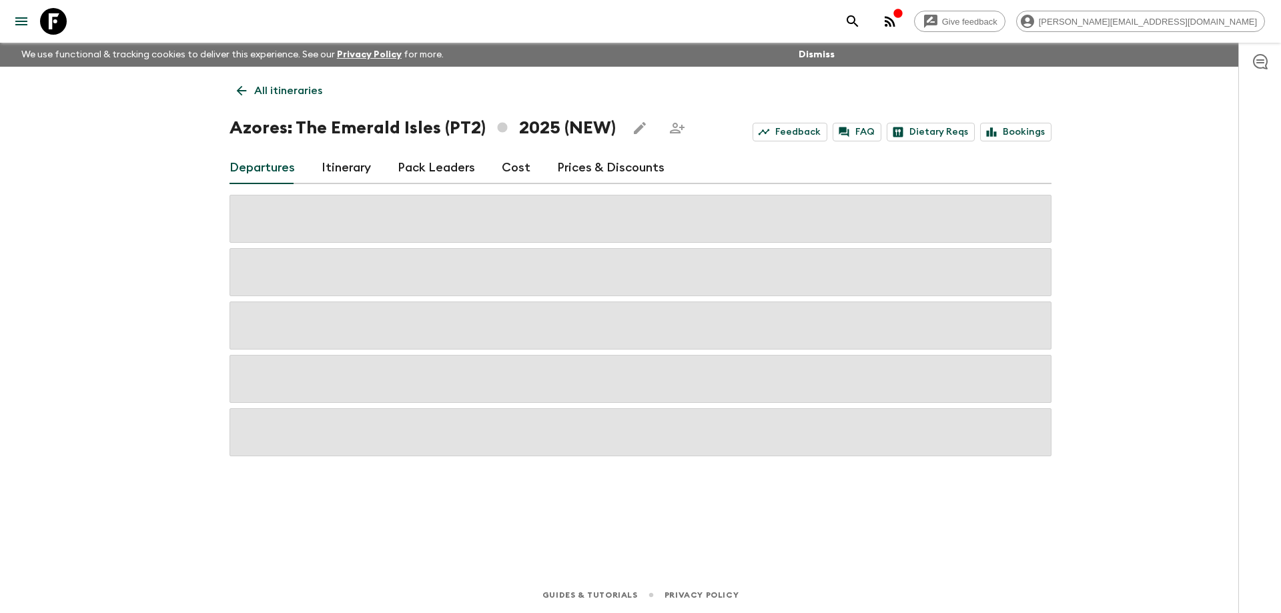
click at [509, 164] on link "Cost" at bounding box center [516, 168] width 29 height 32
